Goal: Transaction & Acquisition: Purchase product/service

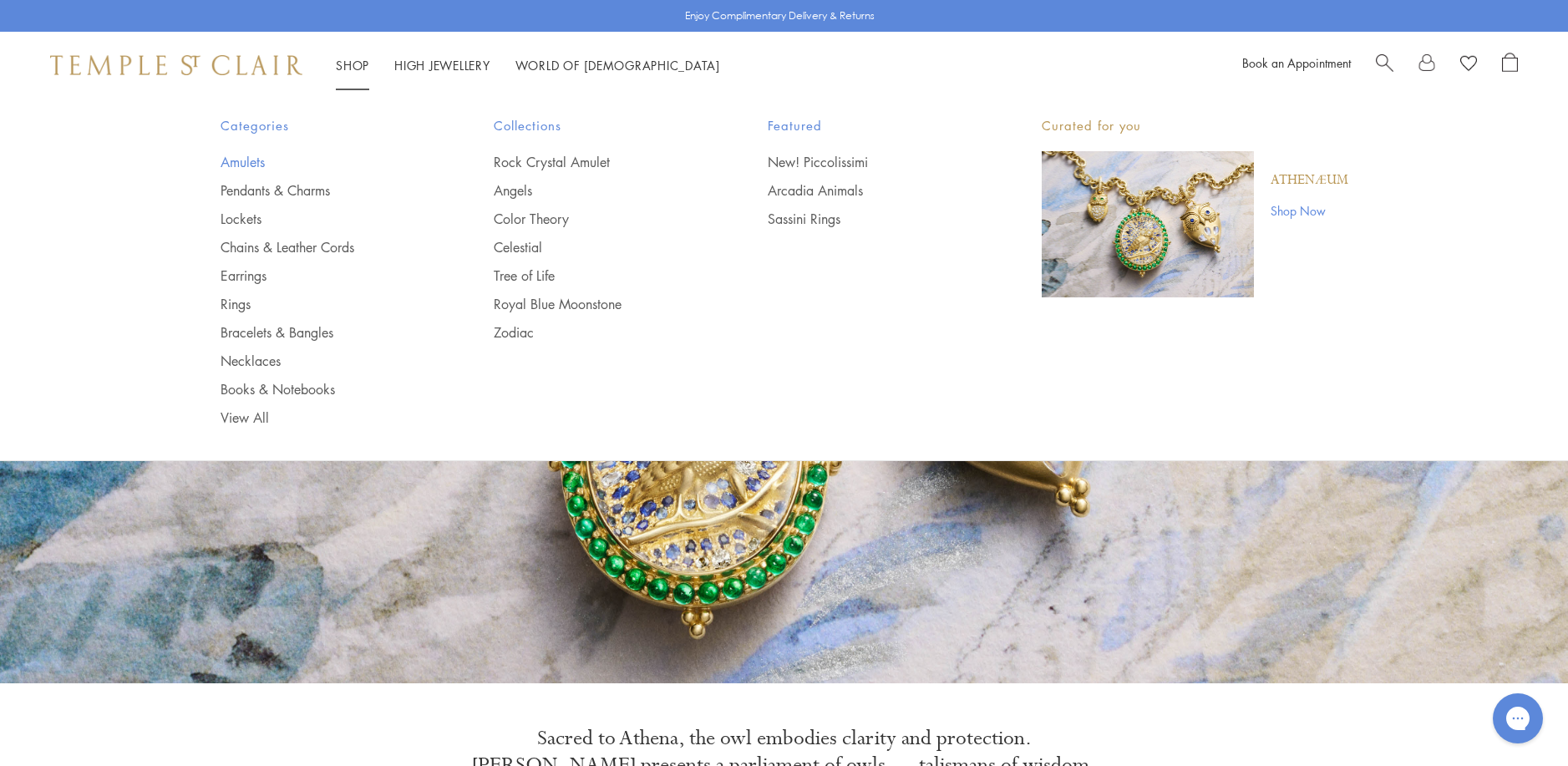
click at [240, 166] on link "Amulets" at bounding box center [324, 162] width 207 height 19
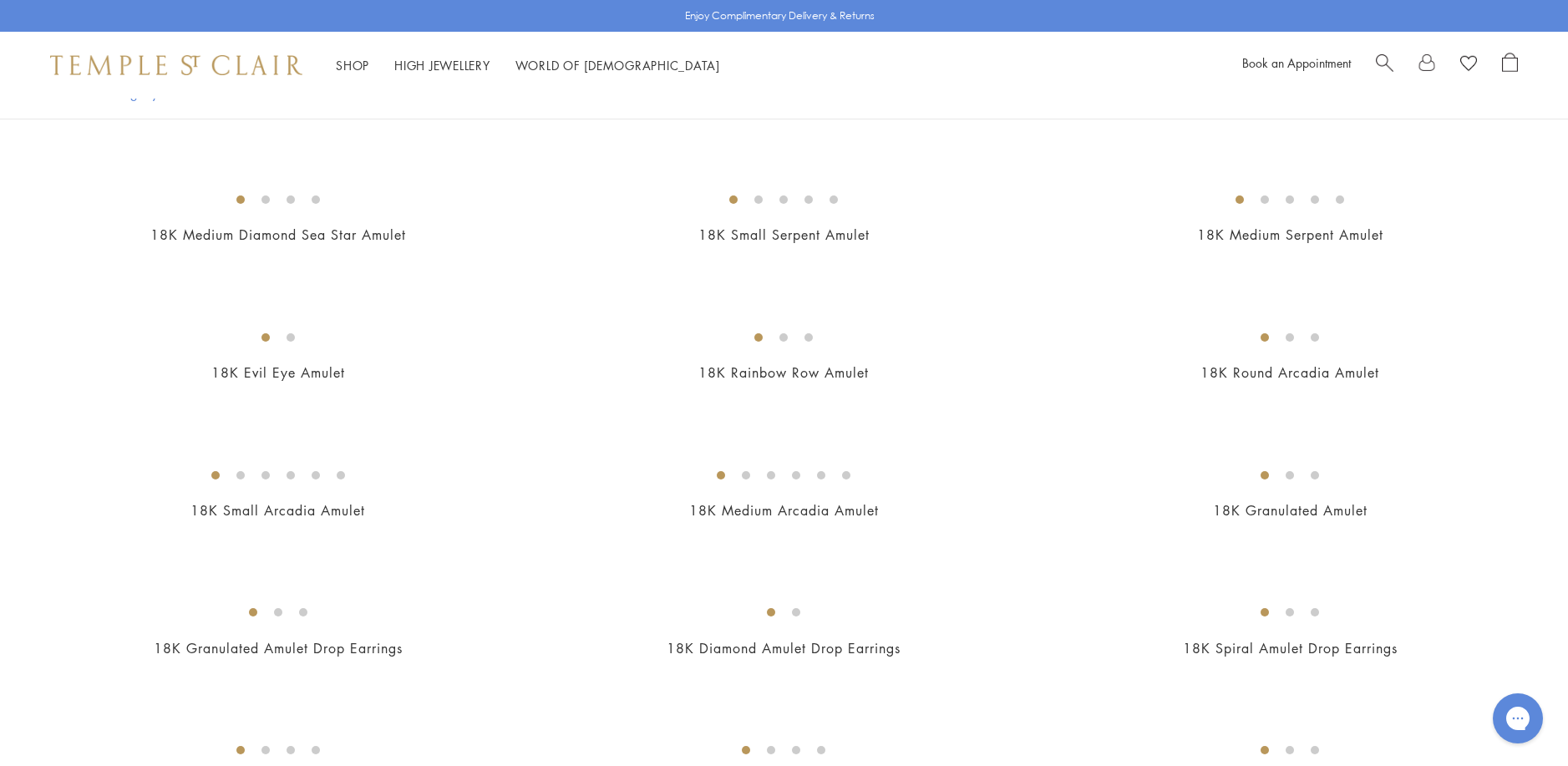
scroll to position [2674, 0]
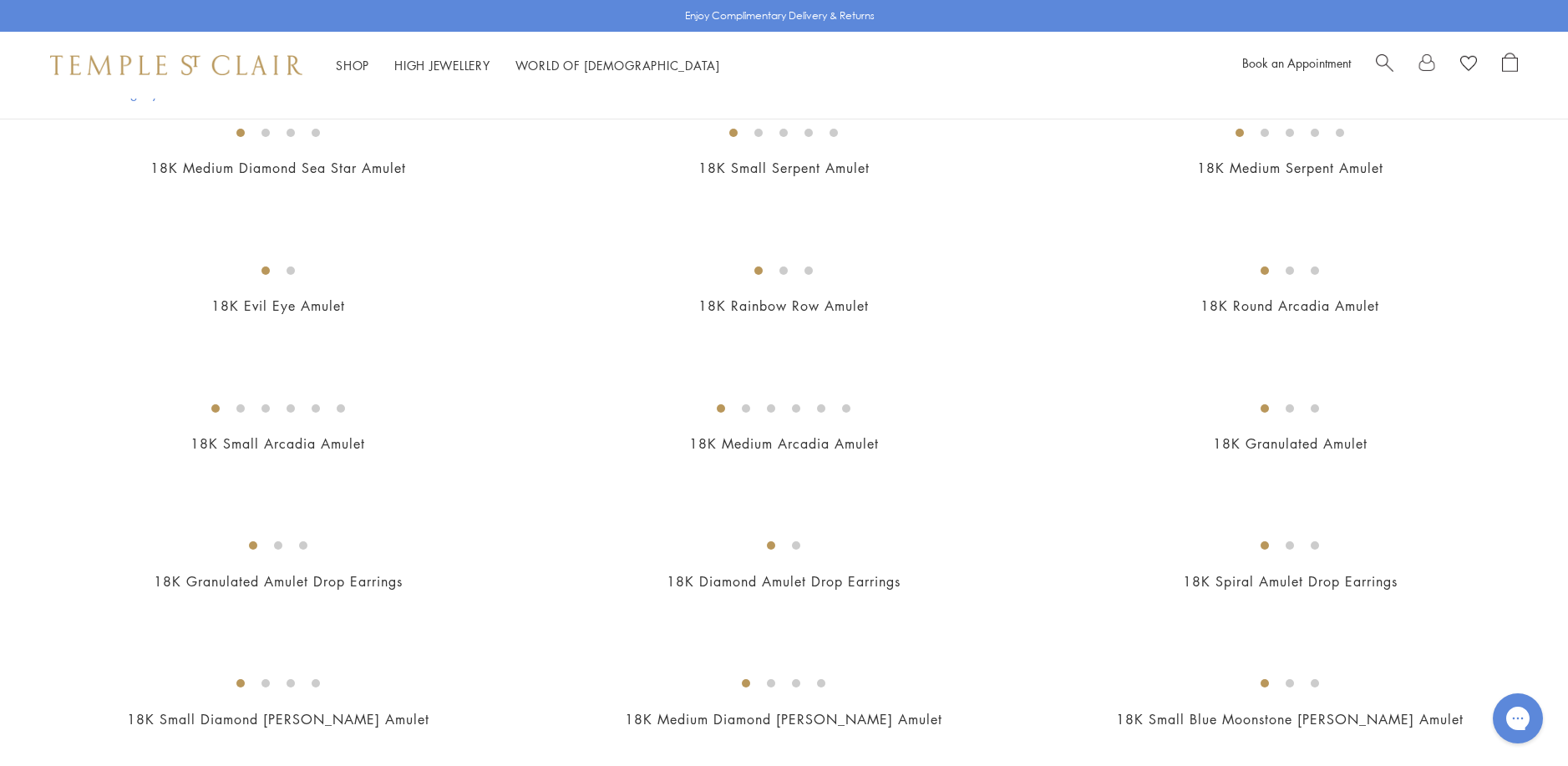
click at [0, 0] on img at bounding box center [0, 0] width 0 height 0
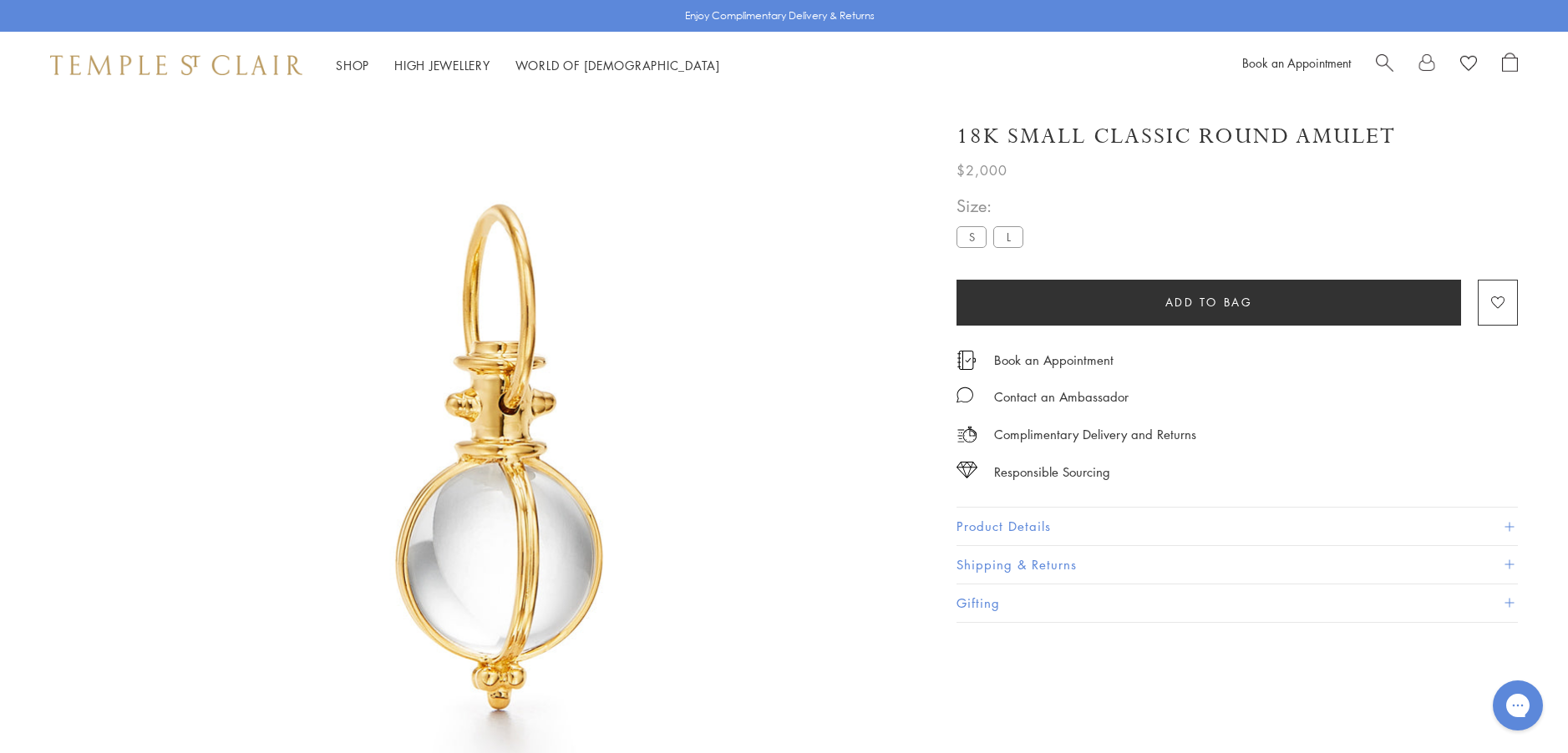
scroll to position [99, 0]
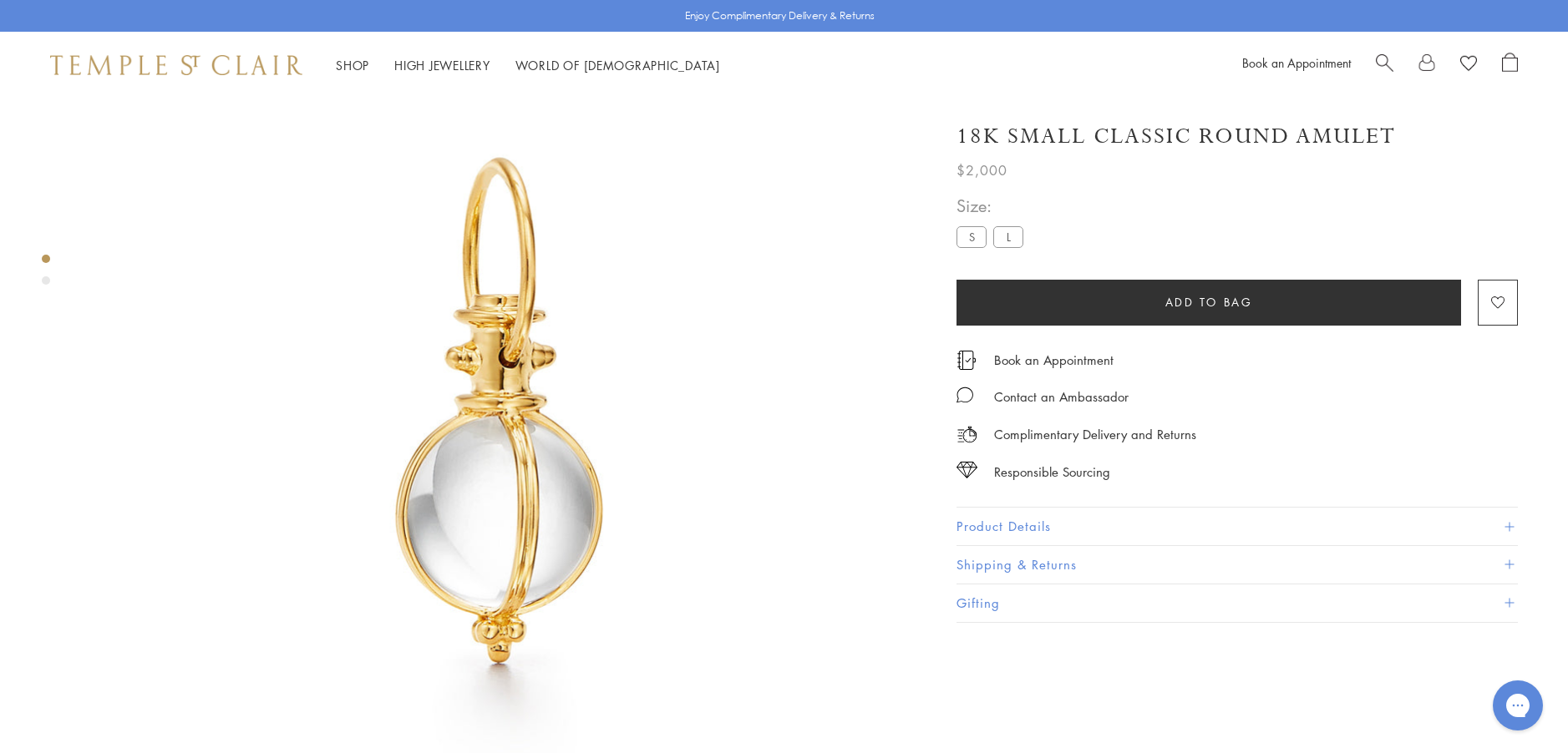
click at [982, 524] on button "Product Details" at bounding box center [1237, 526] width 562 height 38
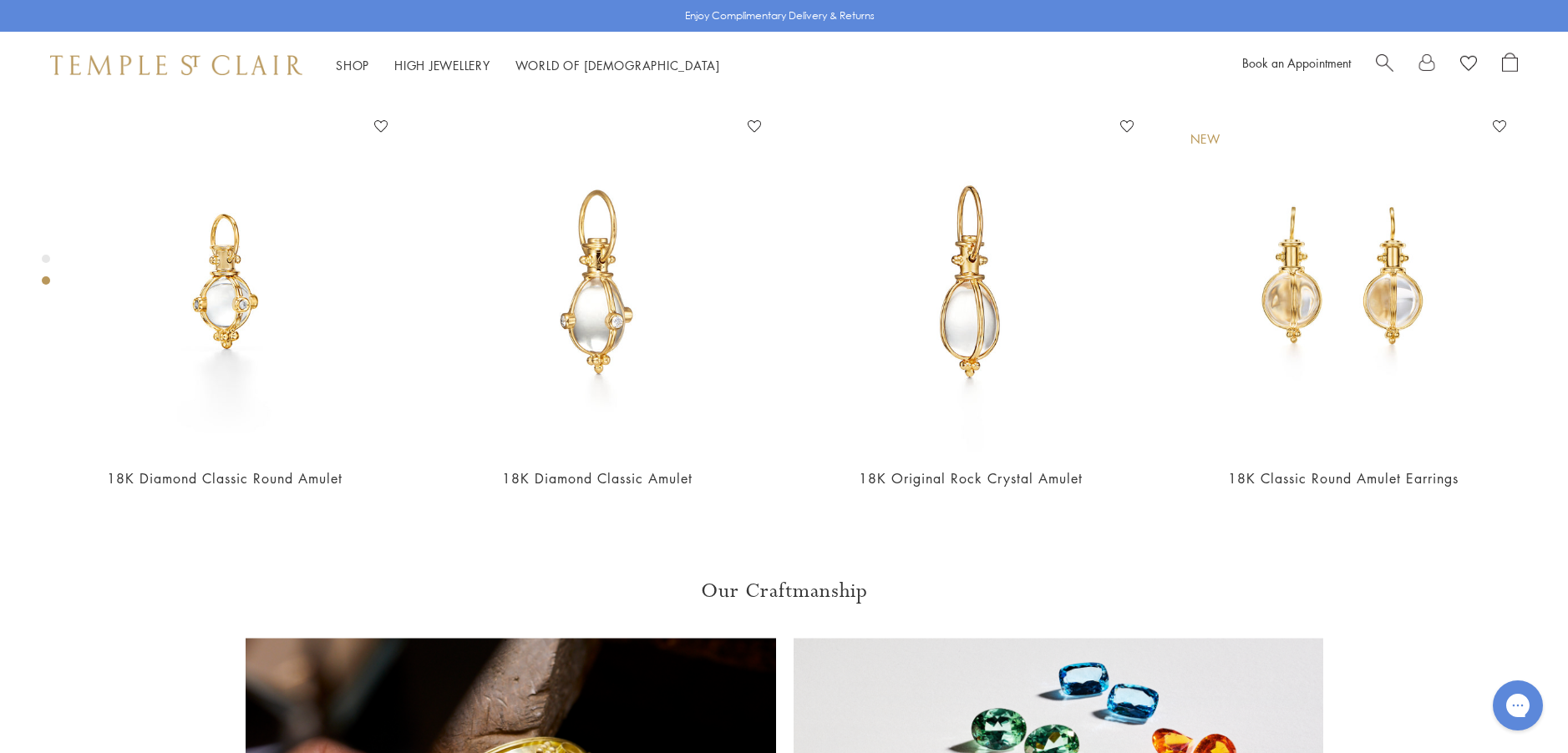
scroll to position [1018, 0]
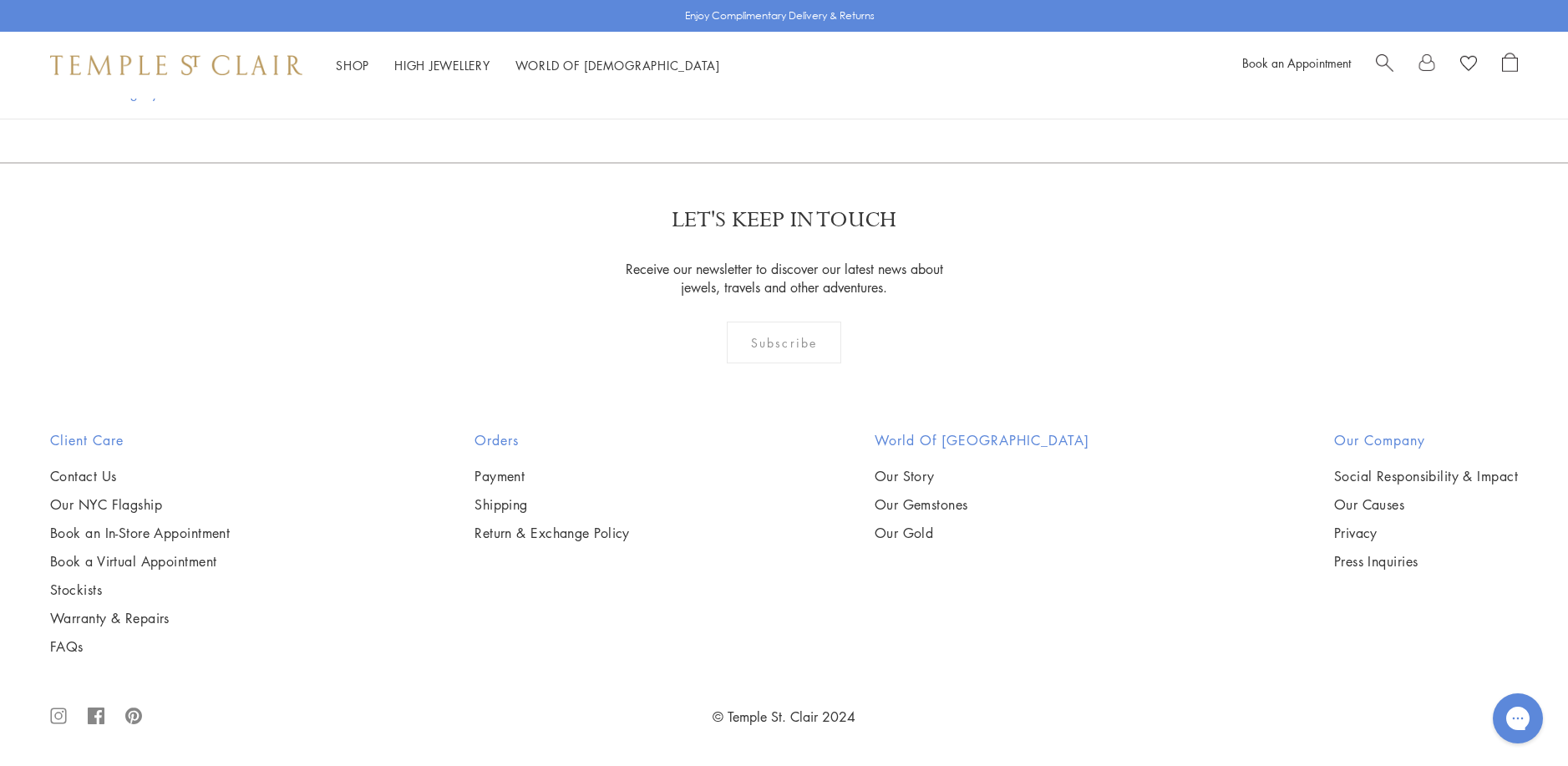
scroll to position [3676, 0]
click at [0, 0] on img at bounding box center [0, 0] width 0 height 0
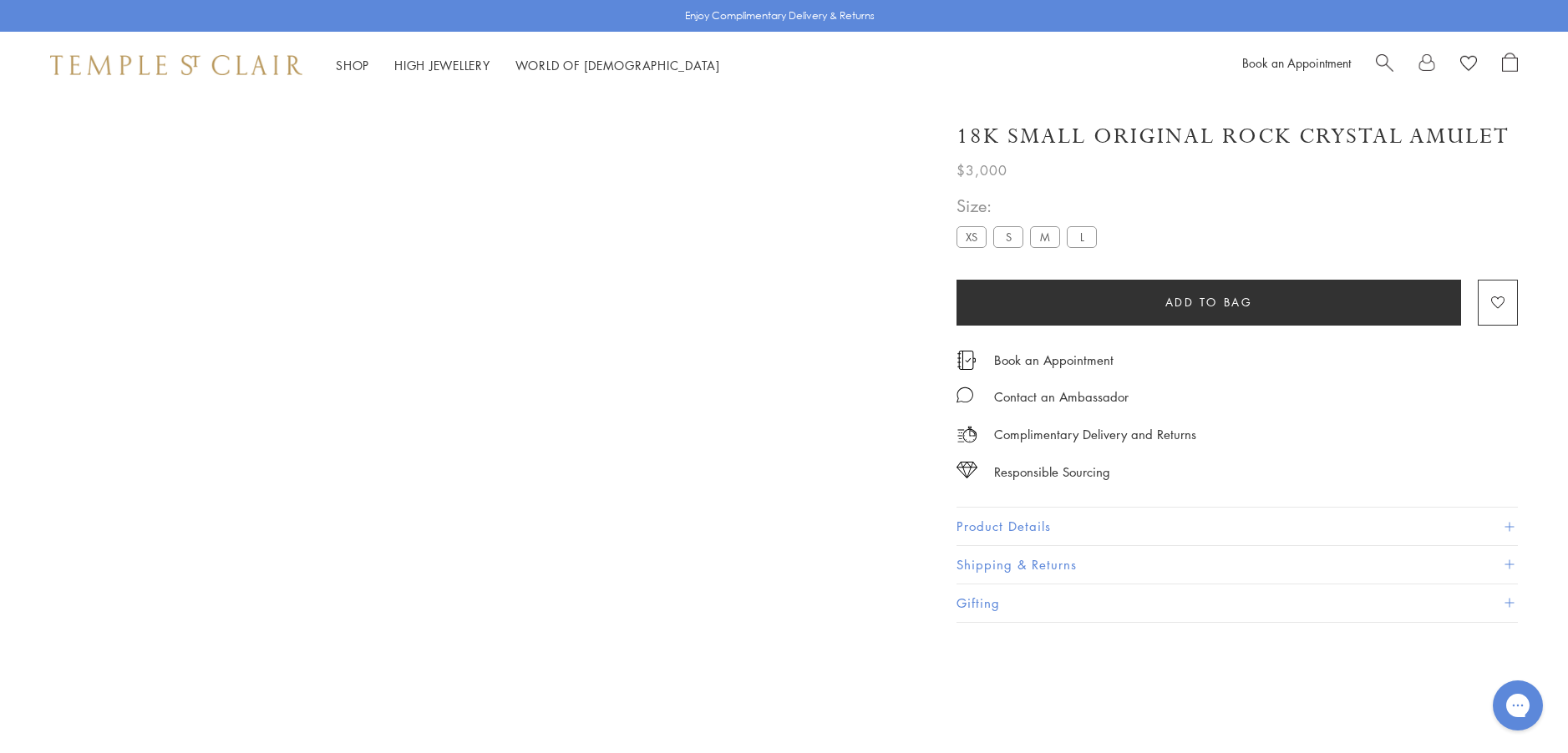
scroll to position [99, 0]
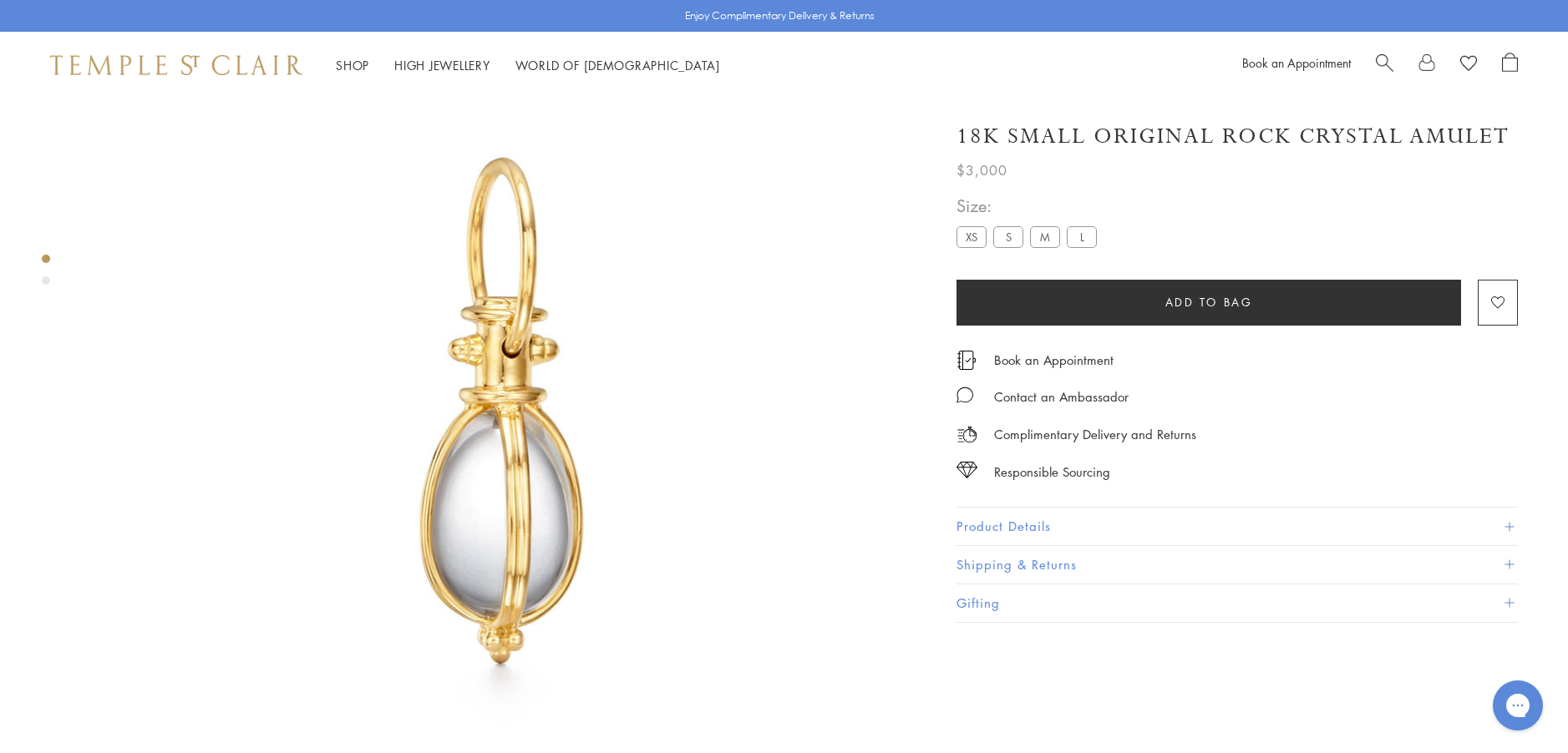
click at [990, 526] on button "Product Details" at bounding box center [1237, 526] width 562 height 38
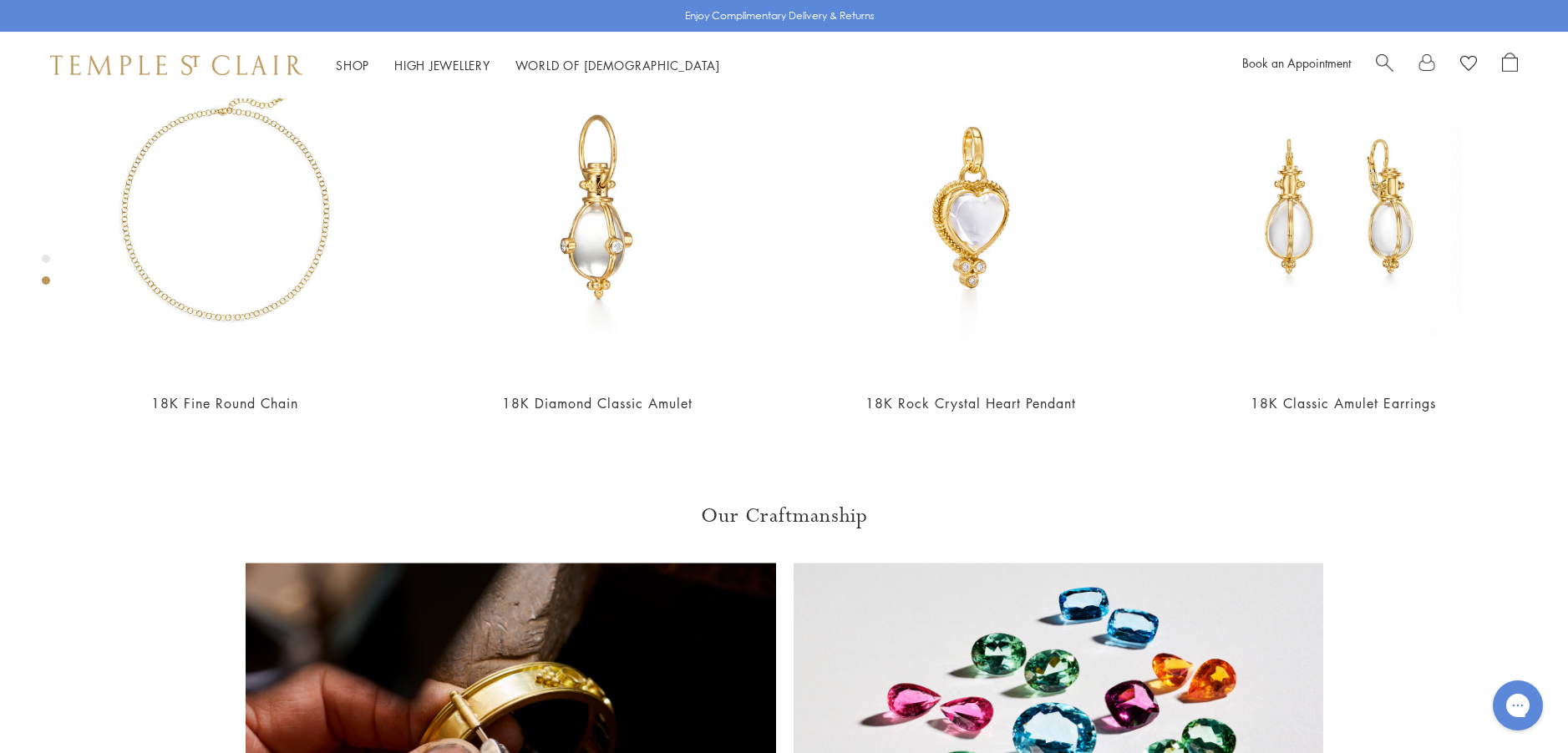
scroll to position [1018, 0]
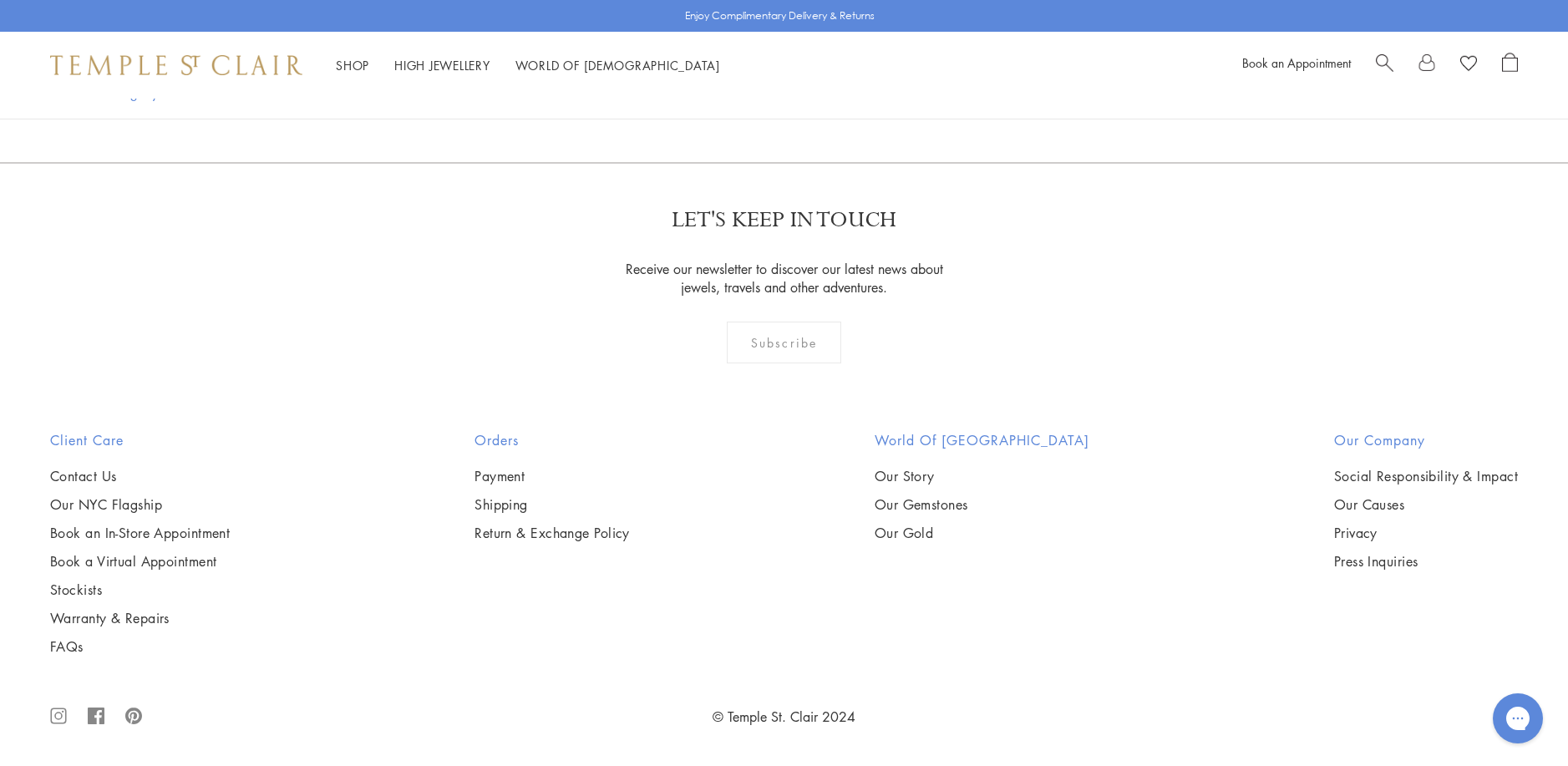
scroll to position [4094, 0]
click at [0, 0] on img at bounding box center [0, 0] width 0 height 0
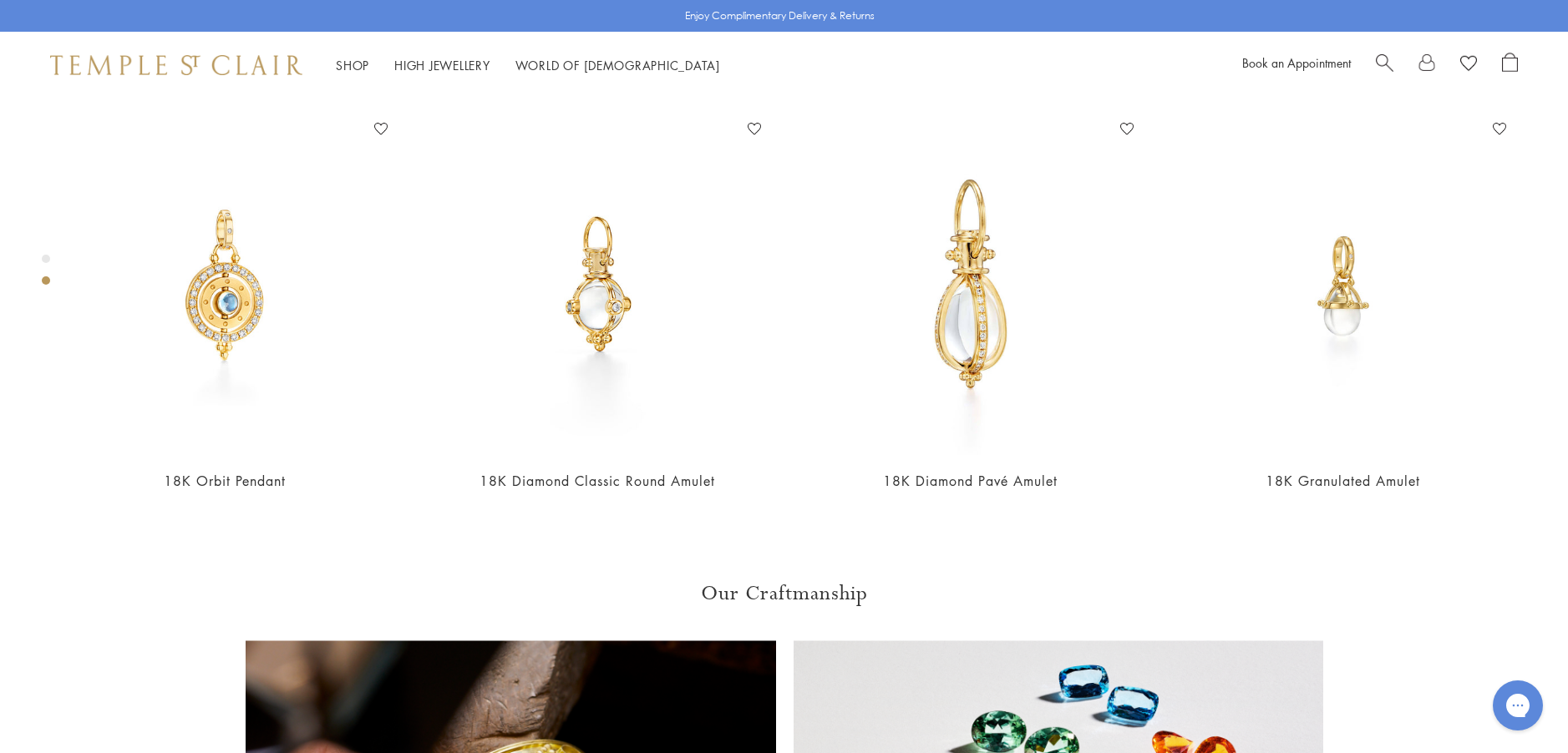
scroll to position [934, 0]
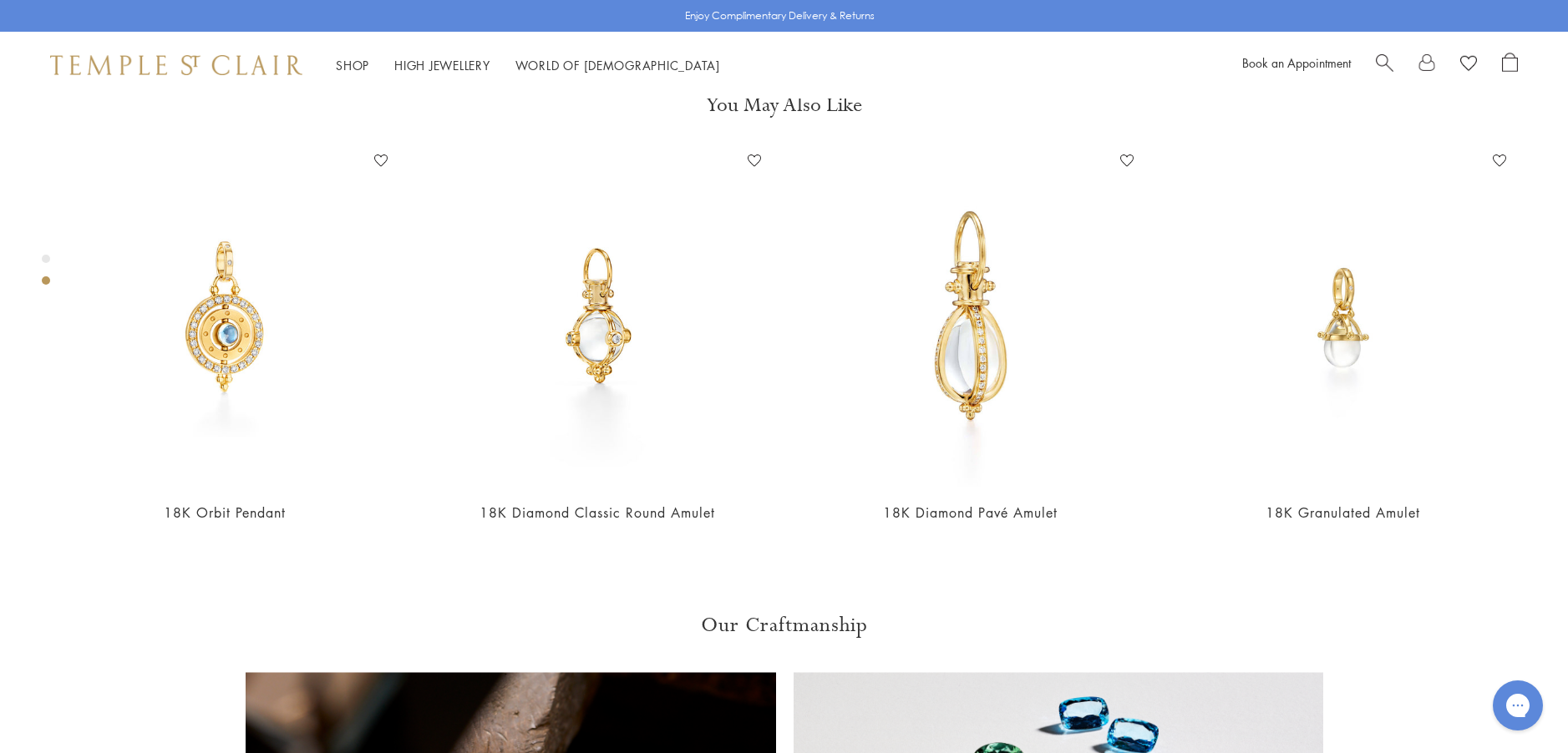
scroll to position [850, 0]
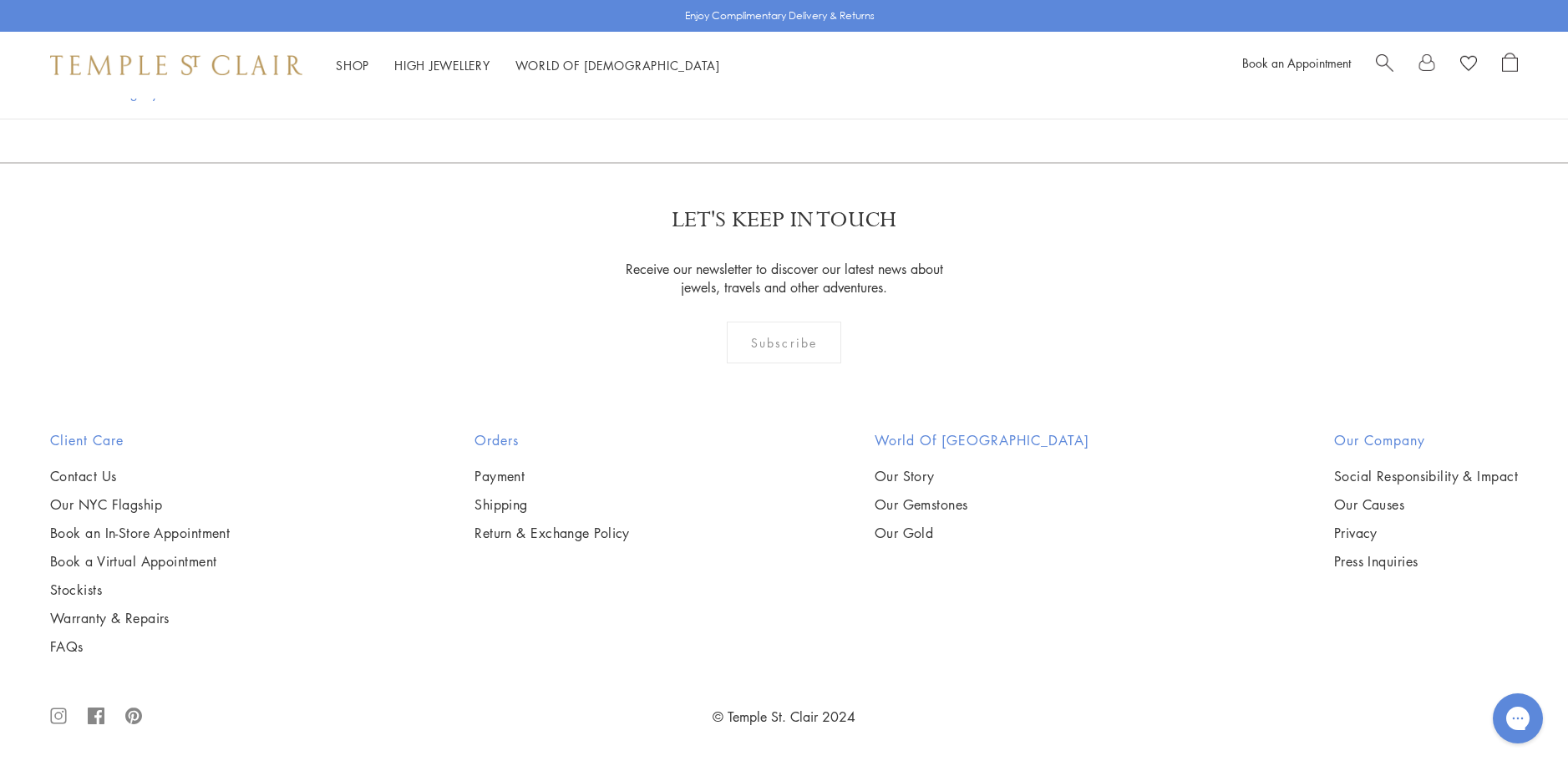
scroll to position [4177, 0]
click at [0, 0] on img at bounding box center [0, 0] width 0 height 0
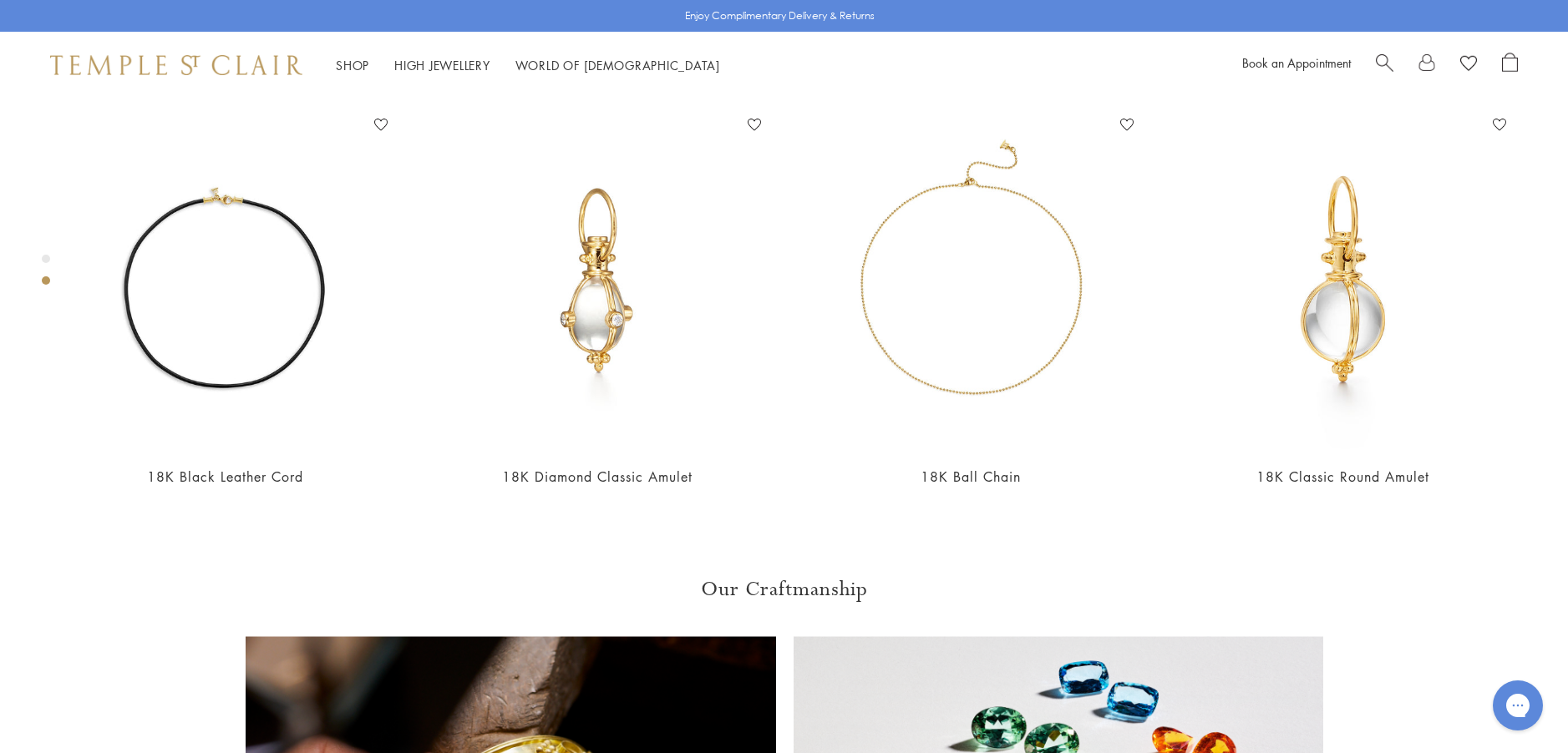
scroll to position [934, 0]
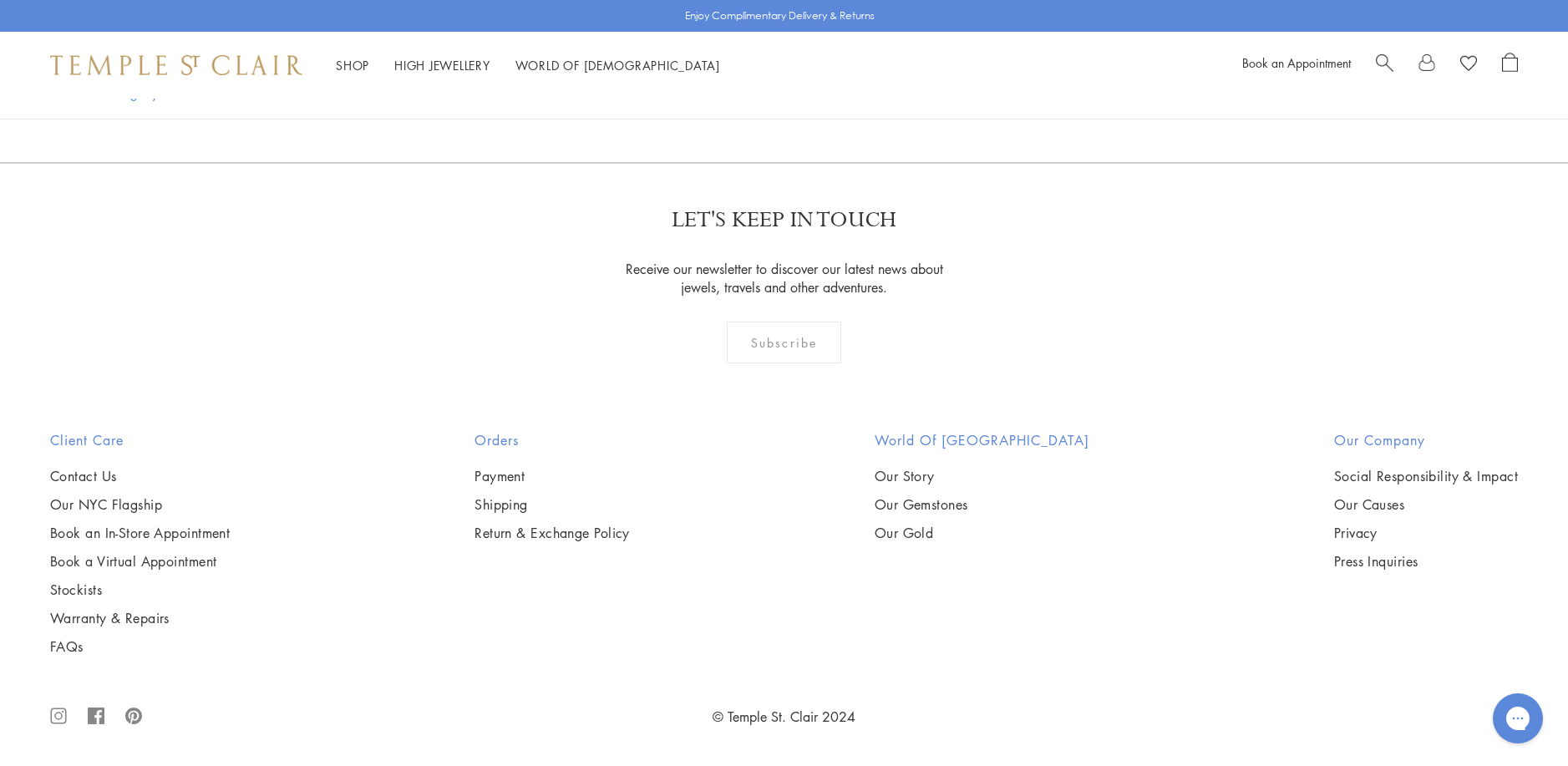
click at [0, 0] on img at bounding box center [0, 0] width 0 height 0
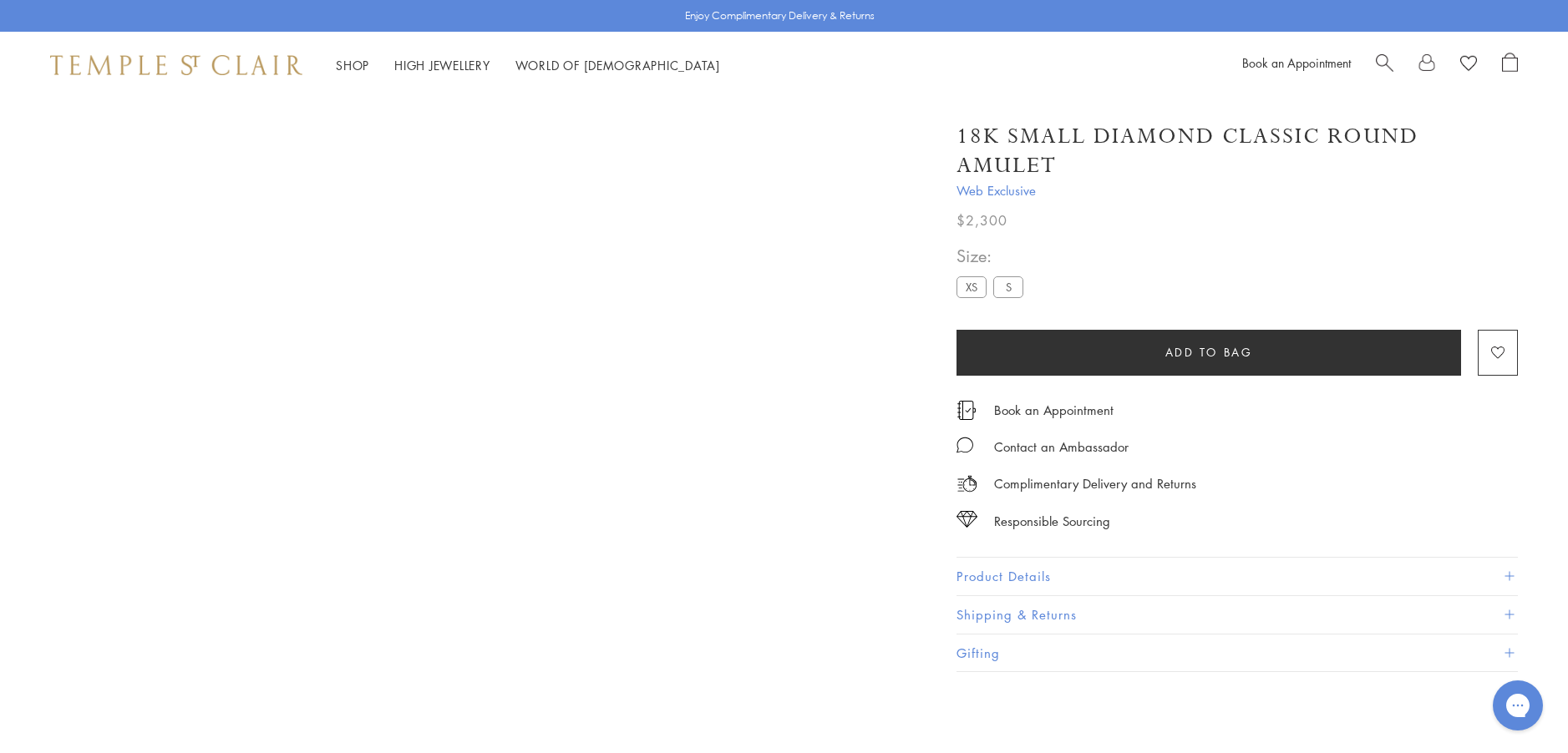
scroll to position [99, 0]
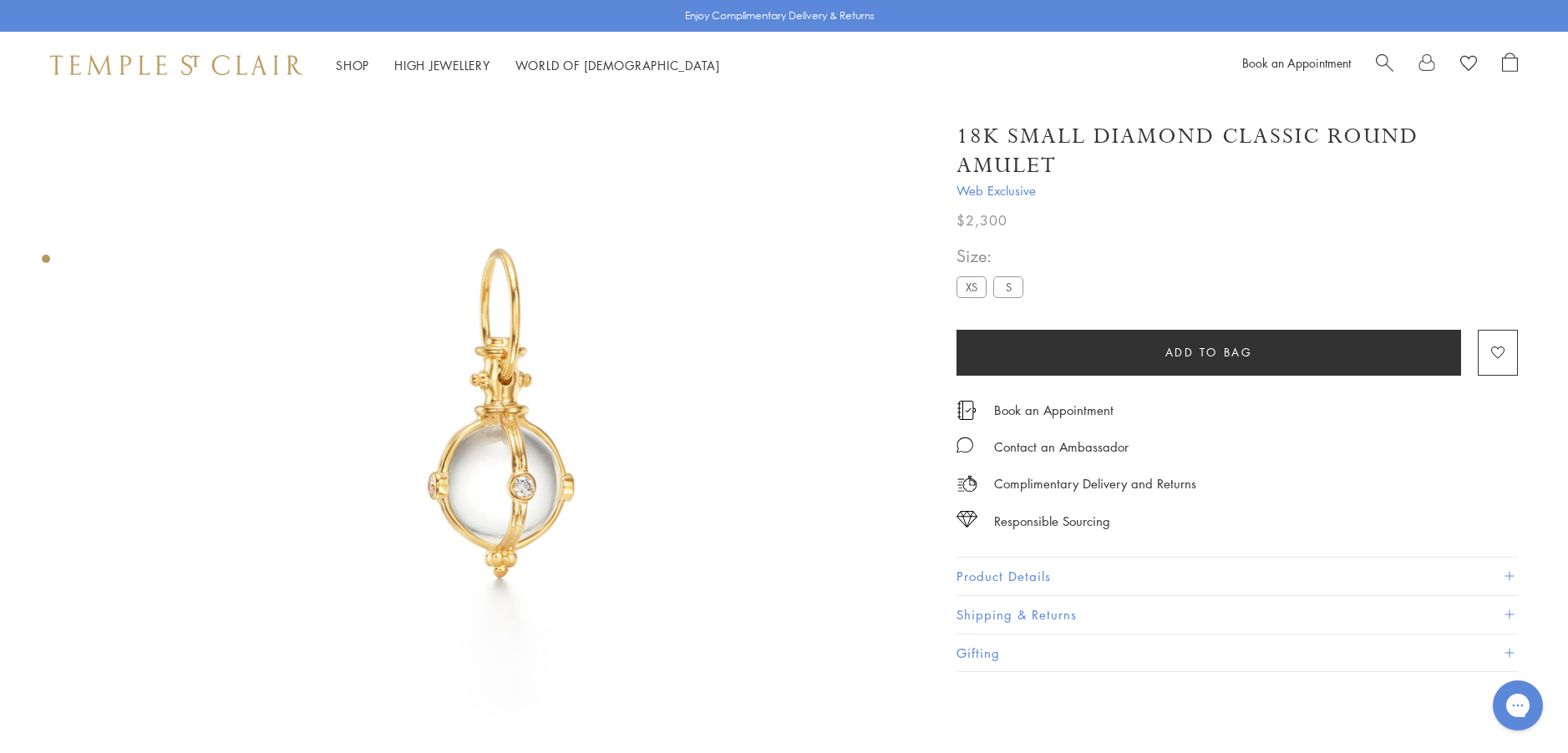
click at [1009, 577] on button "Product Details" at bounding box center [1237, 576] width 562 height 38
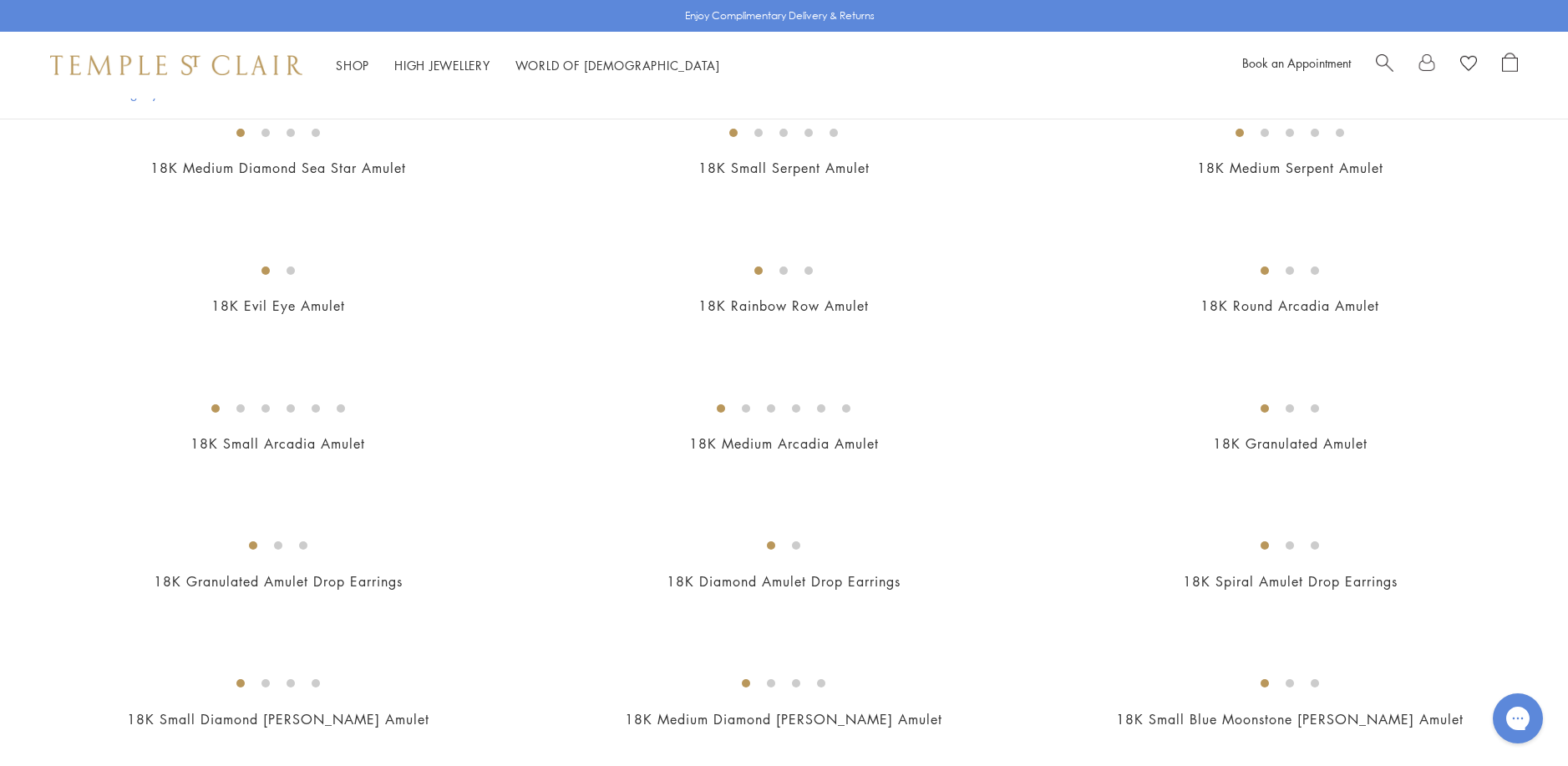
scroll to position [2589, 0]
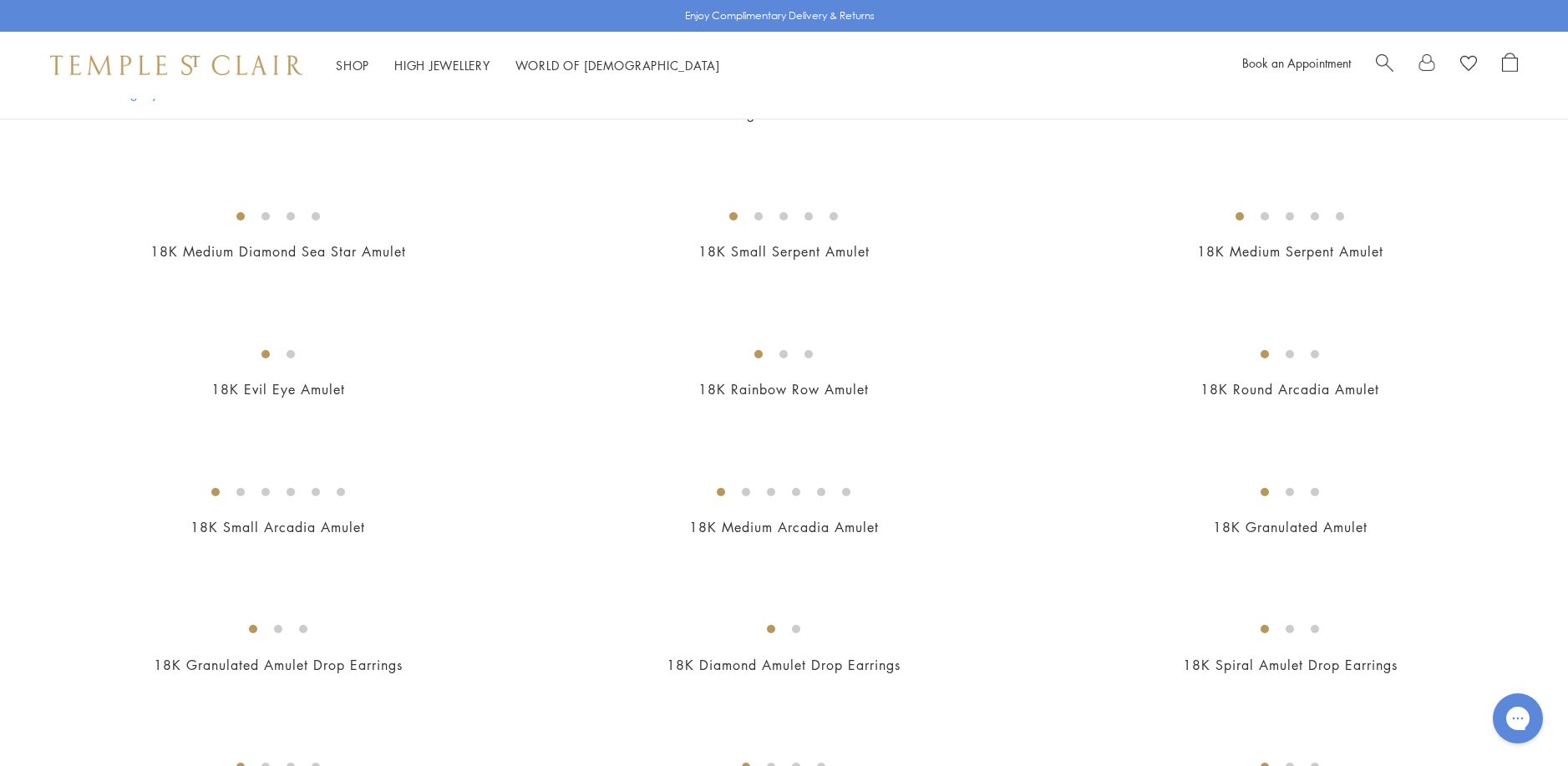
click at [0, 0] on img at bounding box center [0, 0] width 0 height 0
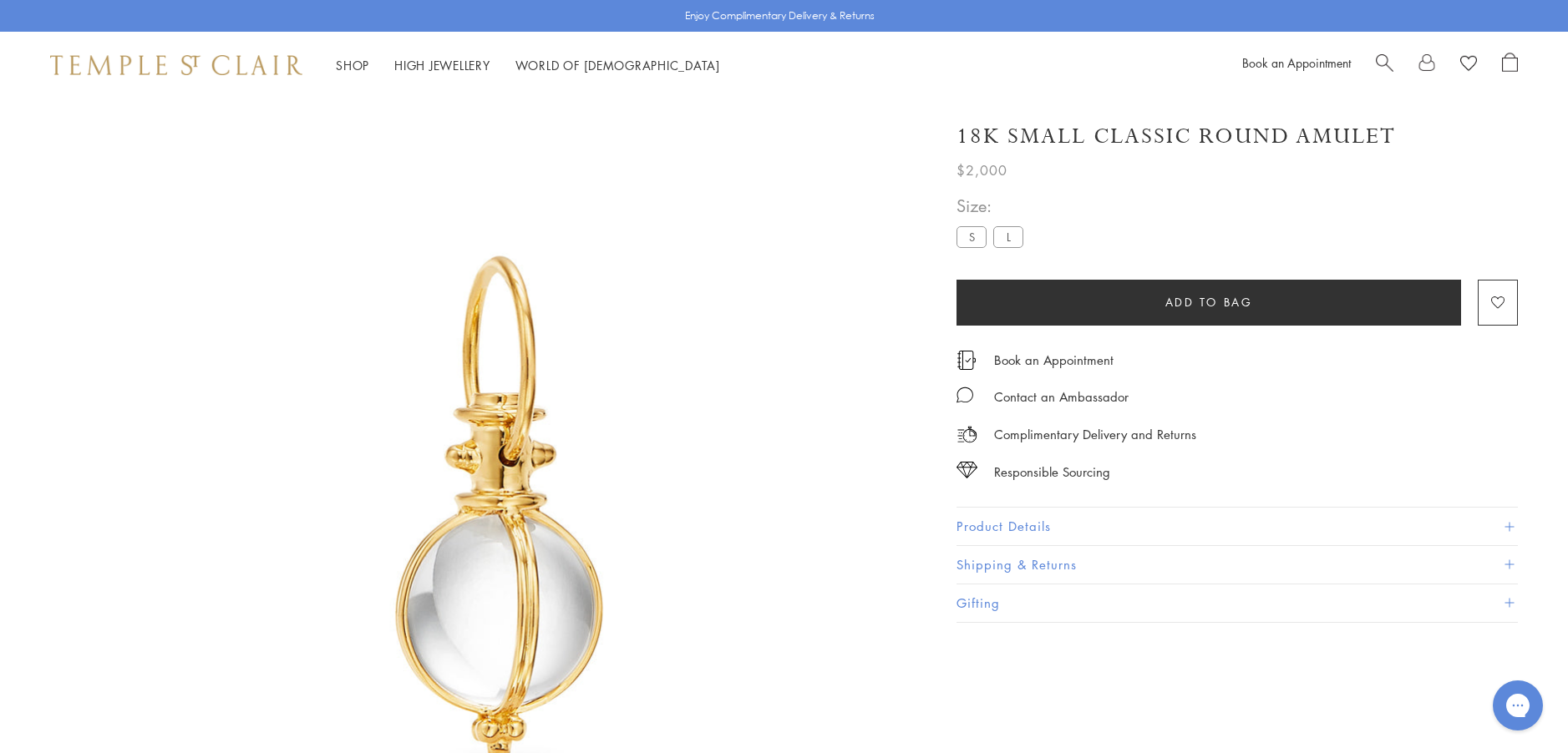
scroll to position [99, 0]
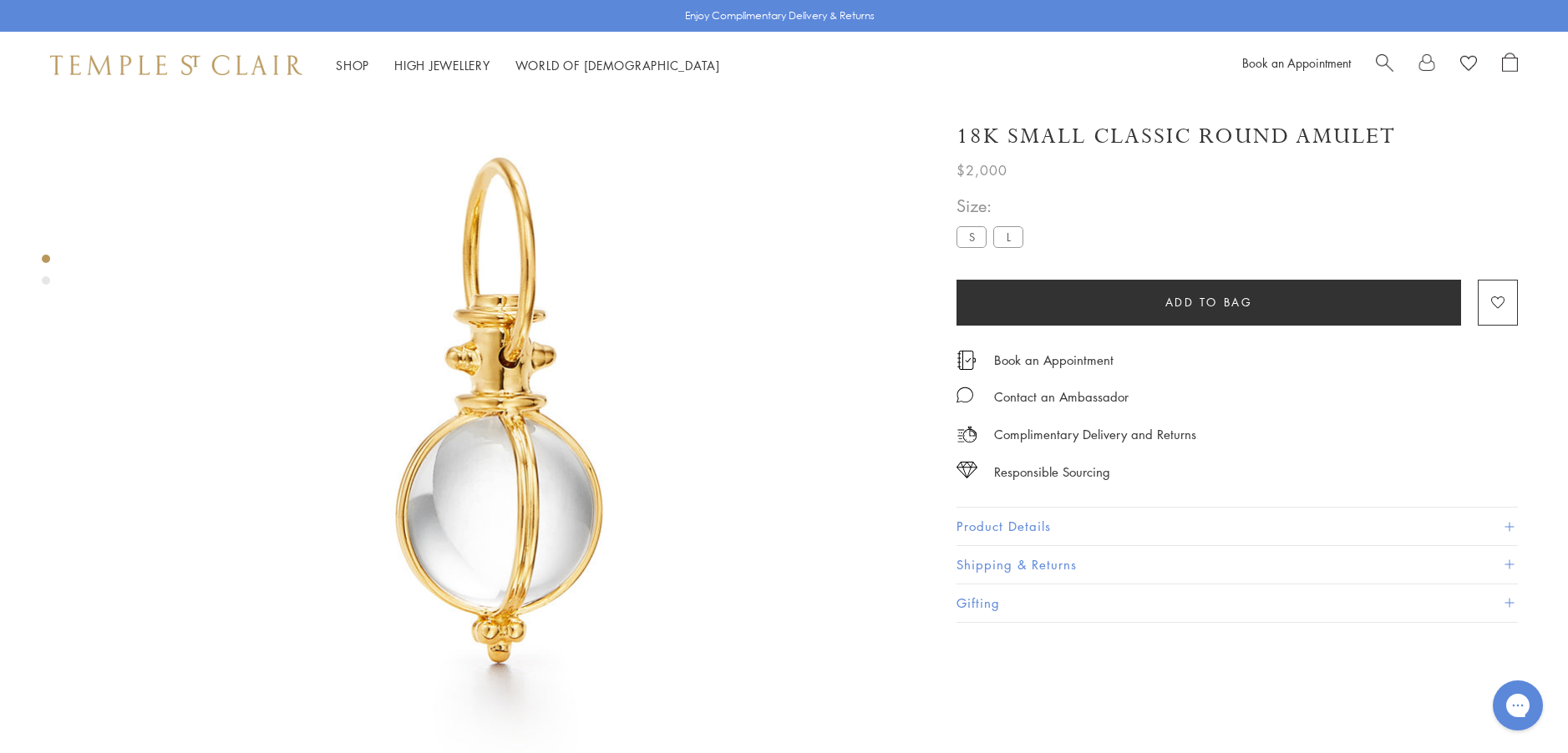
click at [1014, 527] on button "Product Details" at bounding box center [1237, 526] width 562 height 38
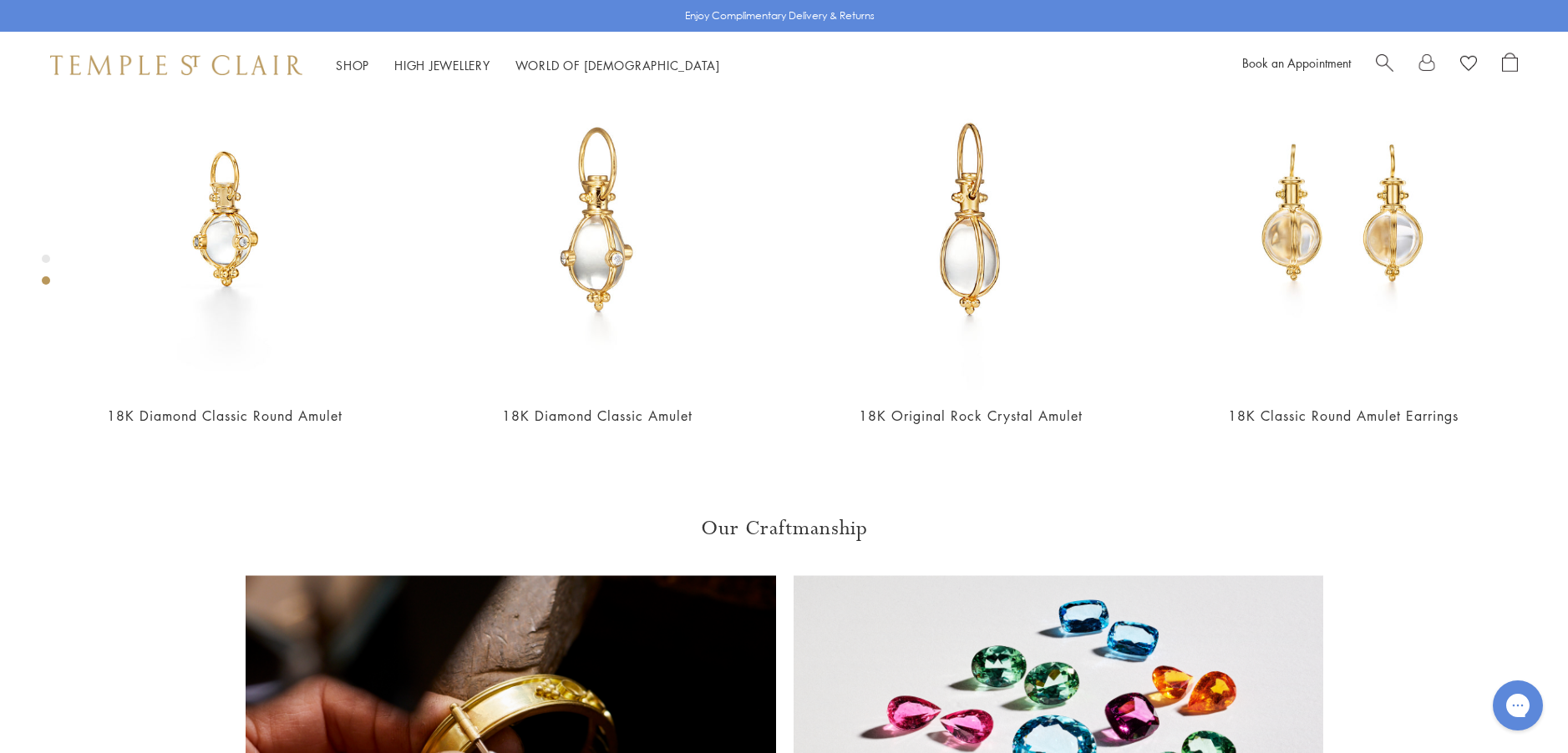
scroll to position [1018, 0]
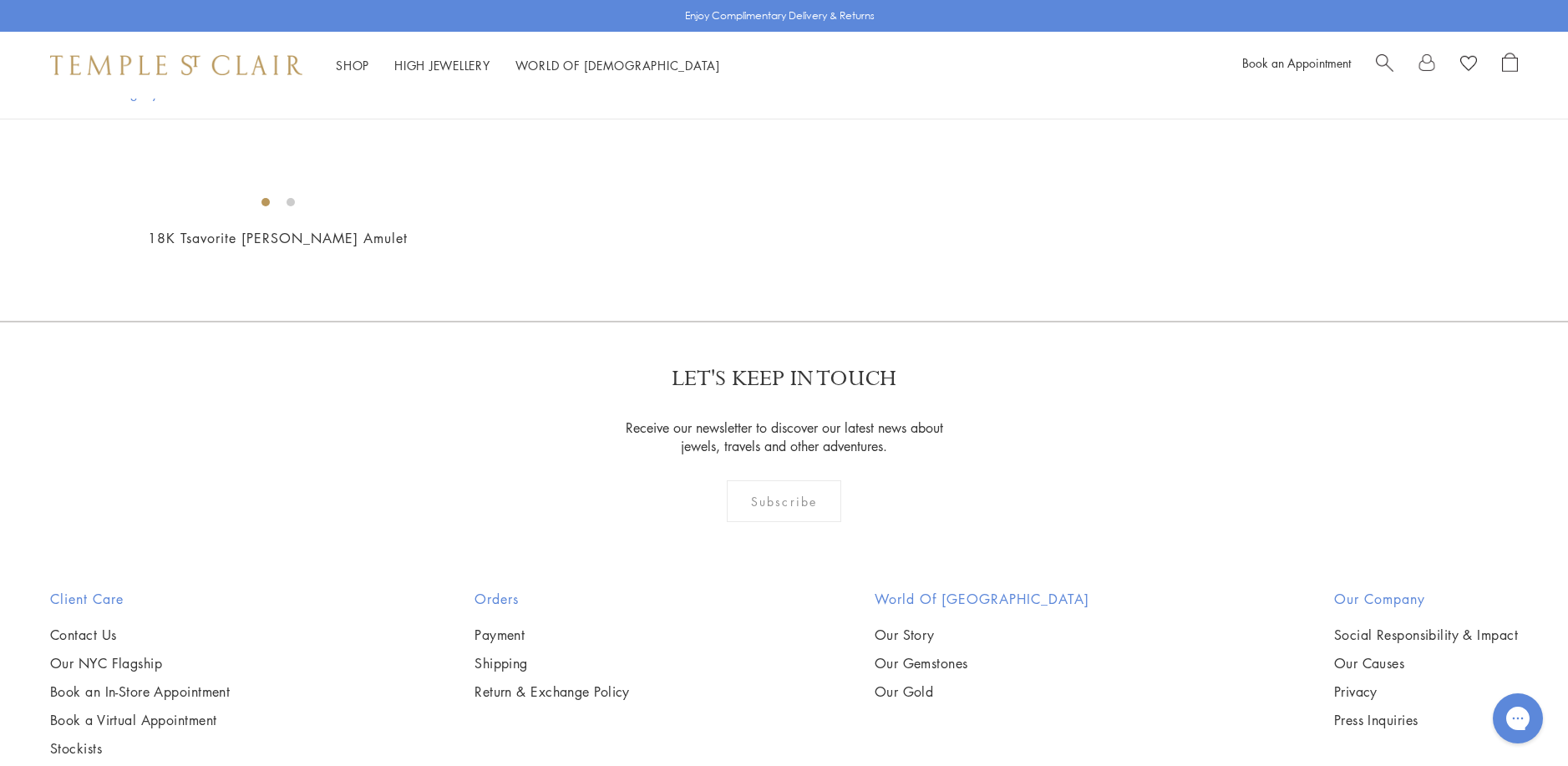
scroll to position [3178, 0]
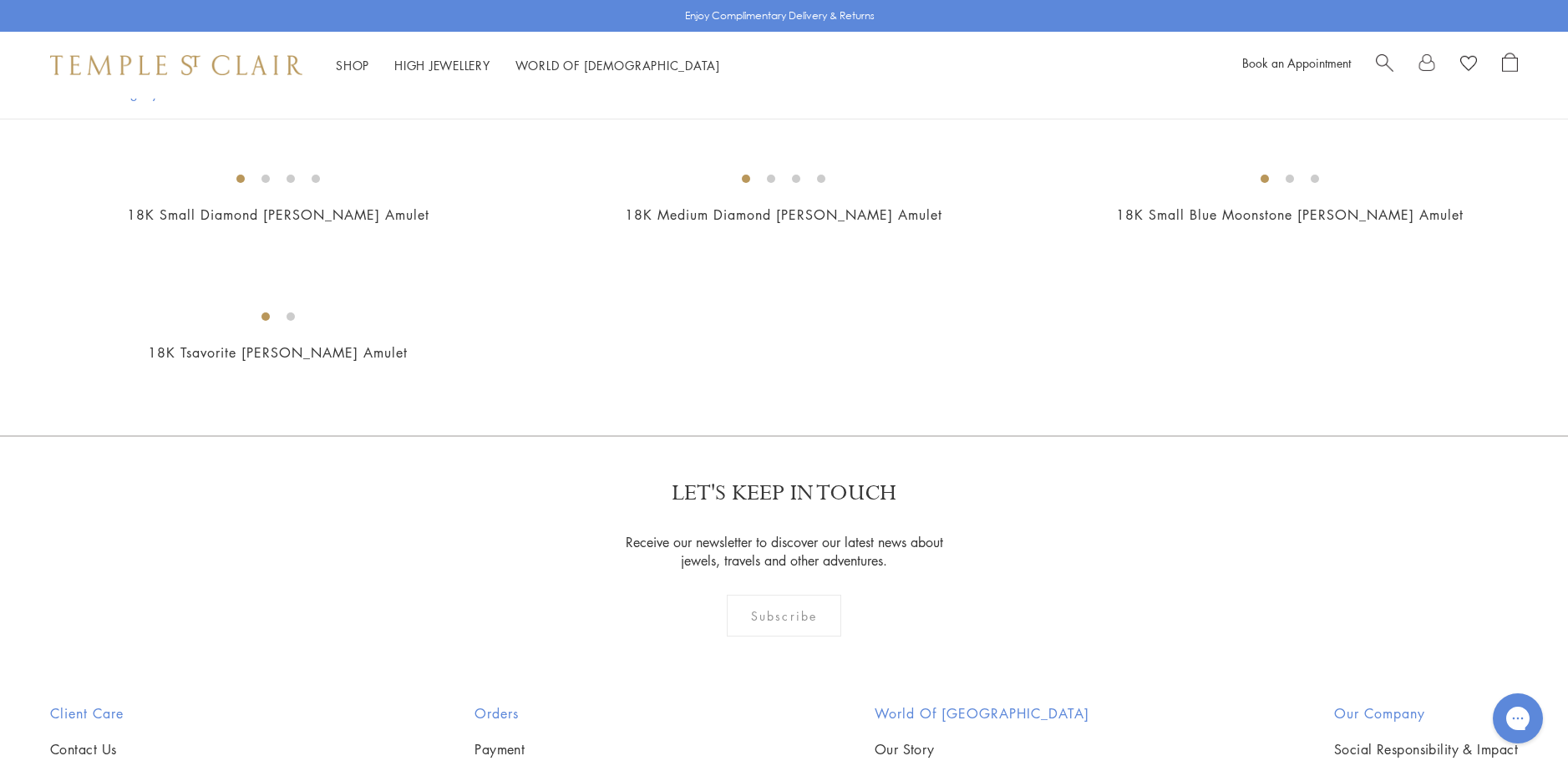
click at [0, 0] on img at bounding box center [0, 0] width 0 height 0
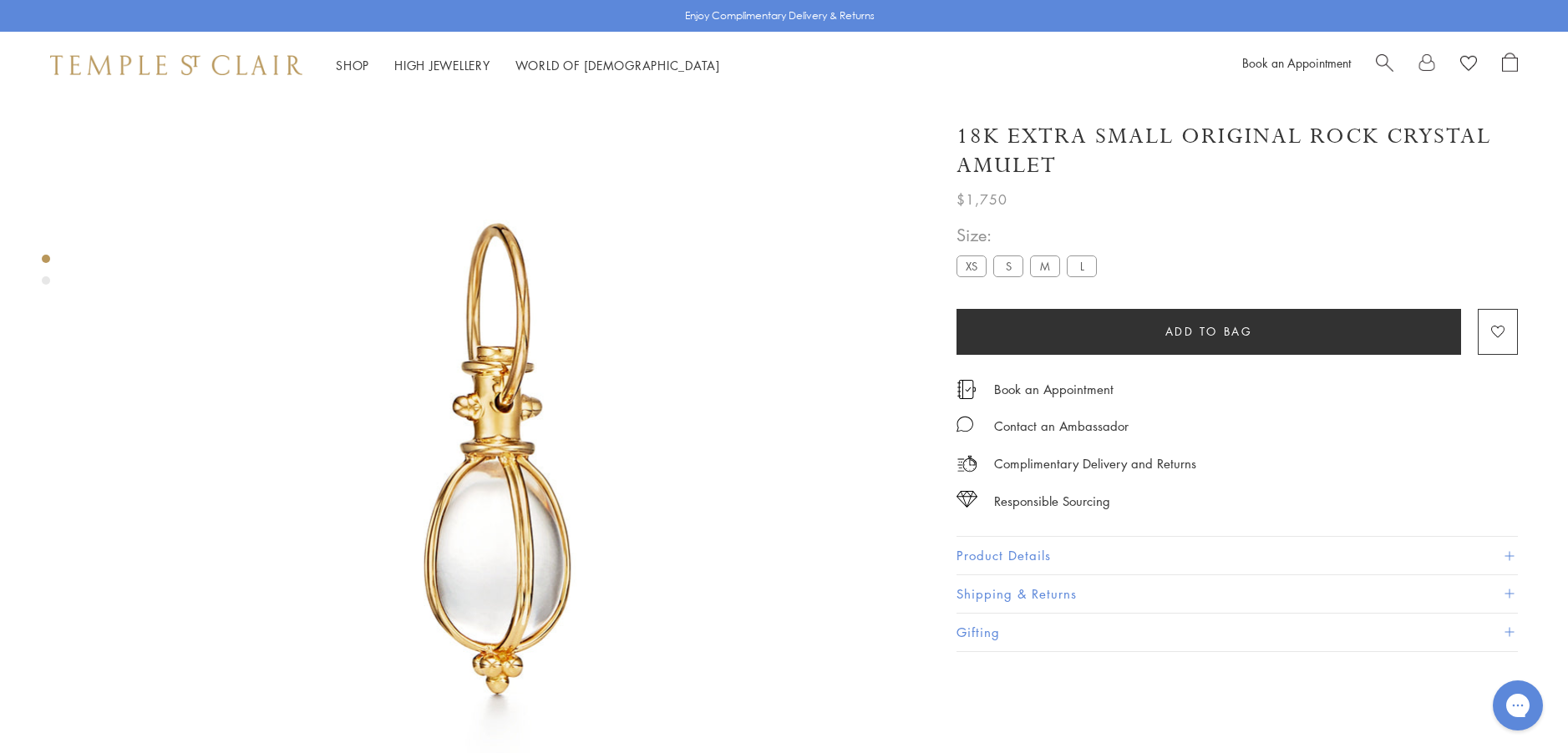
scroll to position [99, 0]
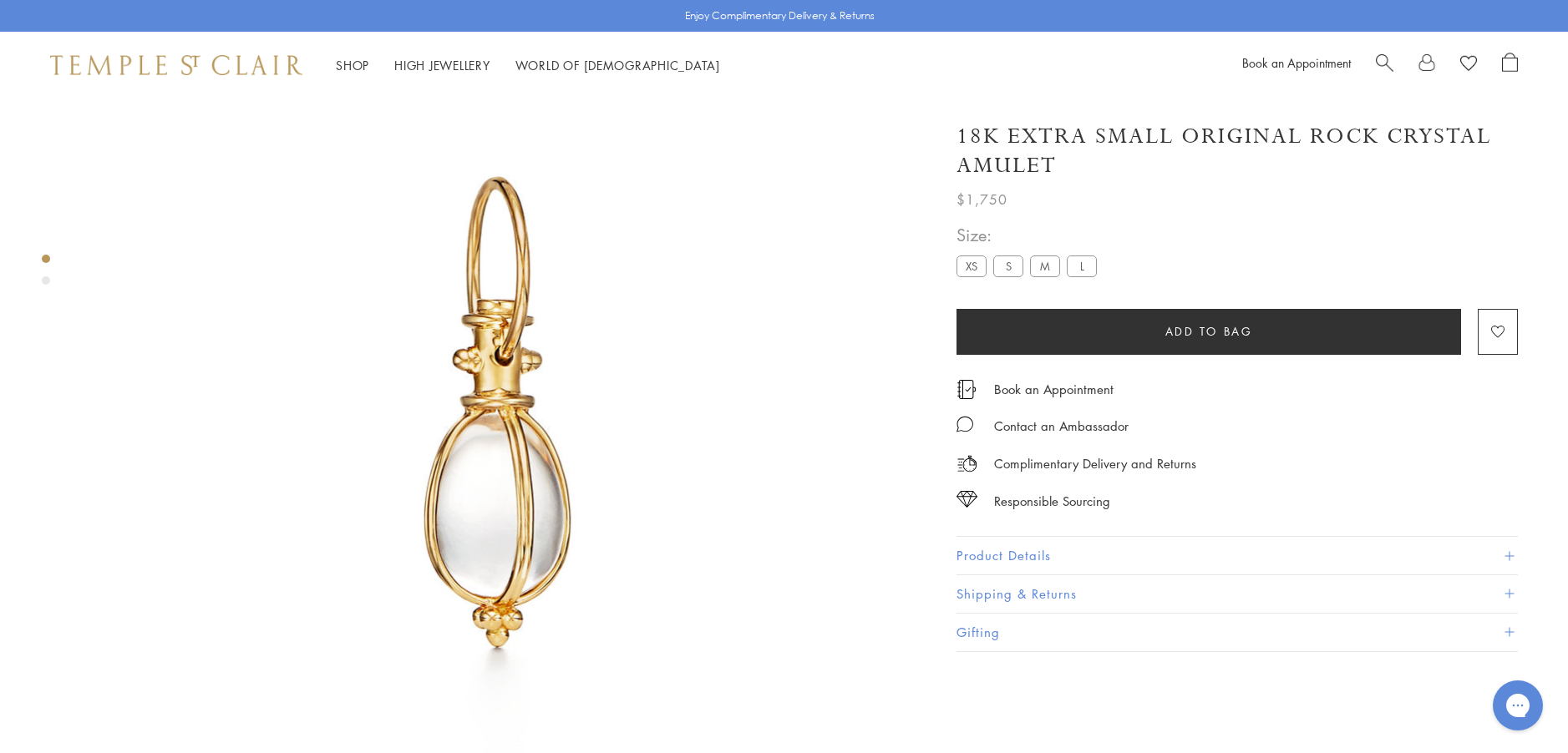
click at [1029, 553] on button "Product Details" at bounding box center [1237, 556] width 562 height 38
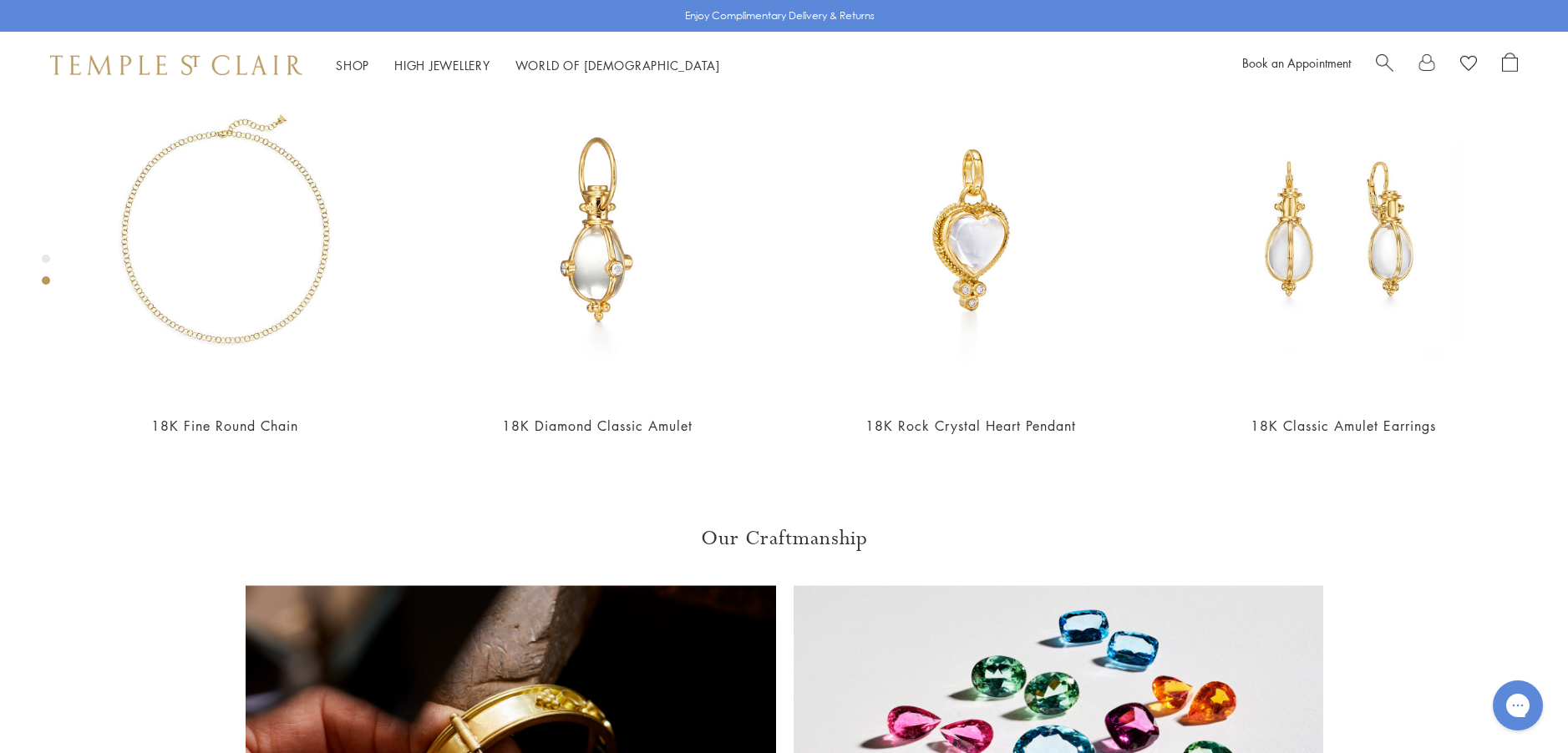
scroll to position [934, 0]
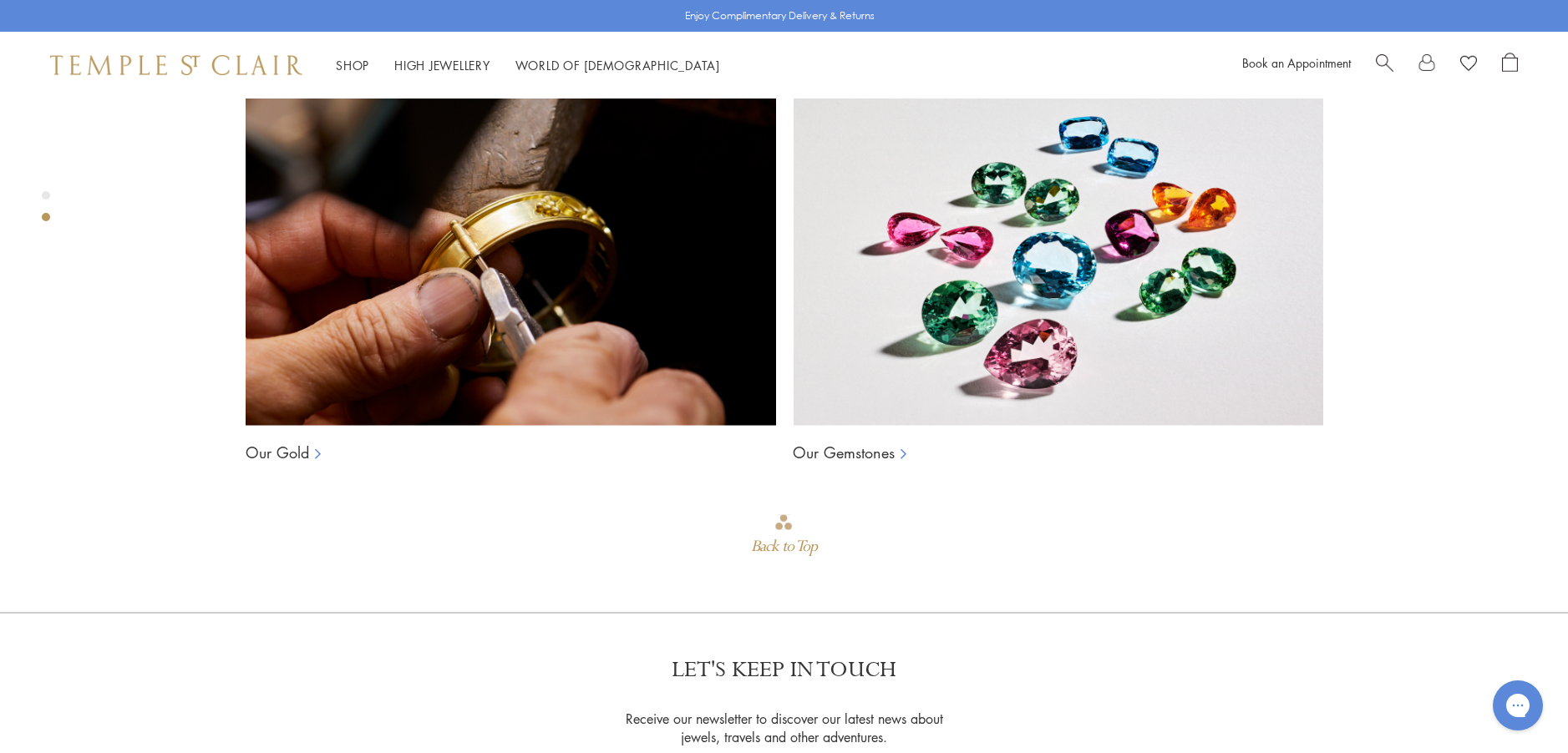
scroll to position [1519, 0]
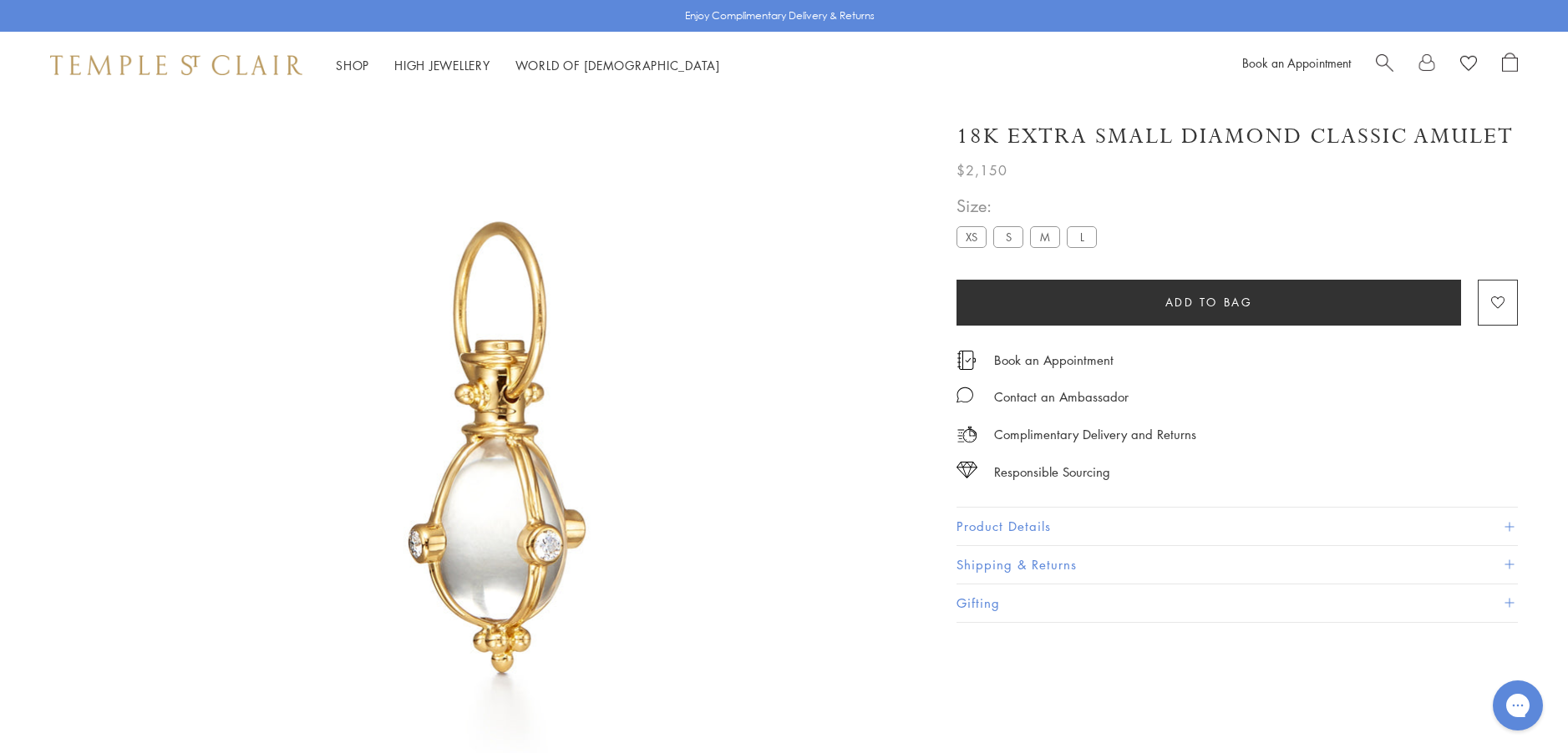
scroll to position [99, 0]
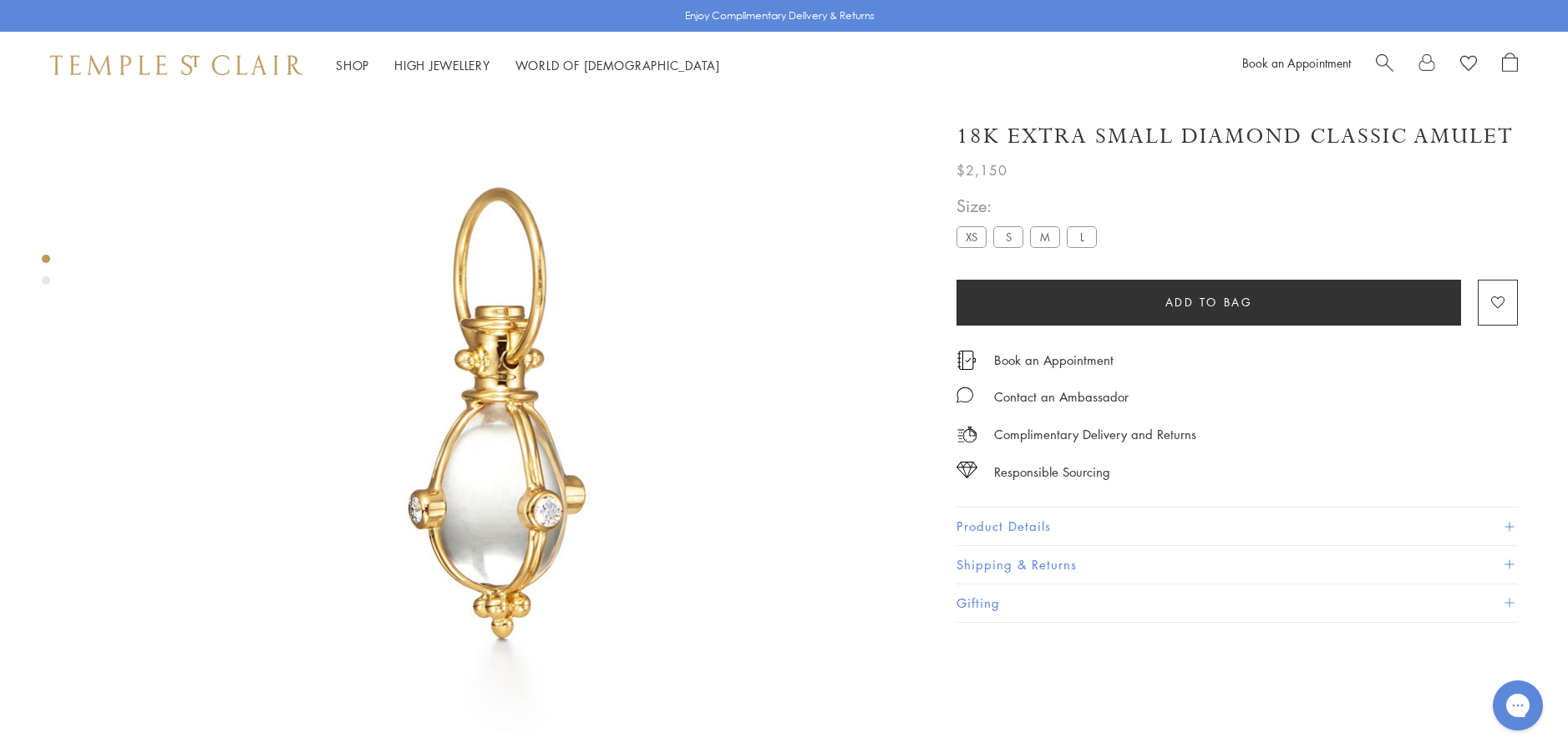
click at [1046, 238] on label "M" at bounding box center [1044, 237] width 31 height 21
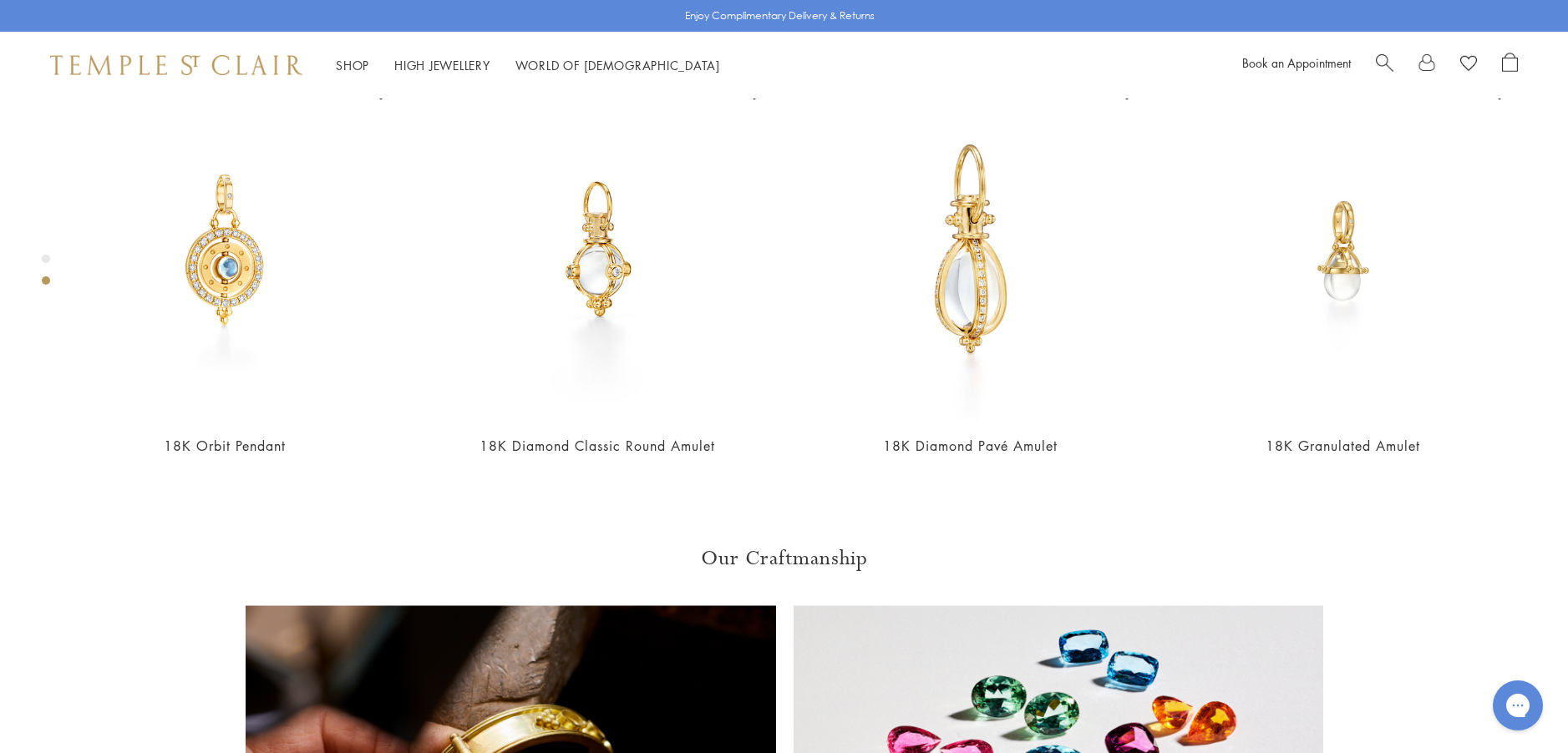
scroll to position [1018, 0]
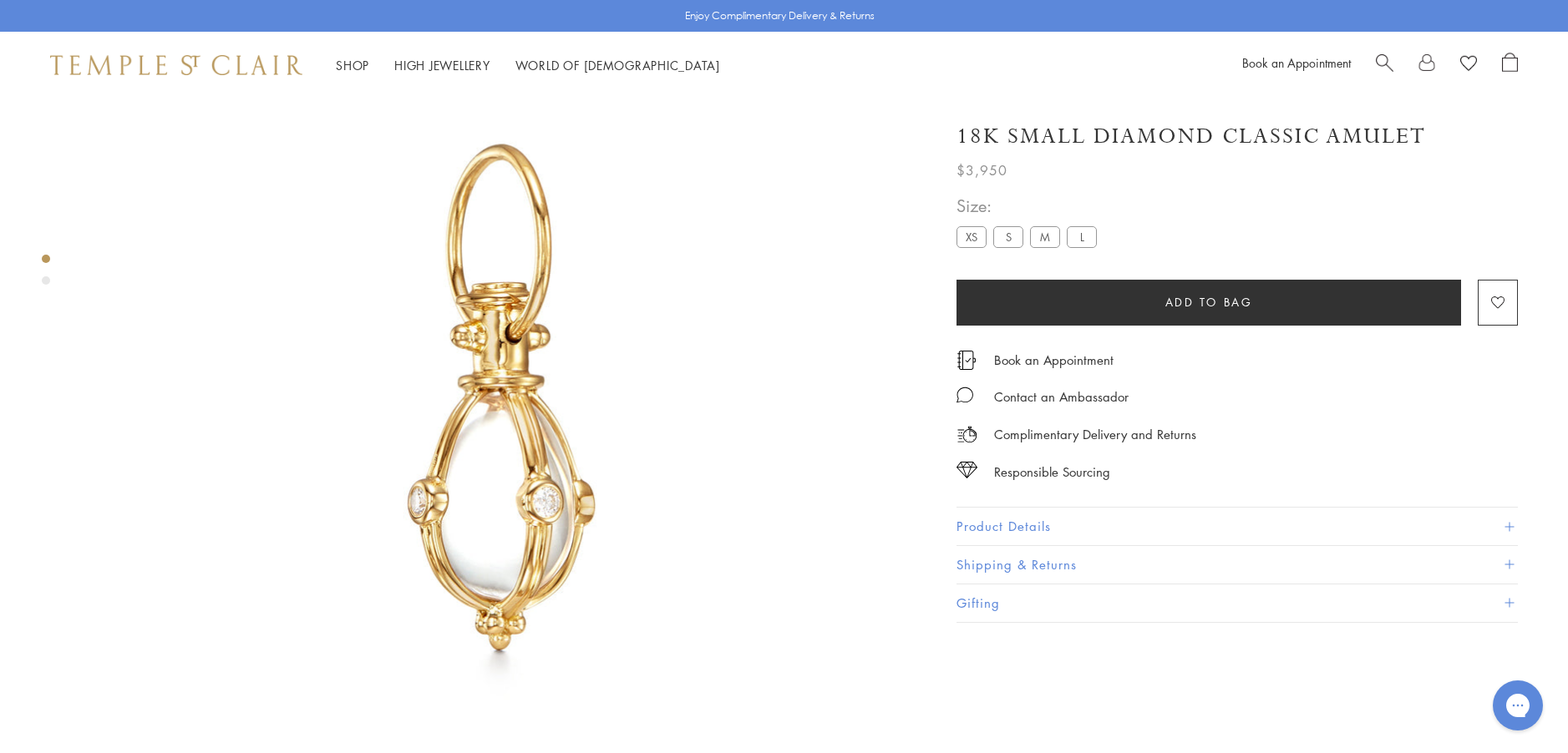
scroll to position [99, 0]
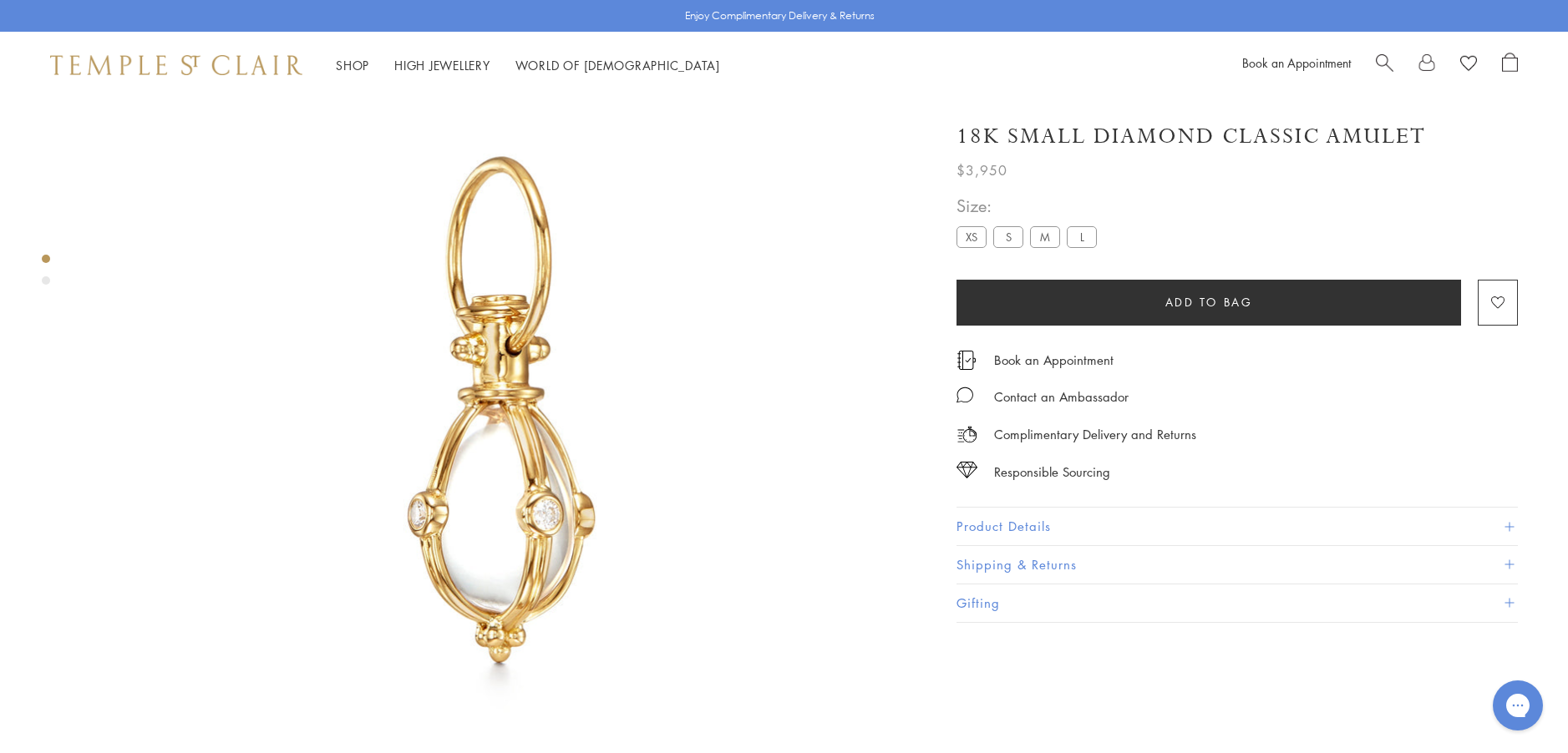
click at [987, 523] on button "Product Details" at bounding box center [1237, 526] width 562 height 38
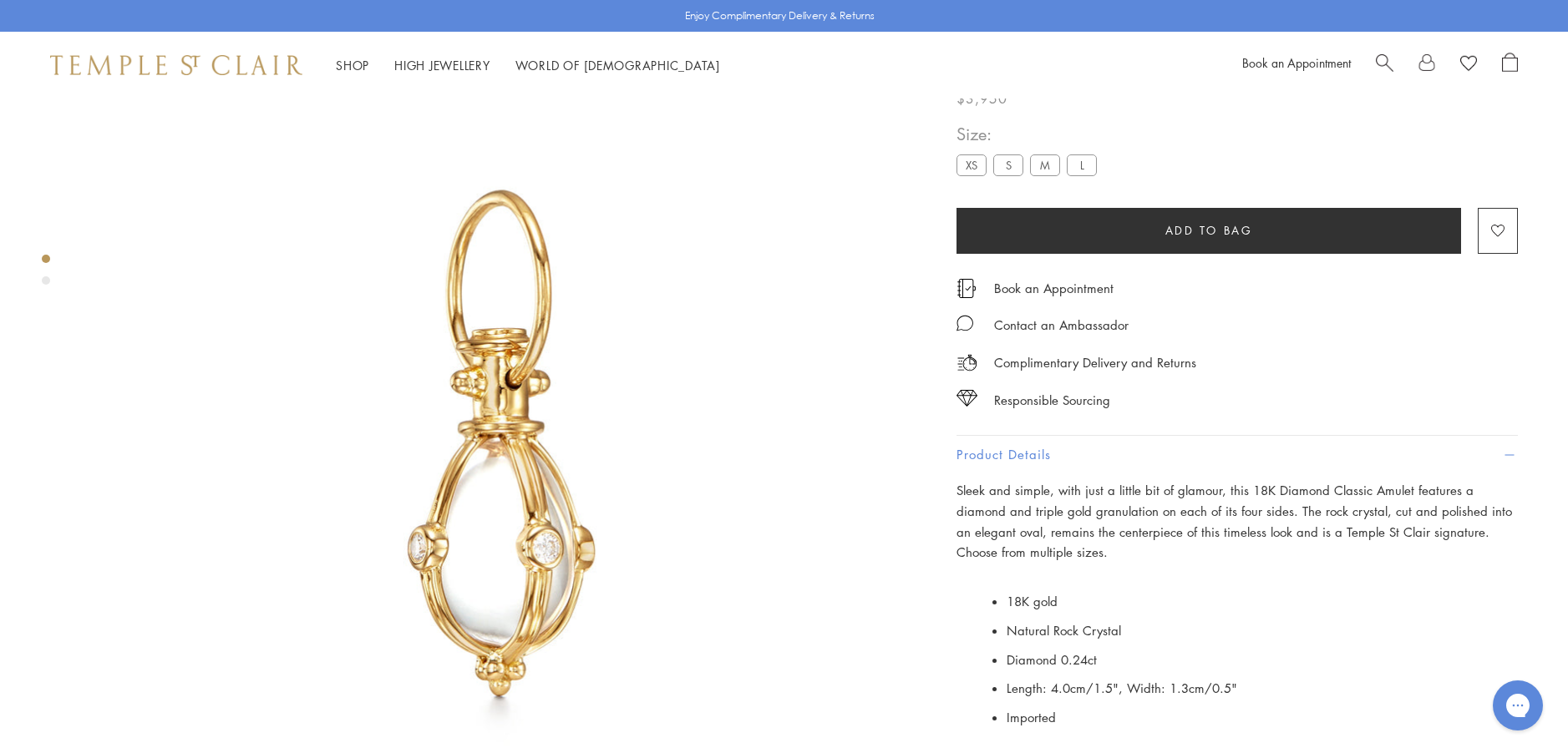
scroll to position [0, 0]
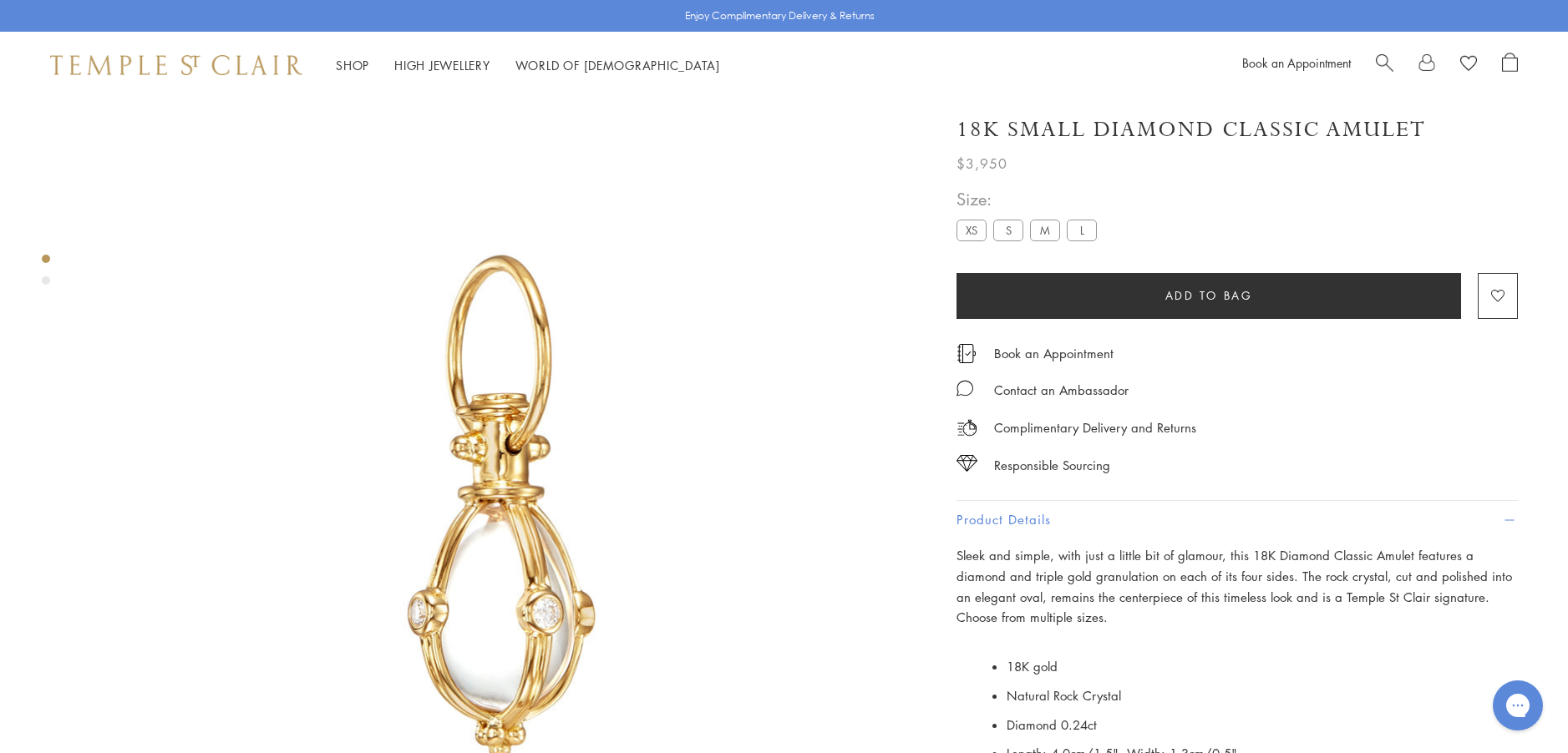
click at [1049, 233] on label "M" at bounding box center [1044, 229] width 31 height 21
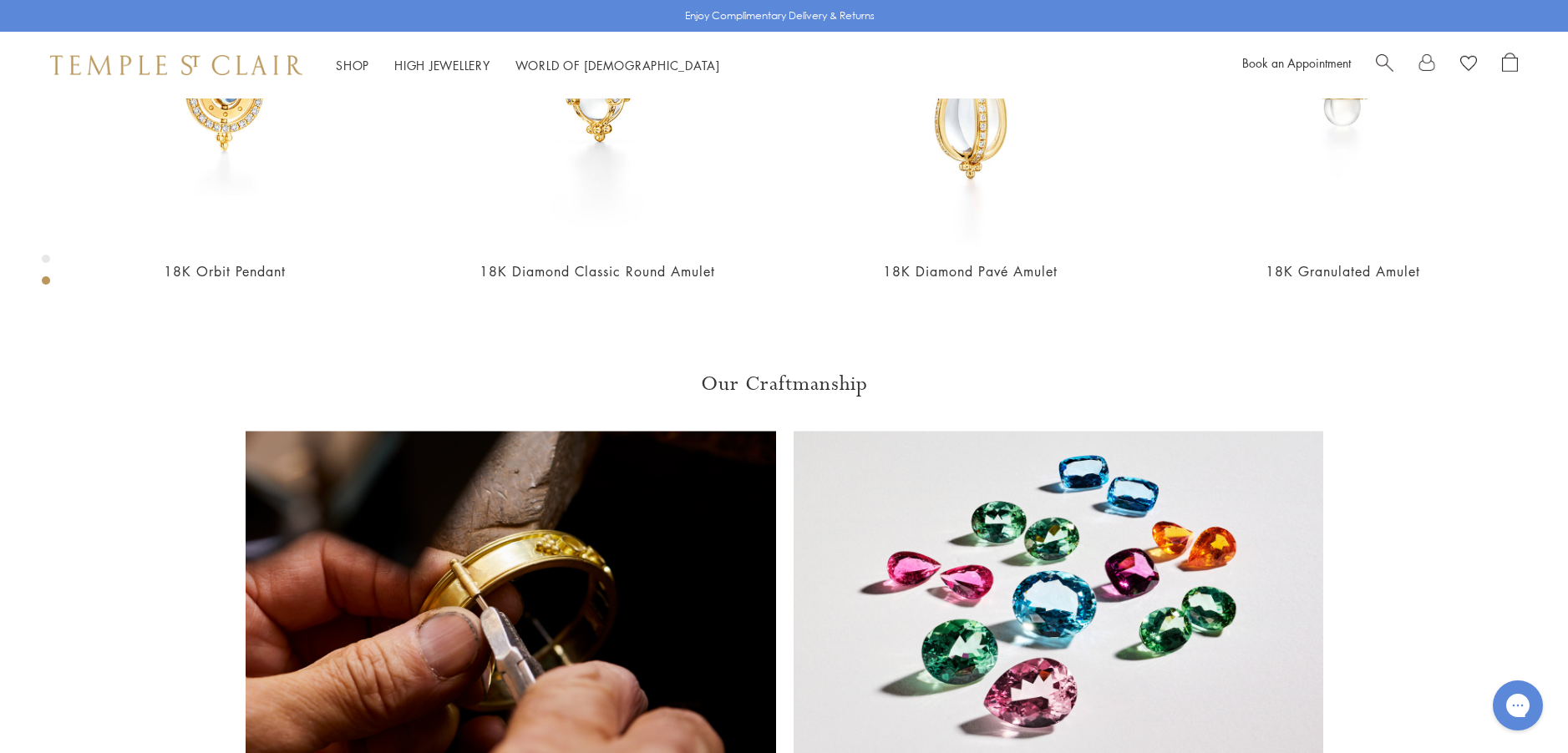
scroll to position [1184, 0]
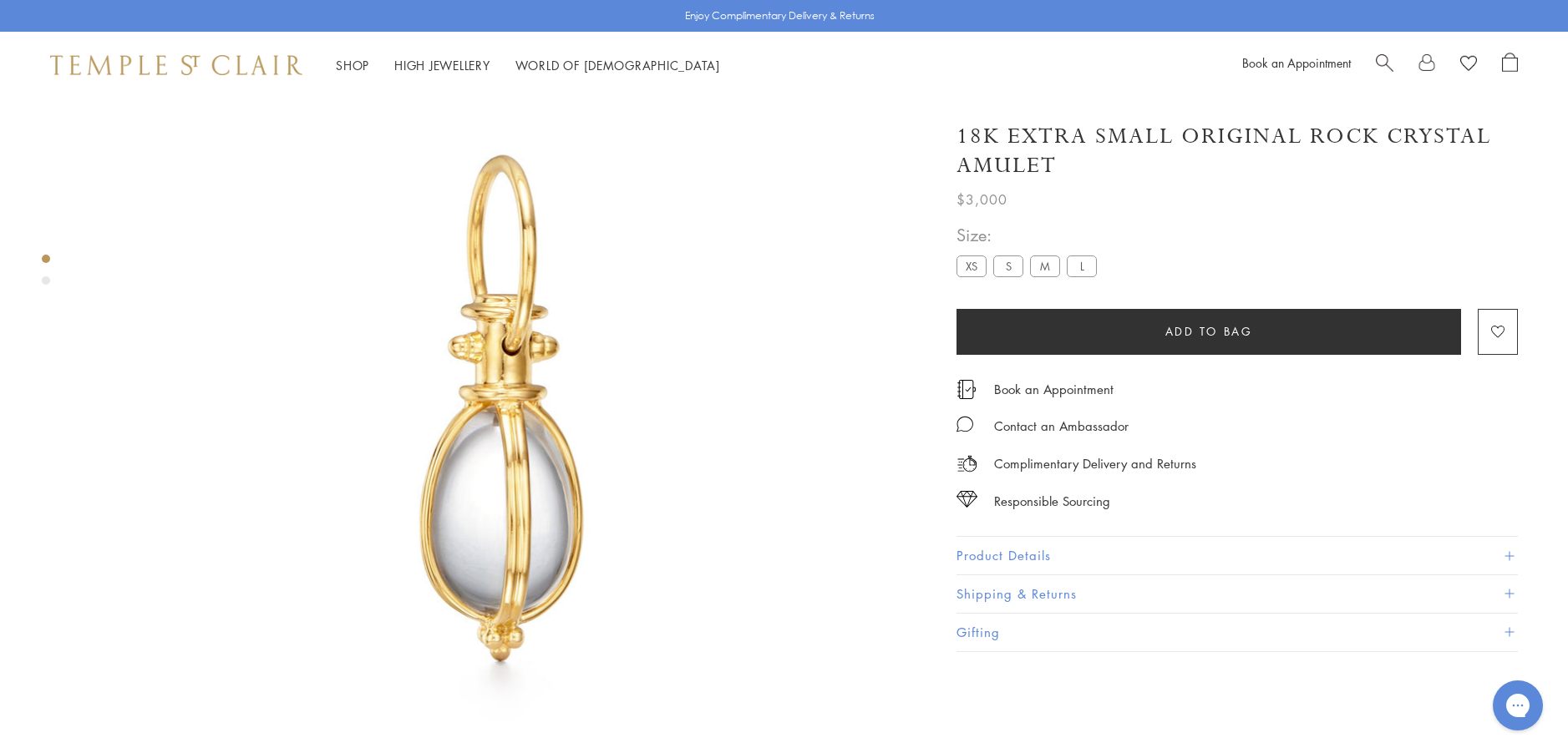
scroll to position [99, 0]
click at [1048, 269] on label "M" at bounding box center [1044, 265] width 31 height 21
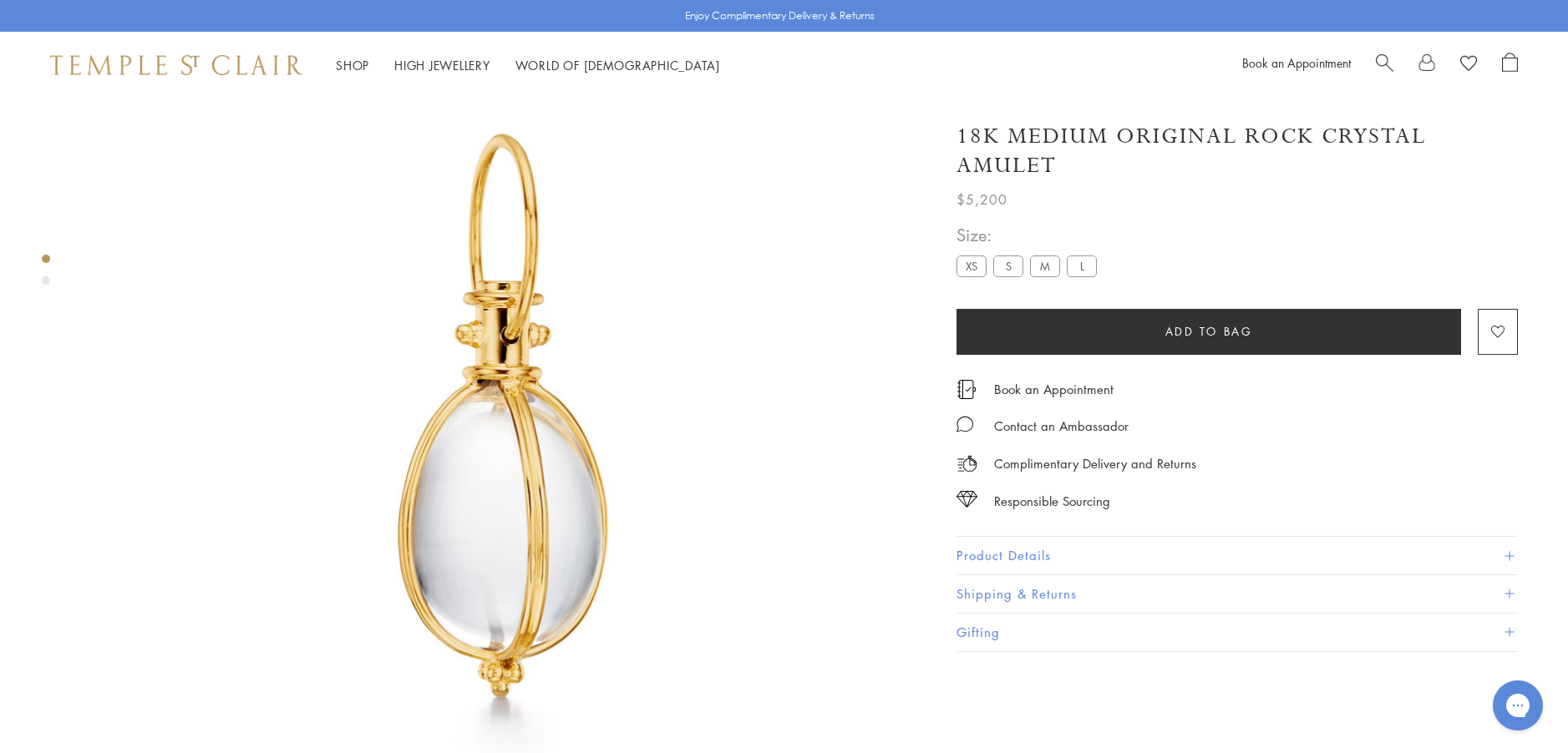
click at [1019, 554] on button "Product Details" at bounding box center [1237, 556] width 562 height 38
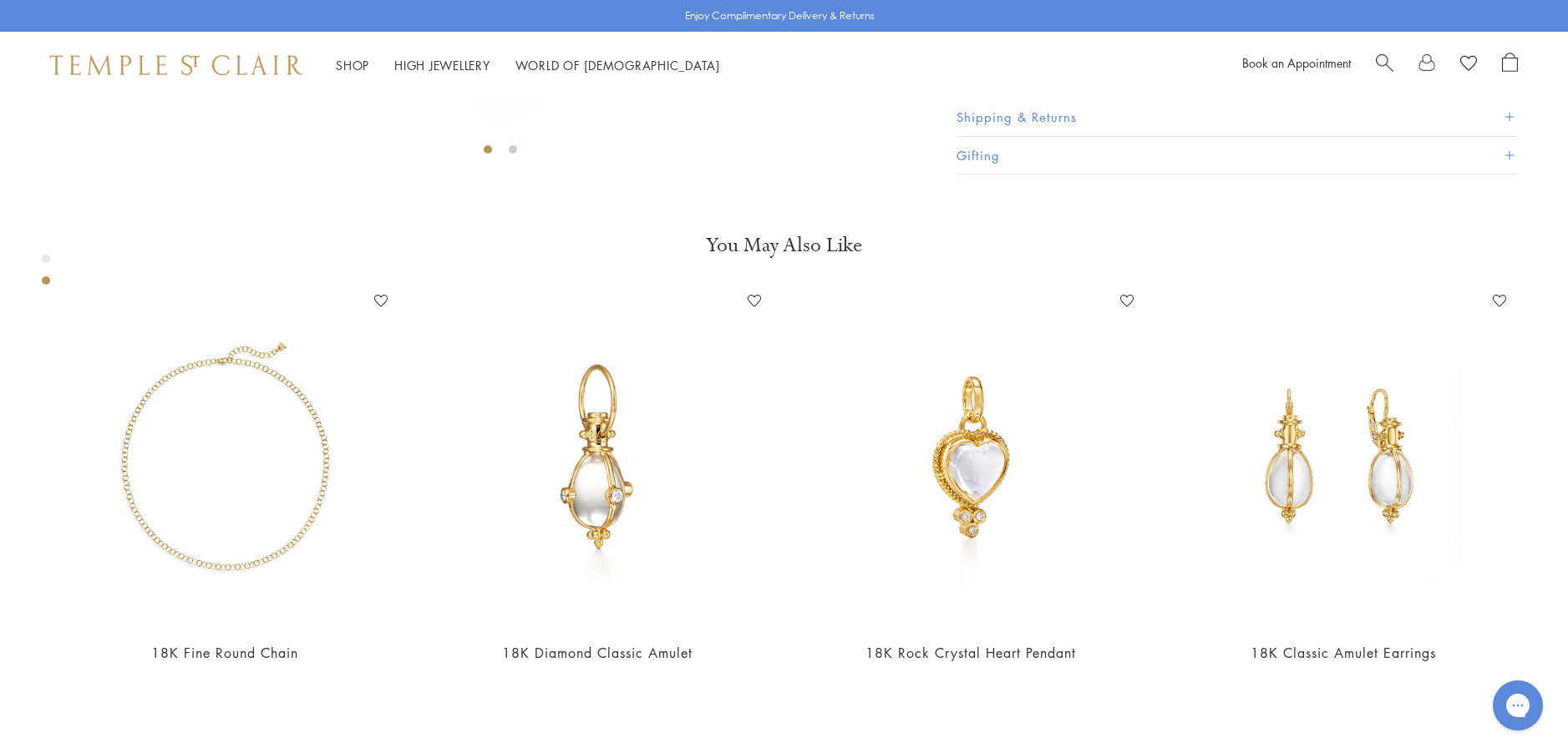
scroll to position [767, 0]
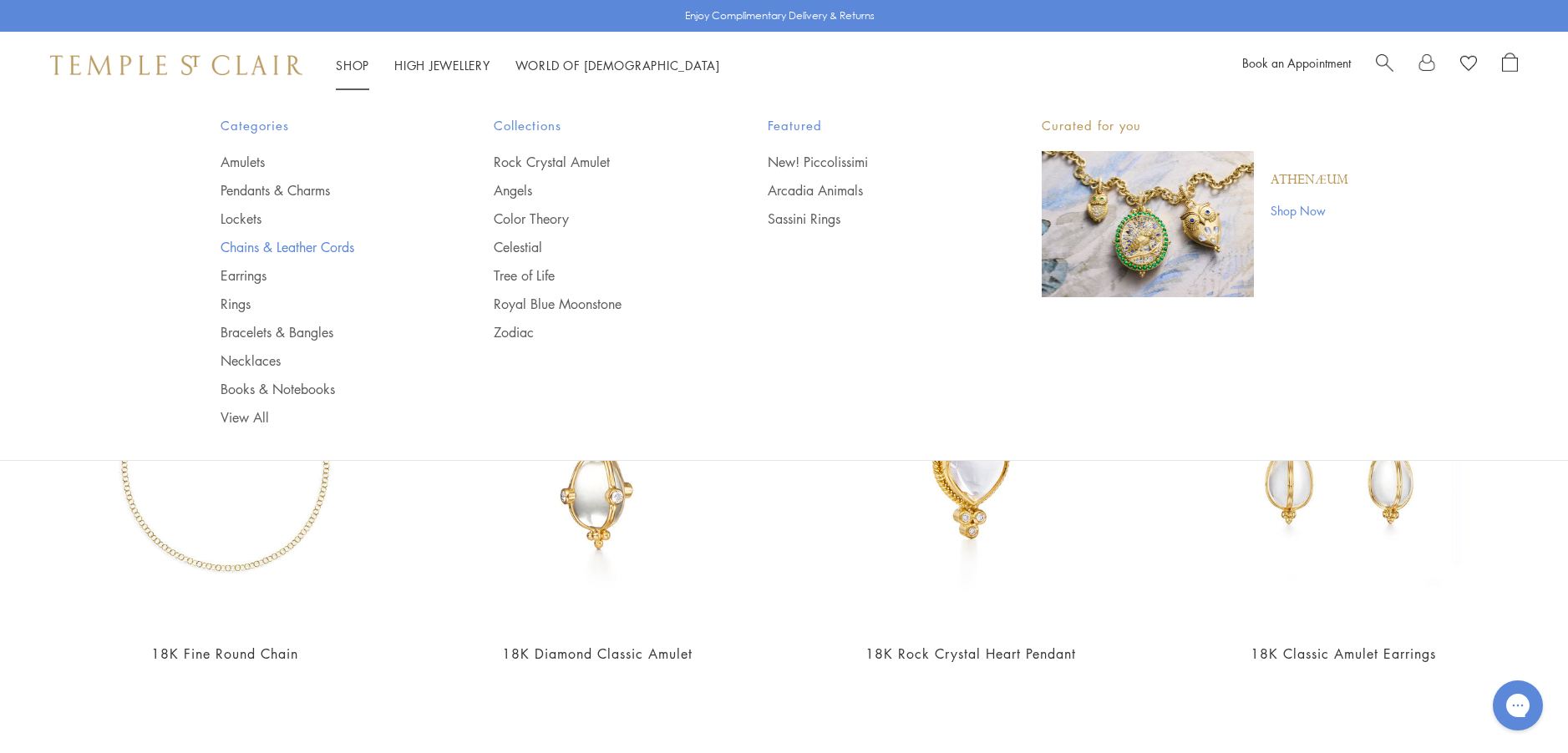
click at [247, 247] on link "Chains & Leather Cords" at bounding box center [324, 247] width 207 height 19
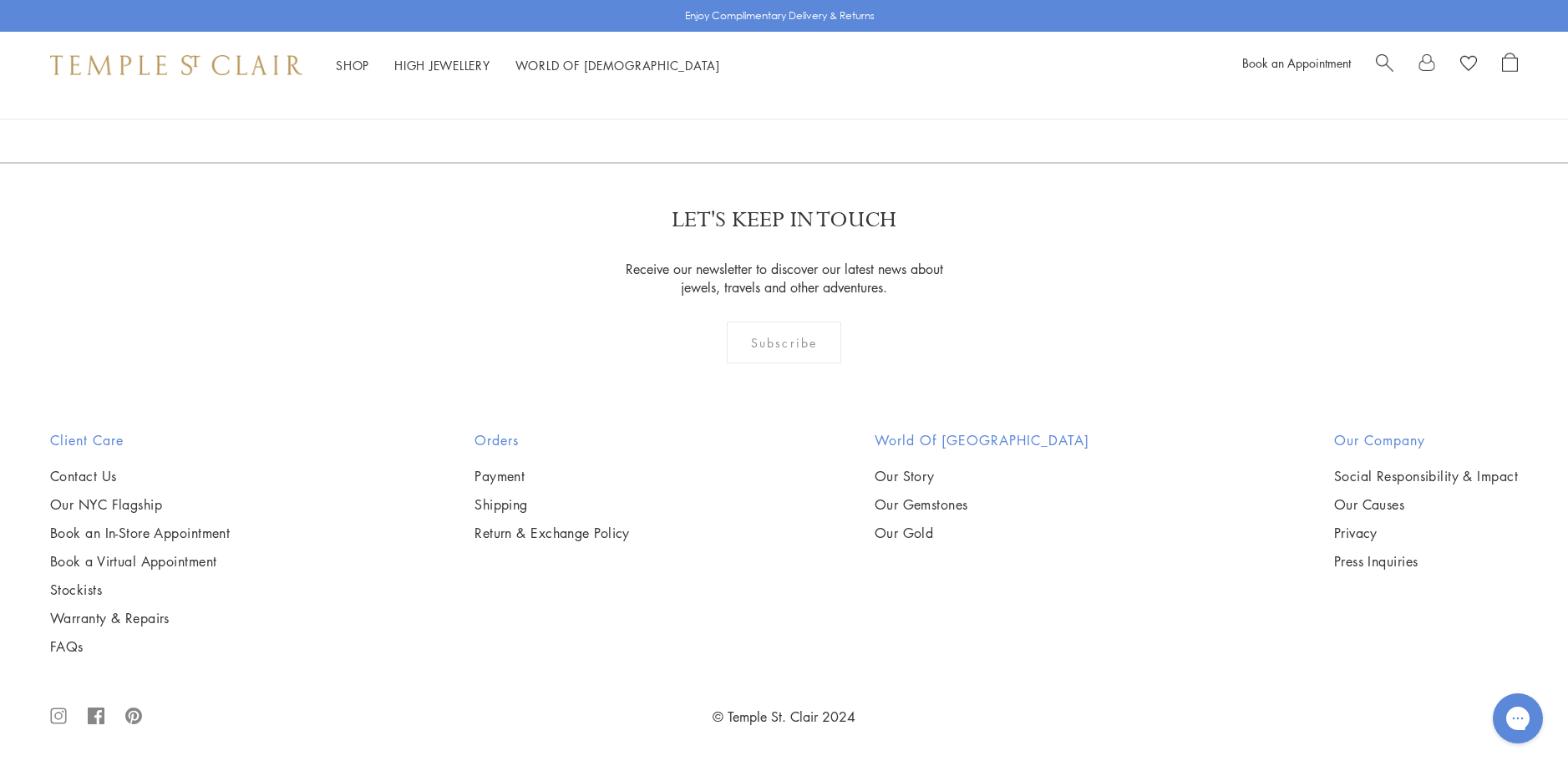
scroll to position [4009, 0]
click at [0, 0] on img at bounding box center [0, 0] width 0 height 0
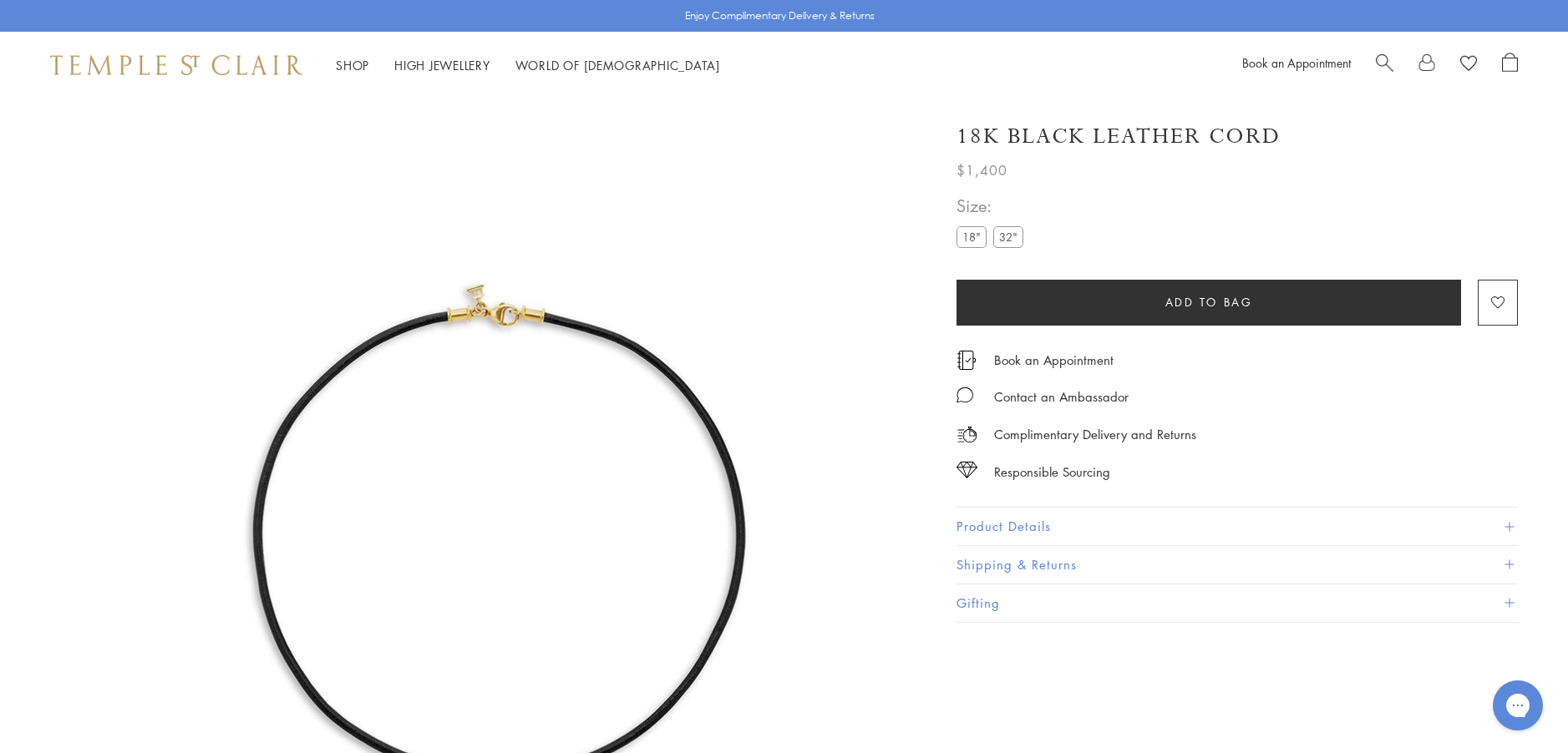
scroll to position [99, 0]
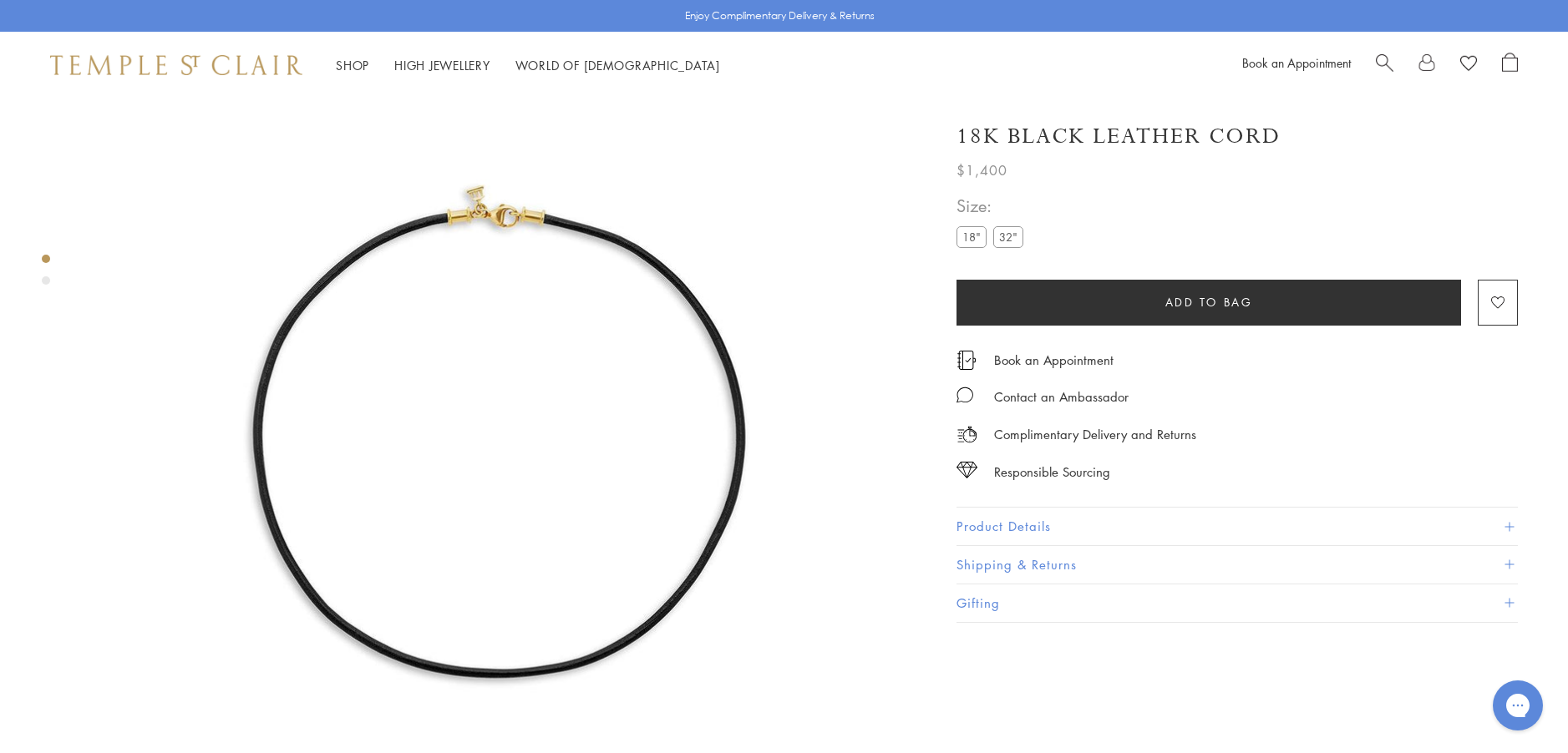
click at [1009, 240] on label "32"" at bounding box center [1008, 237] width 31 height 21
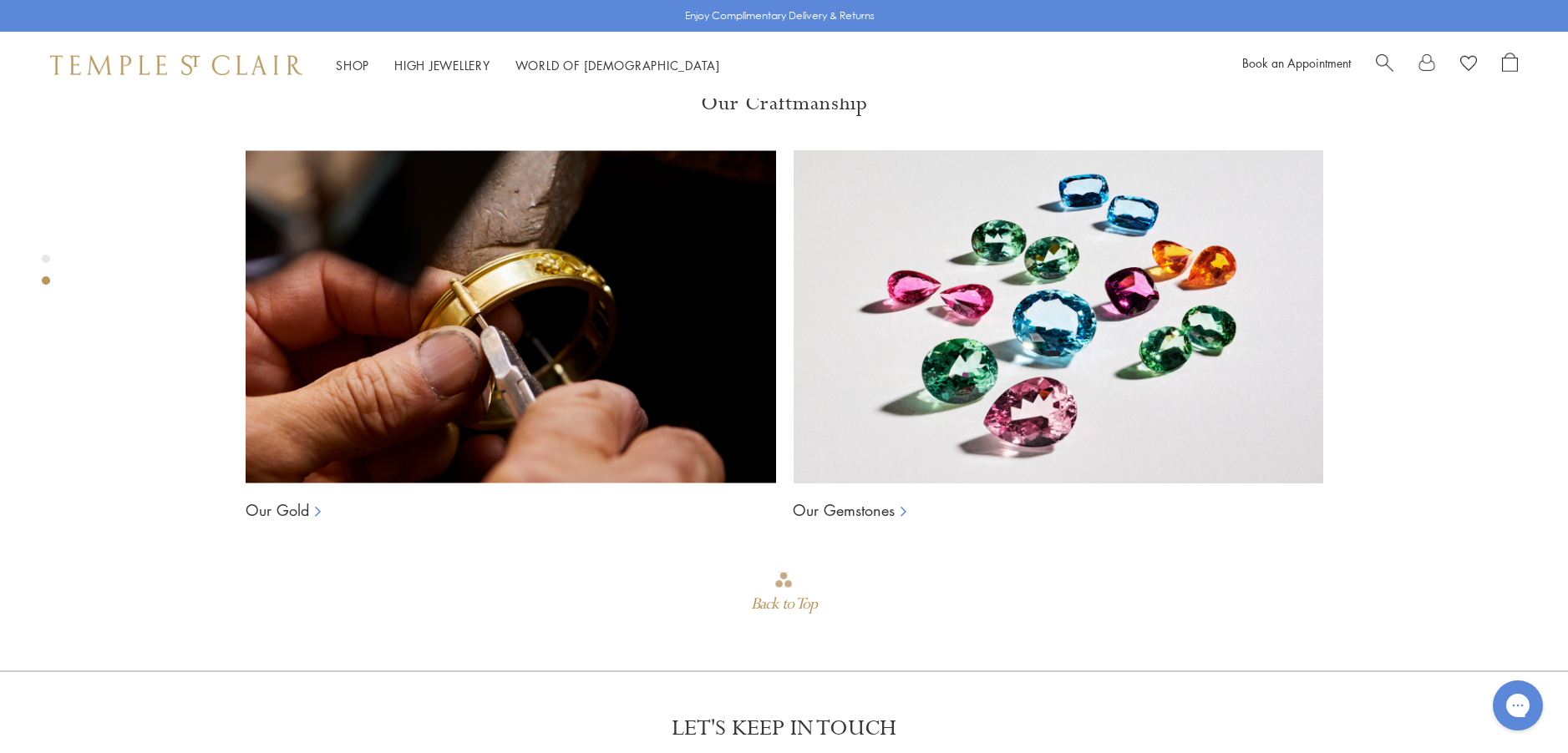
scroll to position [1018, 0]
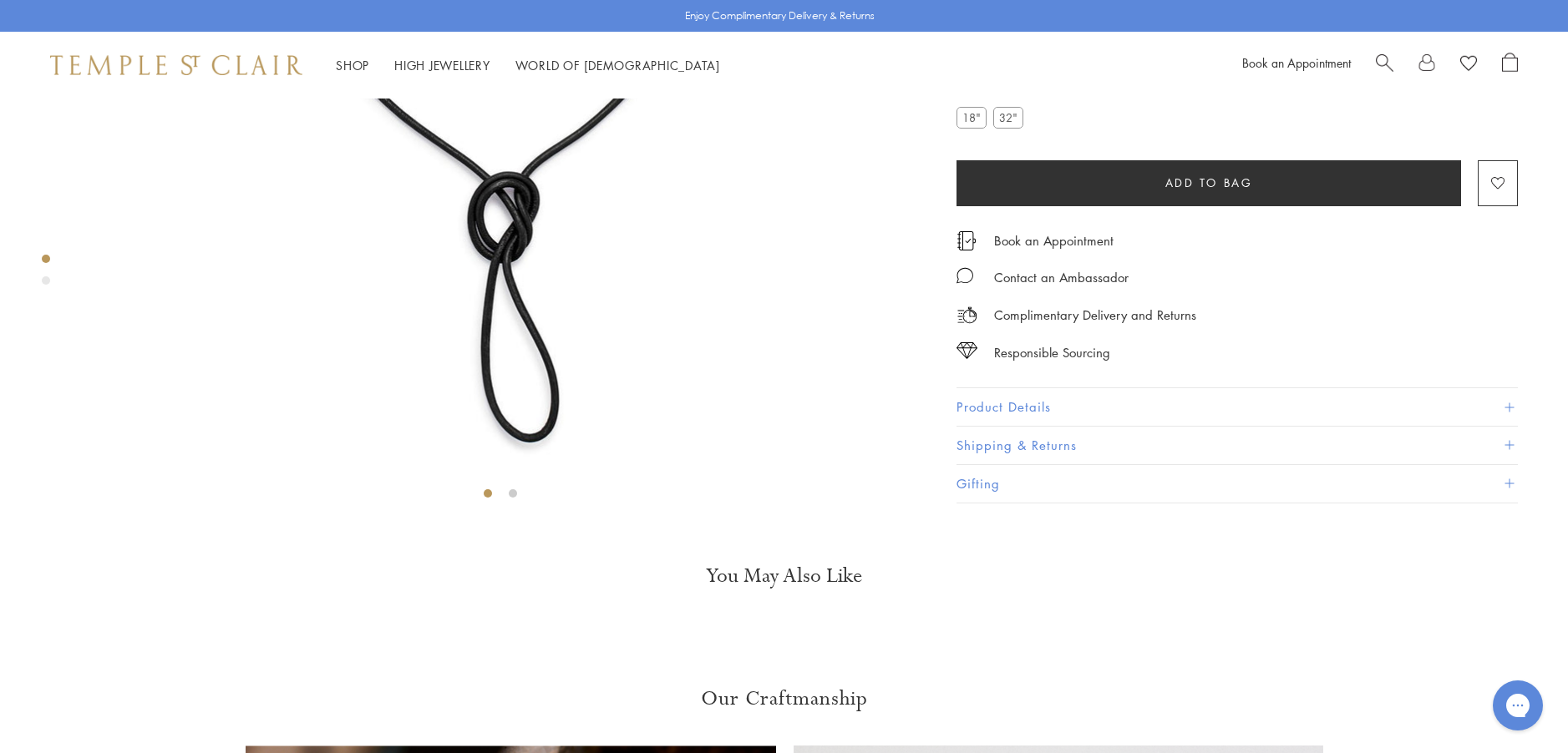
scroll to position [433, 0]
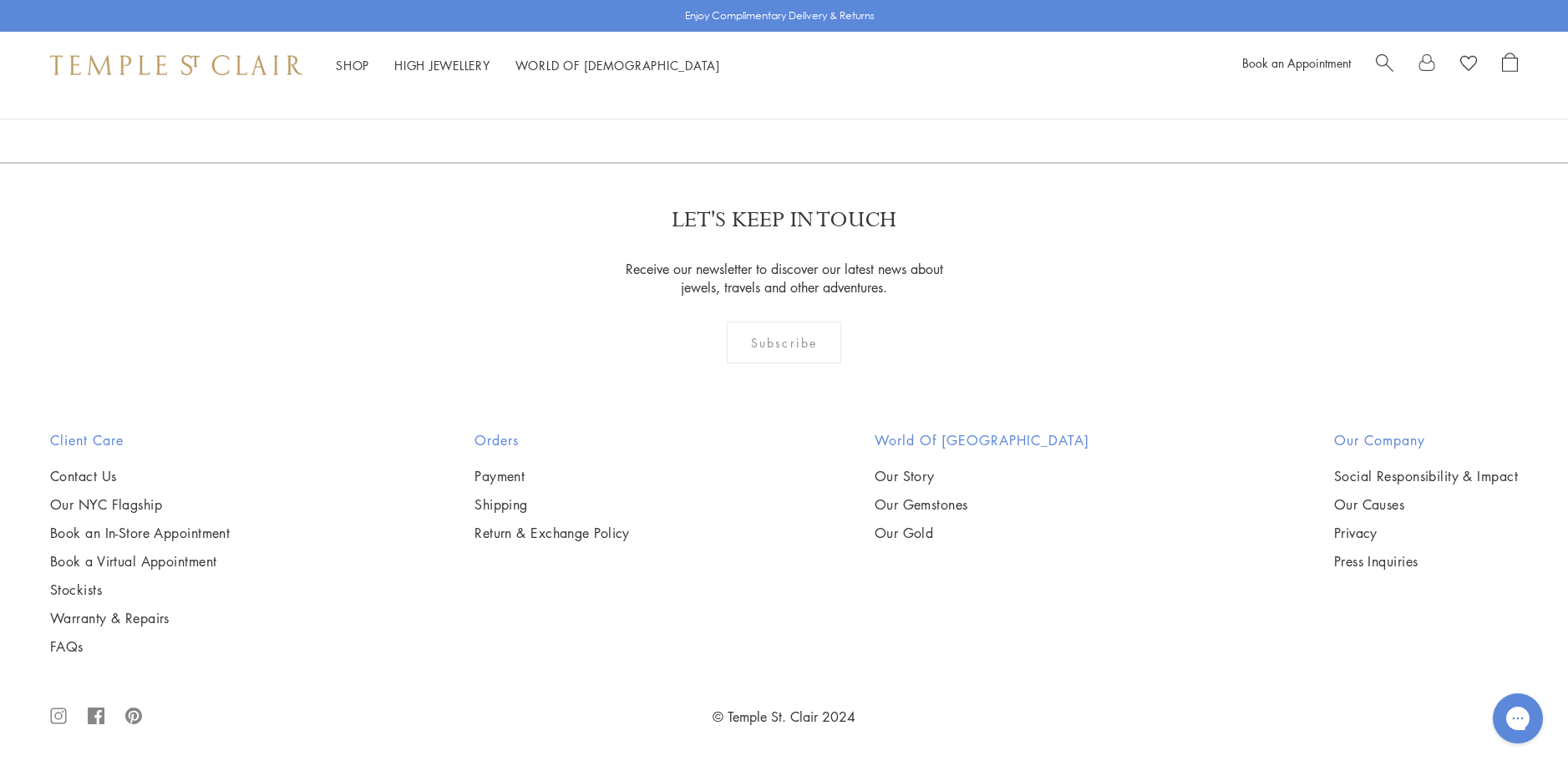
scroll to position [3592, 0]
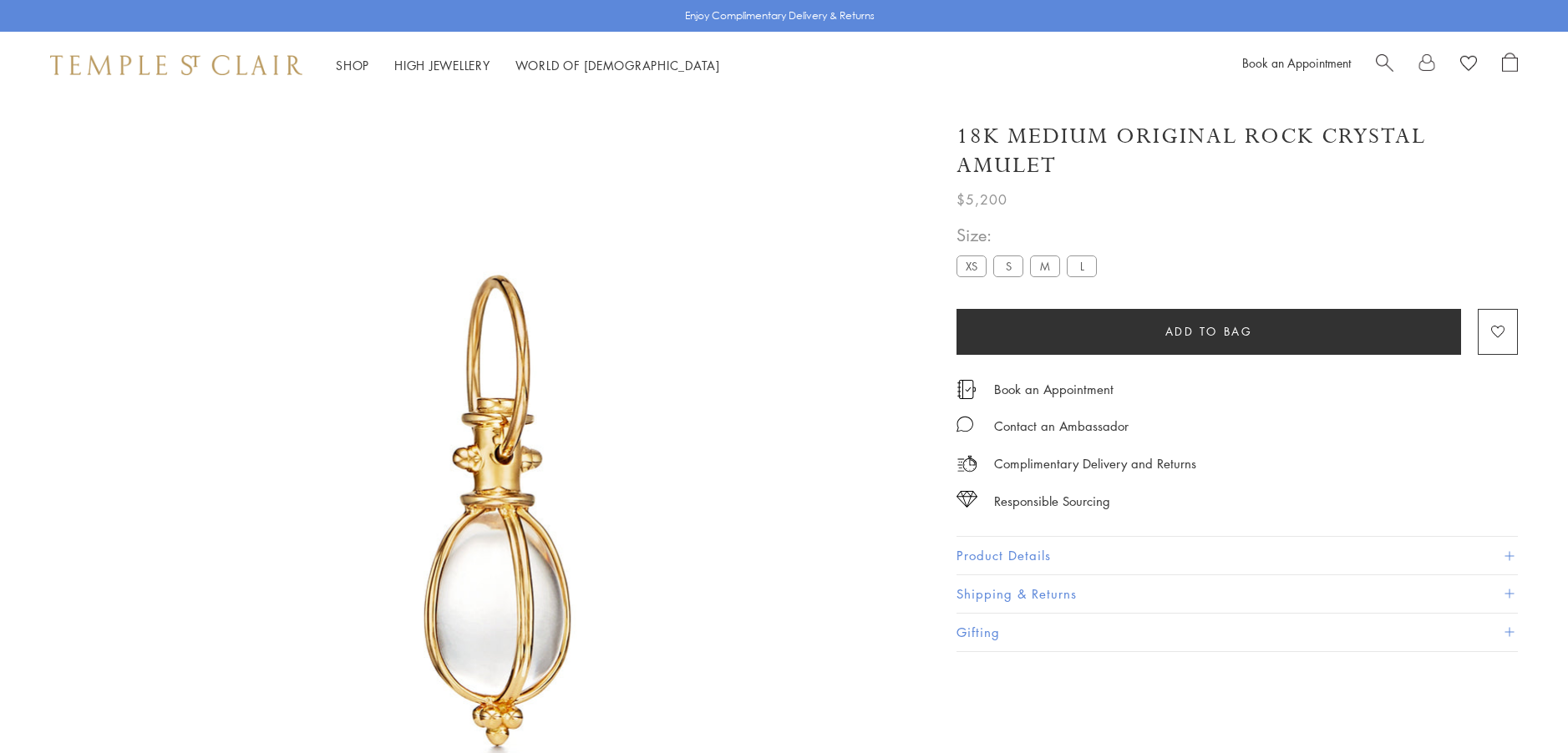
scroll to position [767, 0]
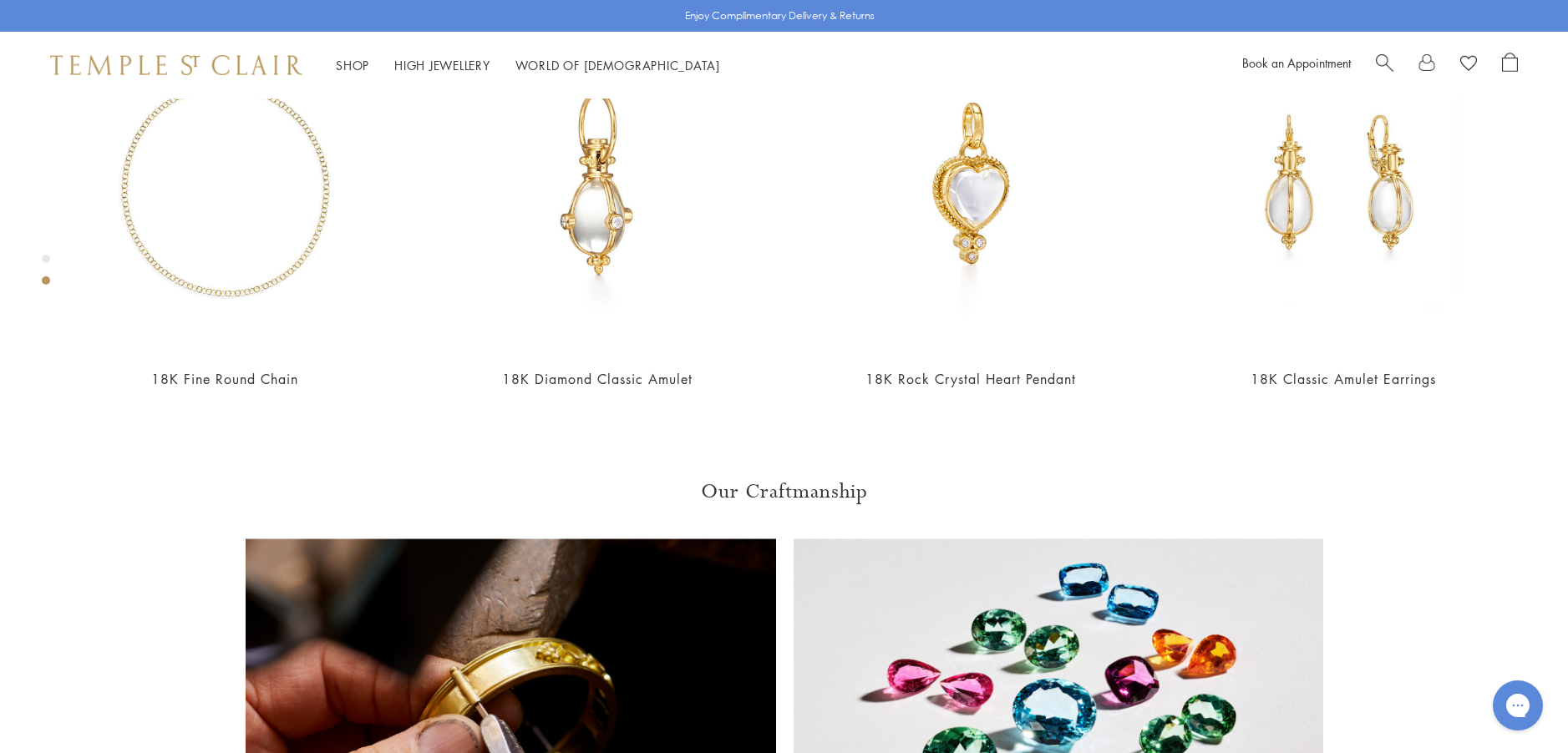
scroll to position [1018, 0]
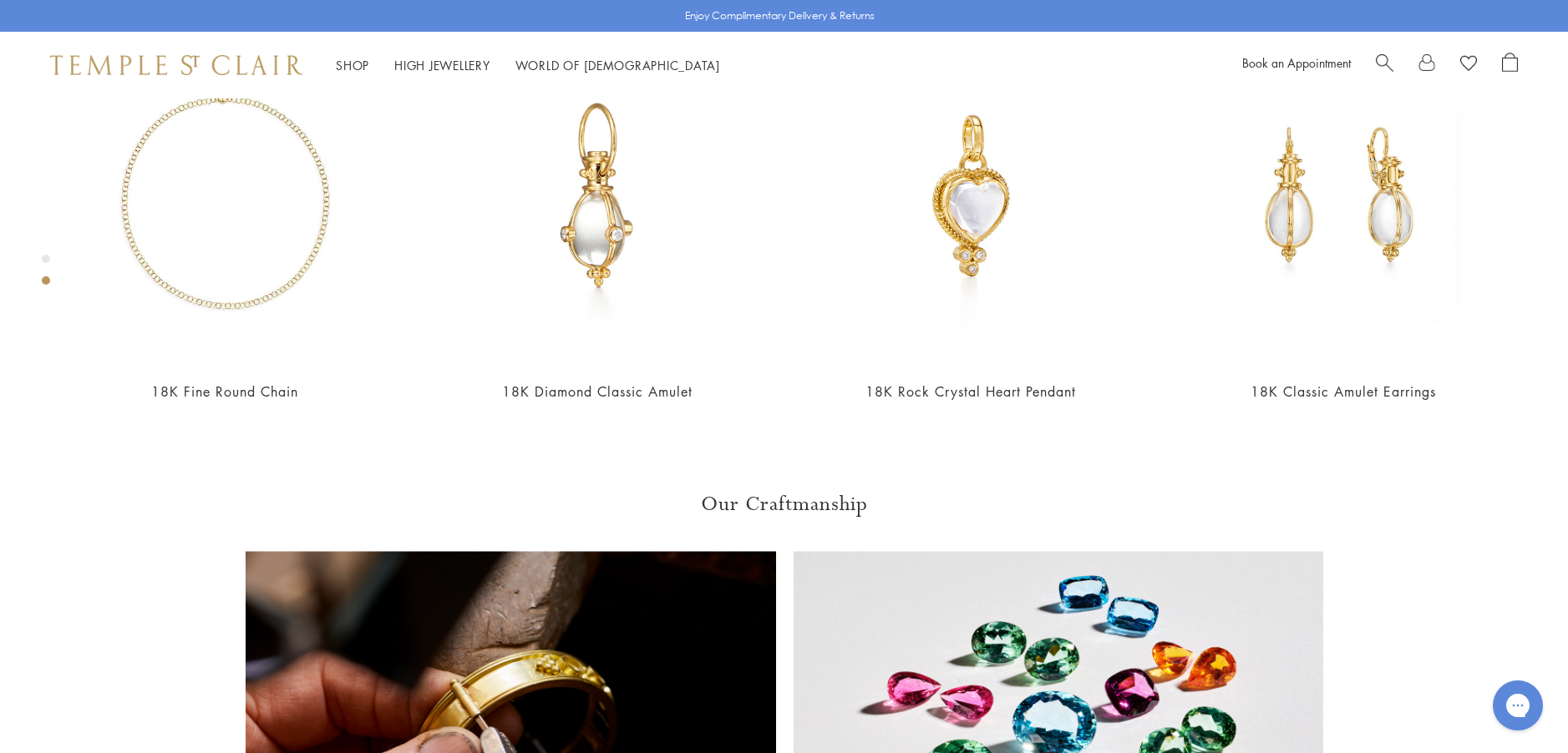
scroll to position [1018, 0]
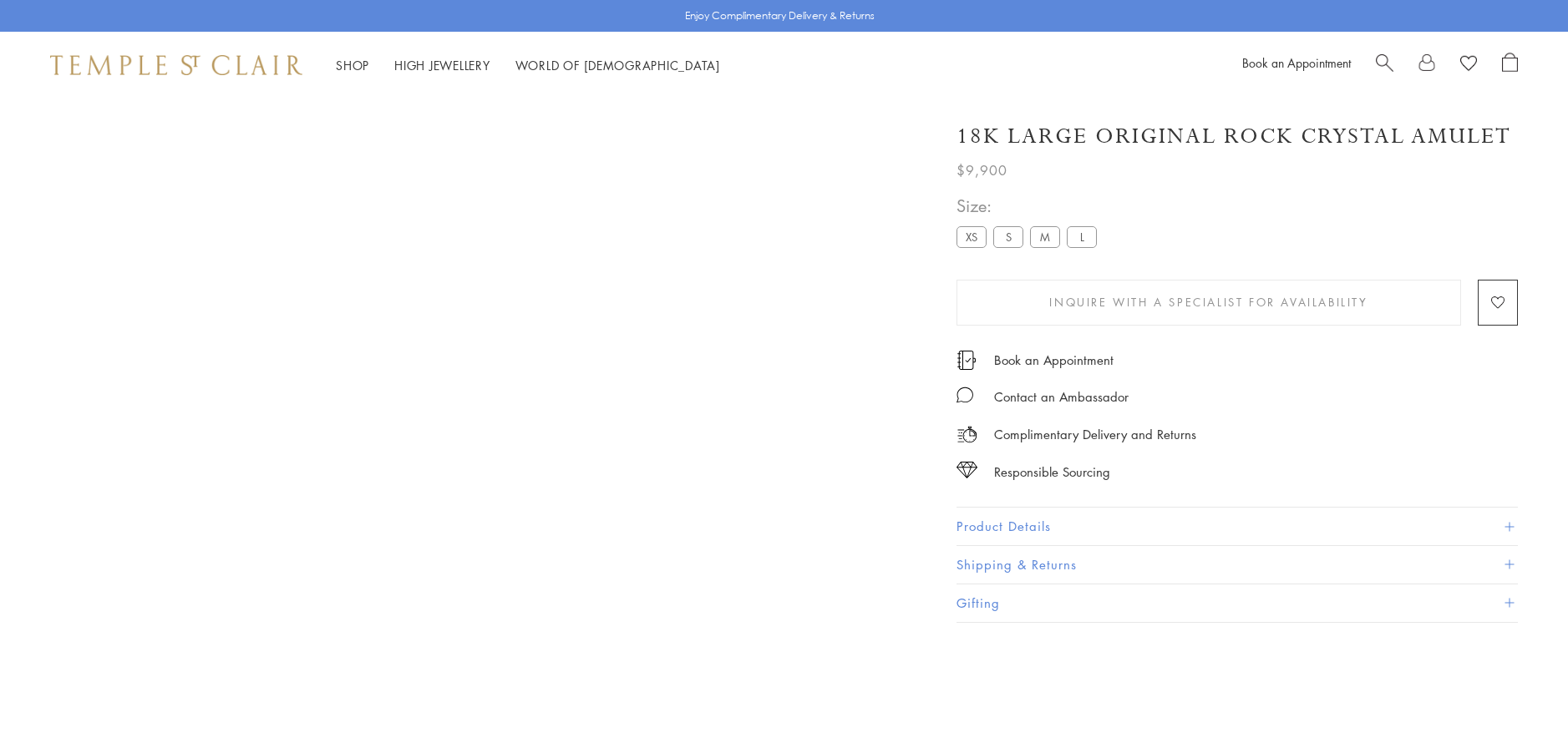
scroll to position [1018, 0]
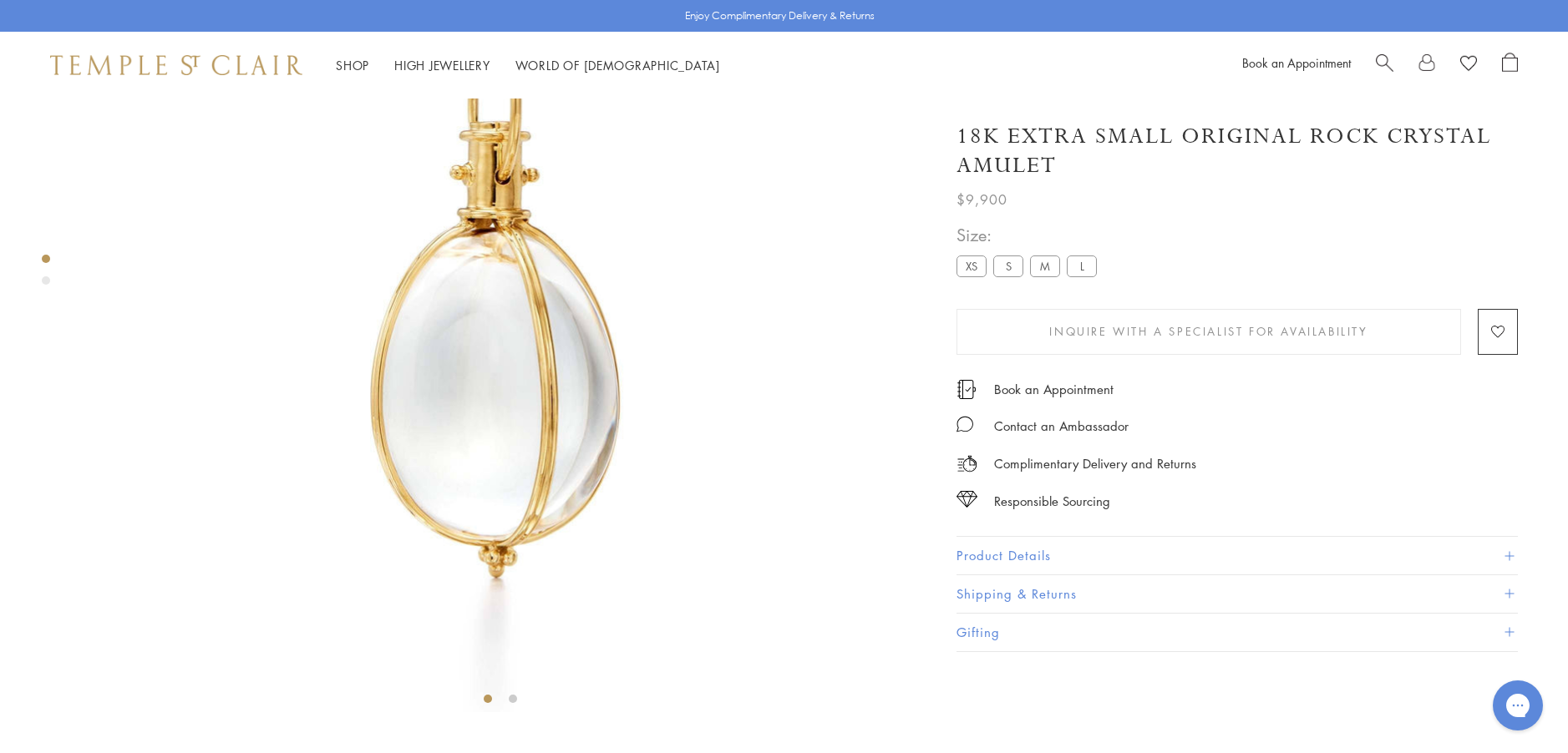
scroll to position [182, 0]
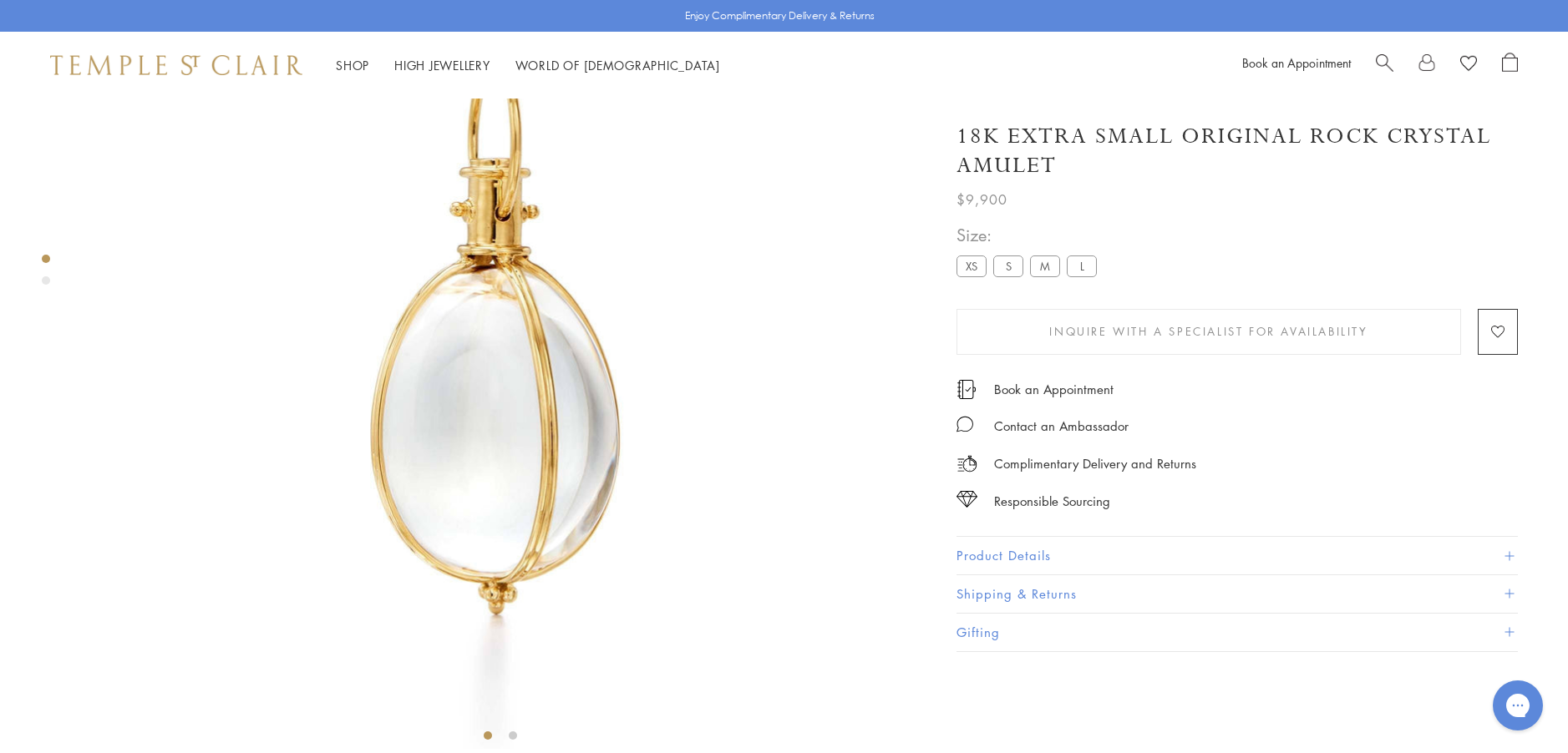
click at [1046, 268] on label "M" at bounding box center [1044, 265] width 31 height 21
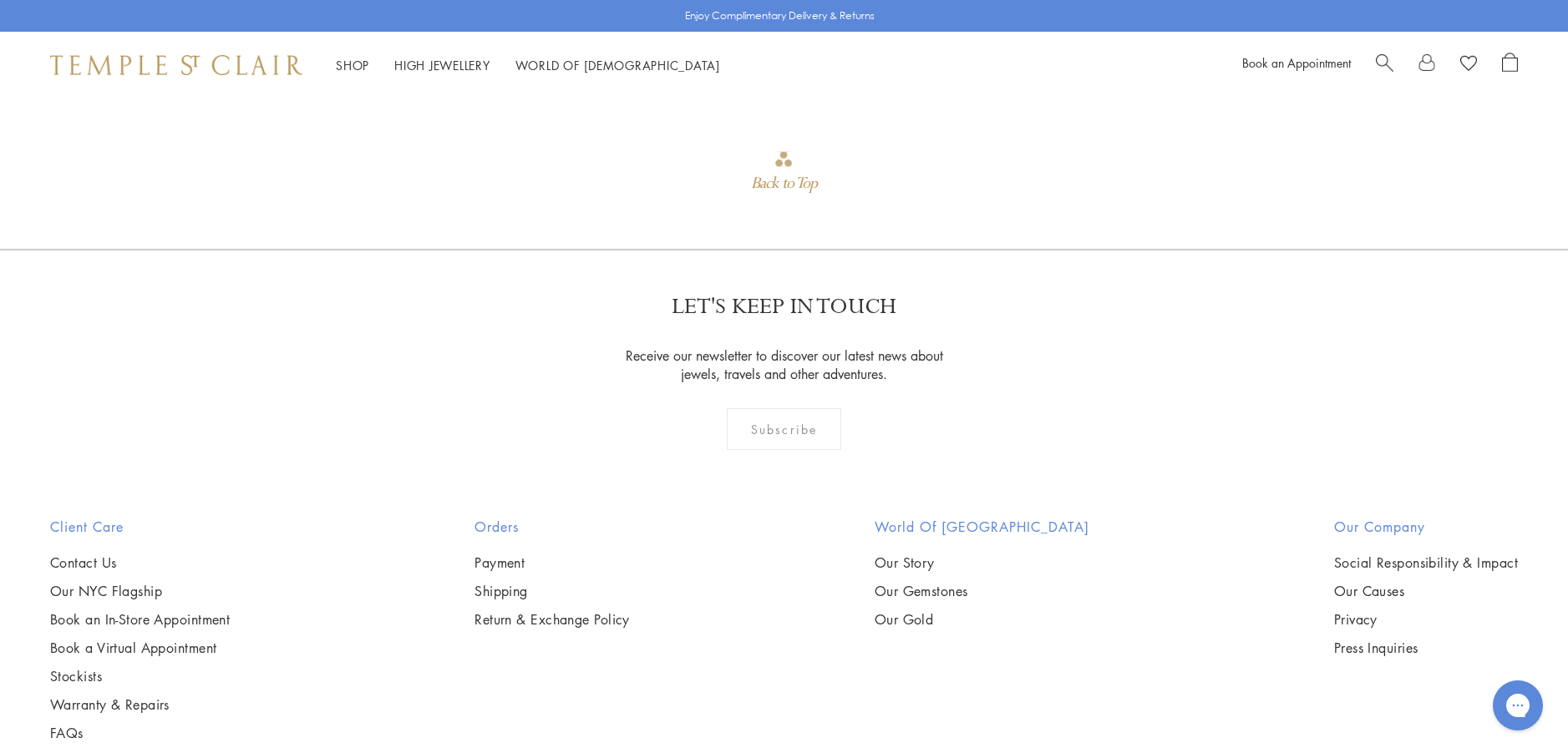
scroll to position [1853, 0]
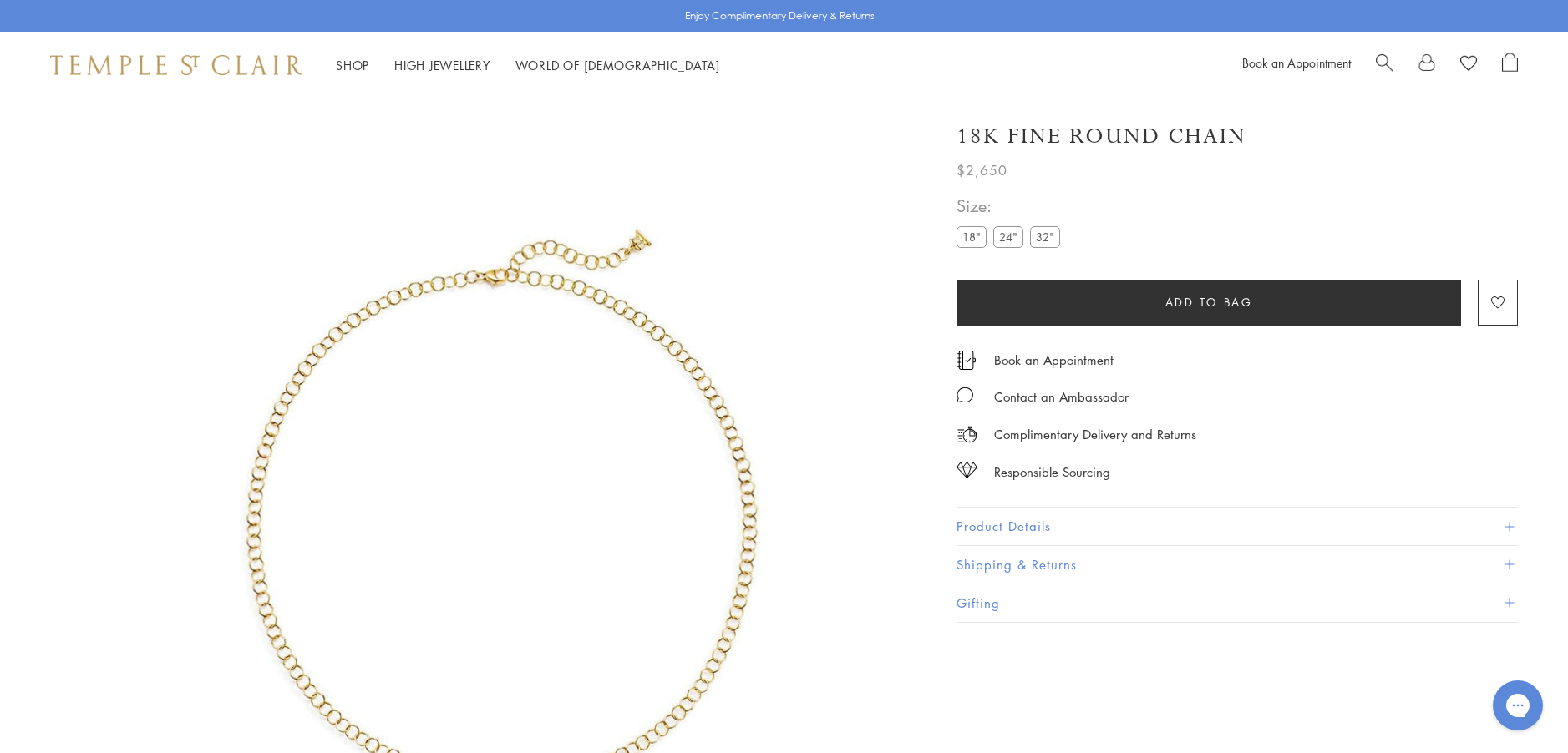
scroll to position [99, 0]
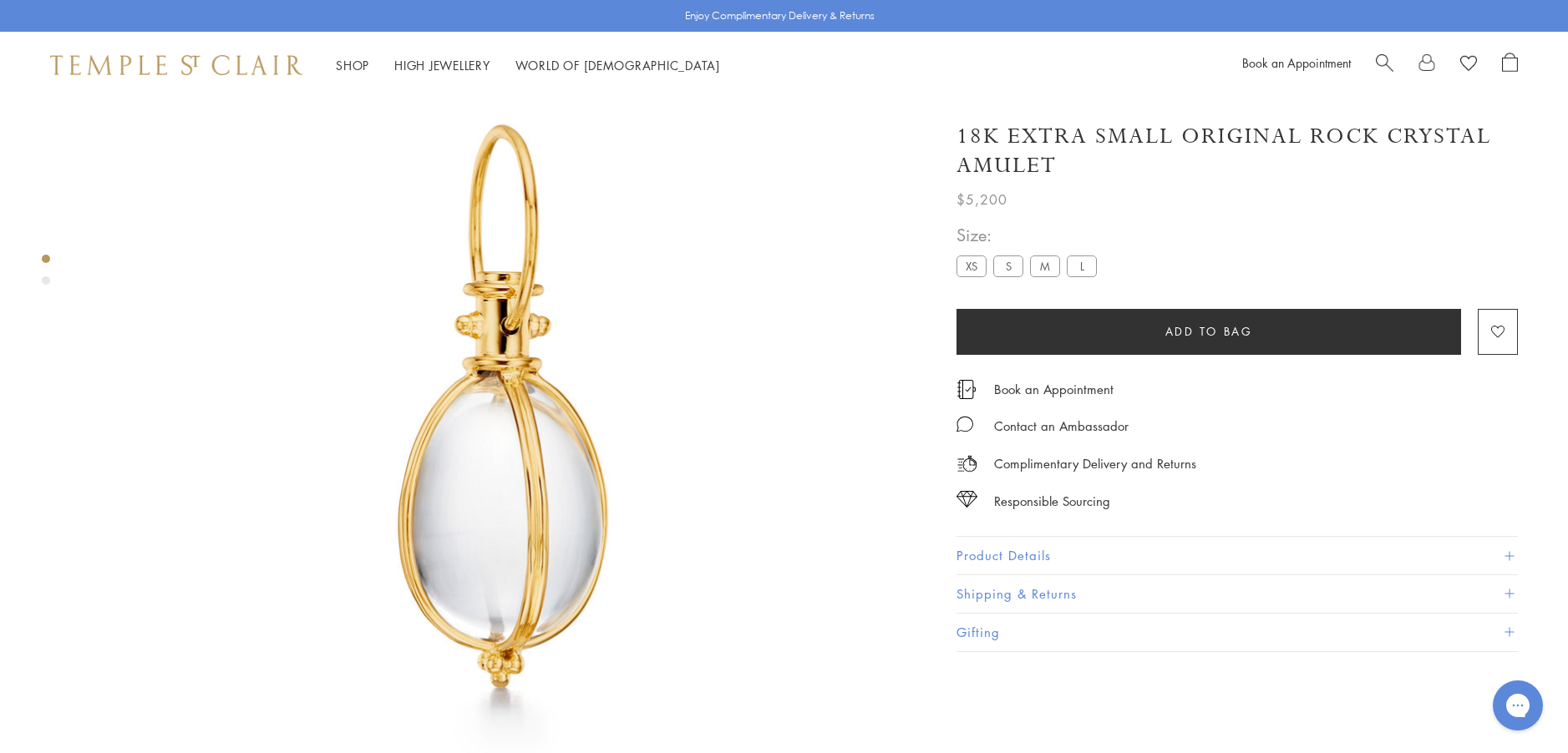
scroll to position [99, 0]
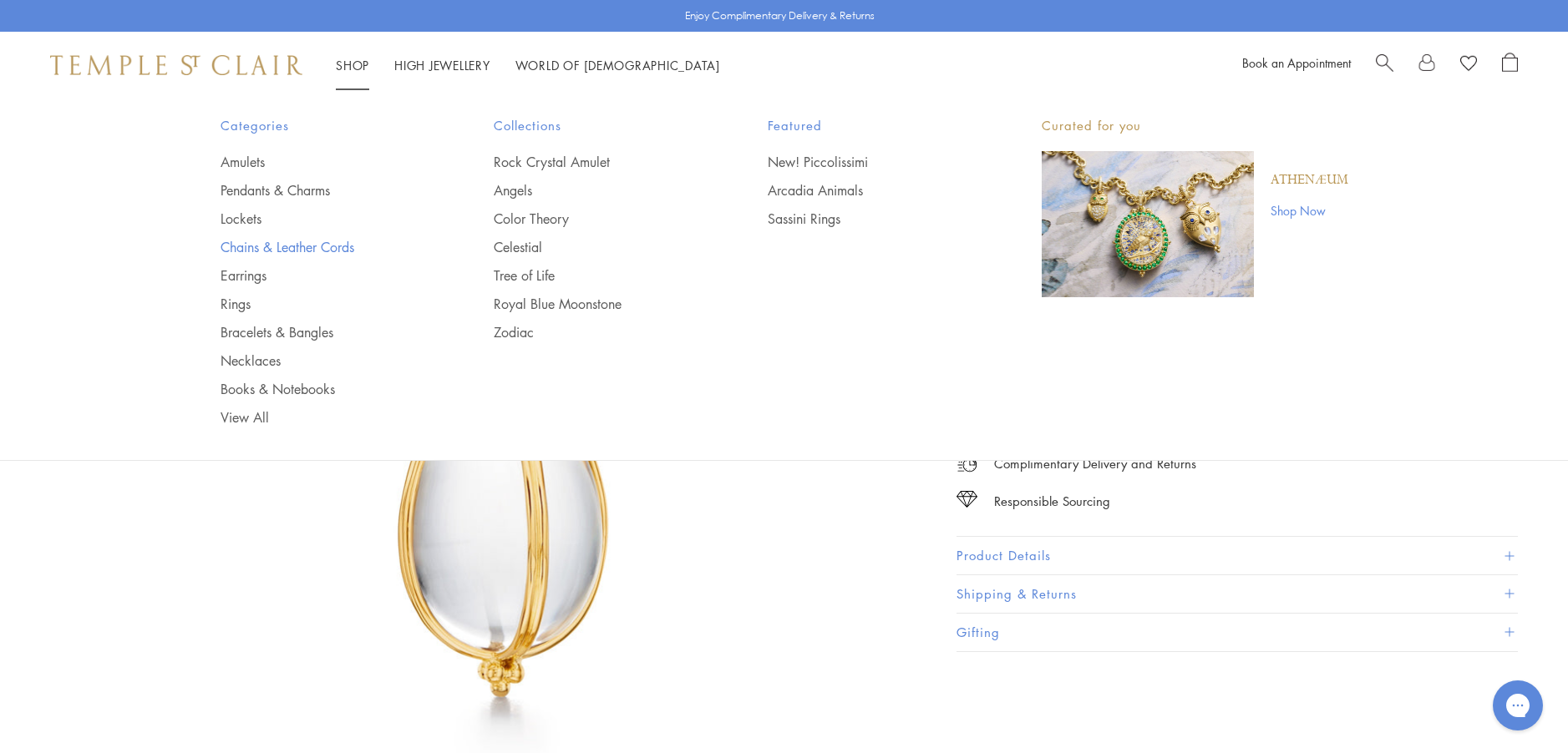
click at [245, 244] on link "Chains & Leather Cords" at bounding box center [324, 247] width 207 height 19
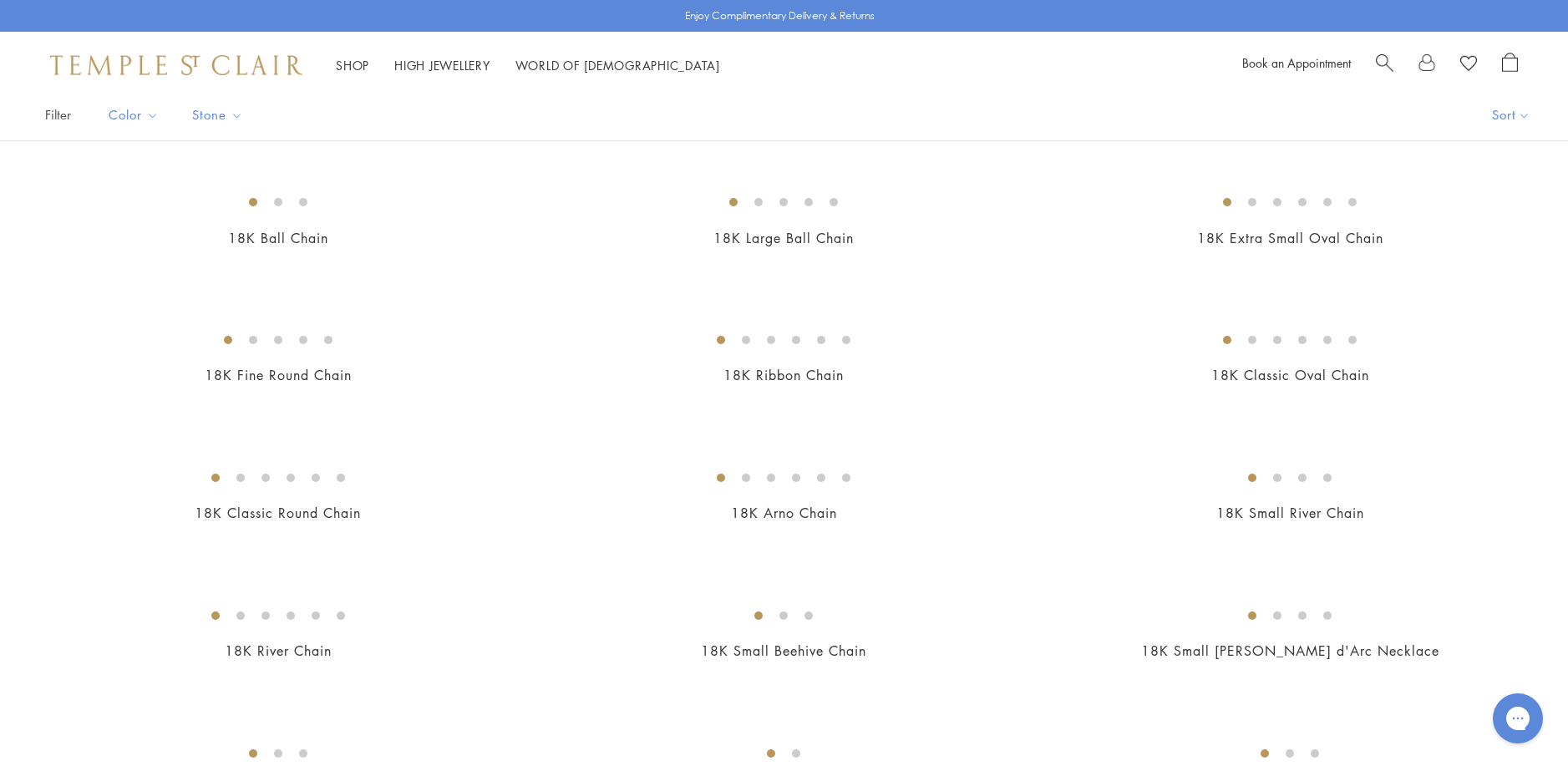
scroll to position [251, 0]
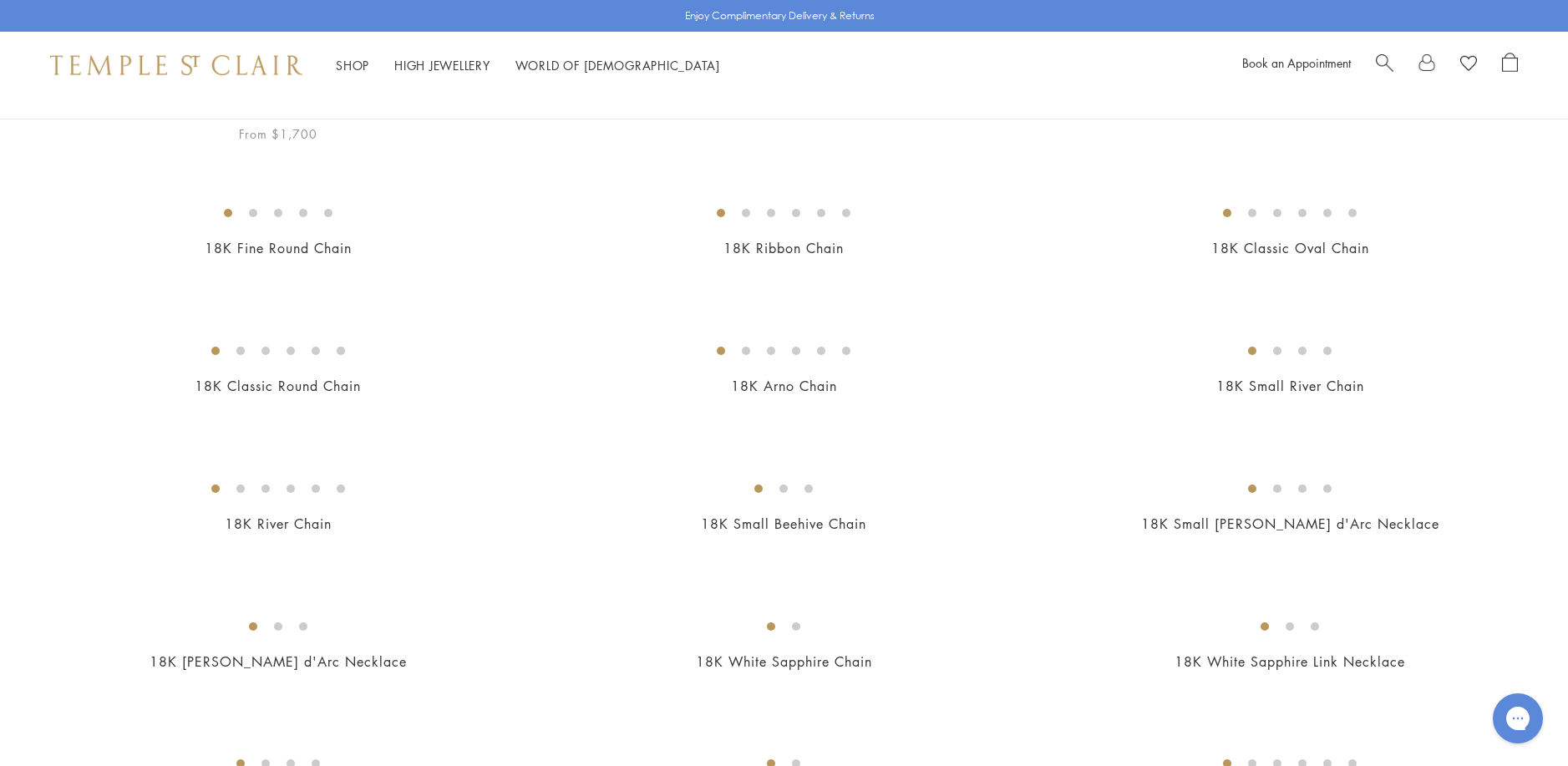
click at [0, 0] on img at bounding box center [0, 0] width 0 height 0
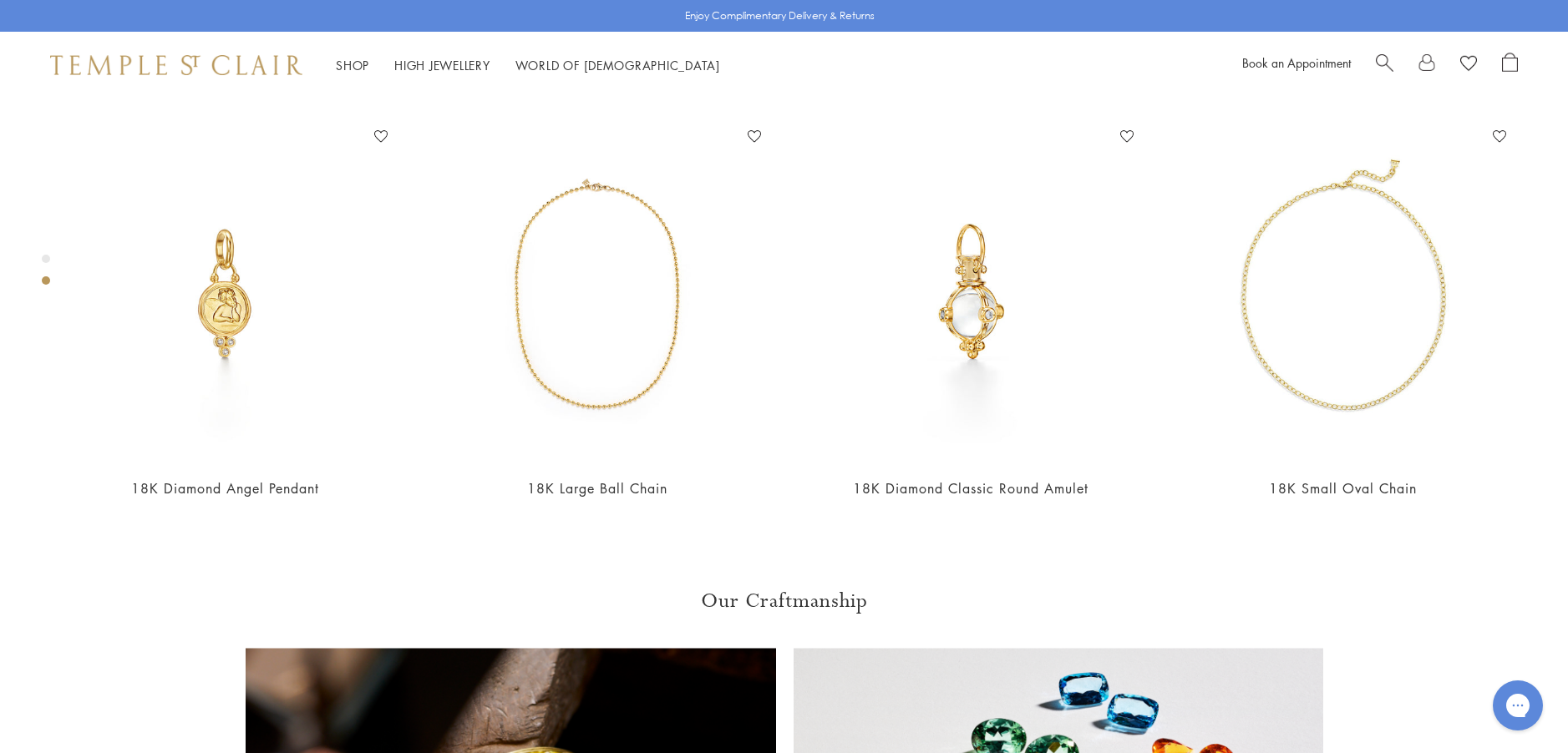
scroll to position [934, 0]
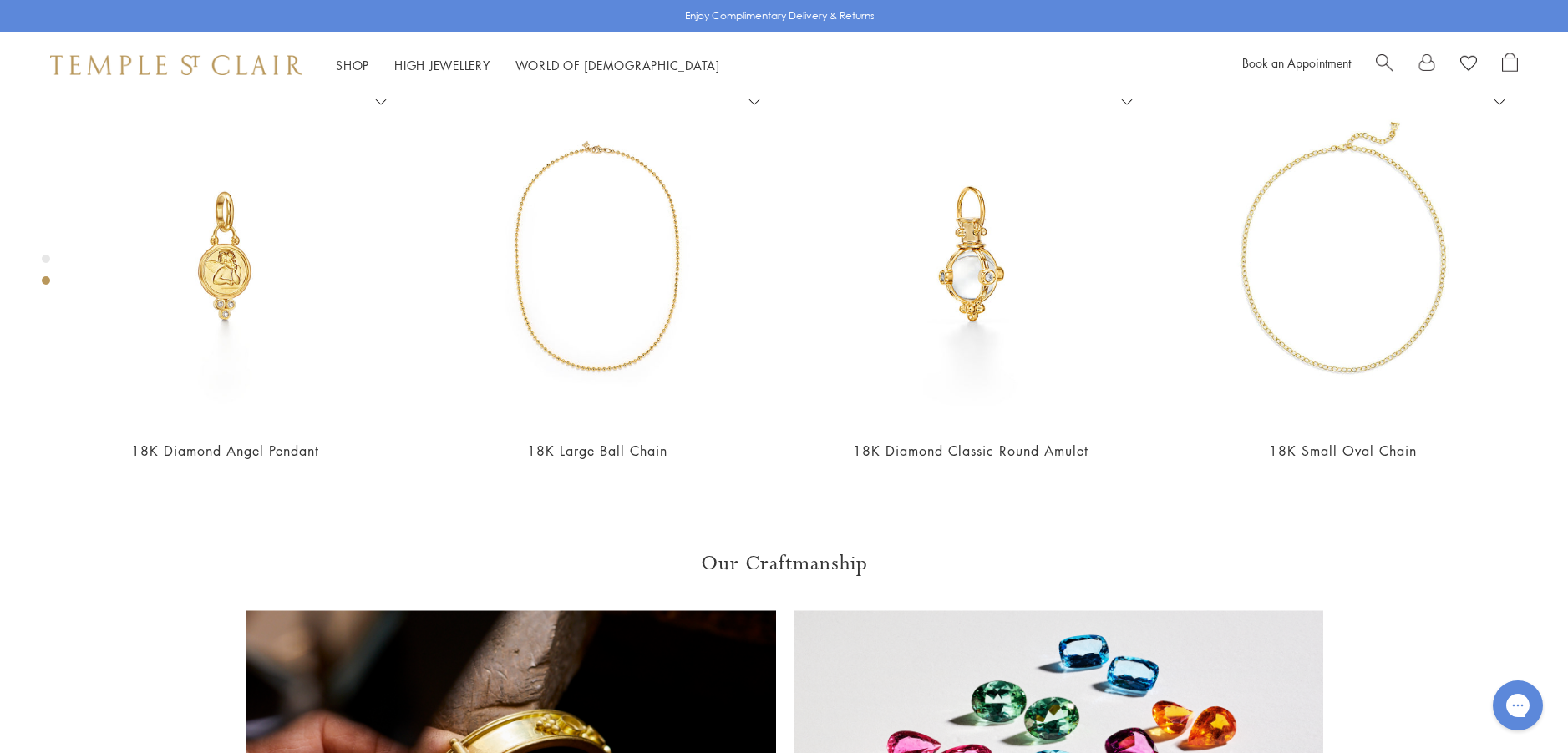
scroll to position [1101, 0]
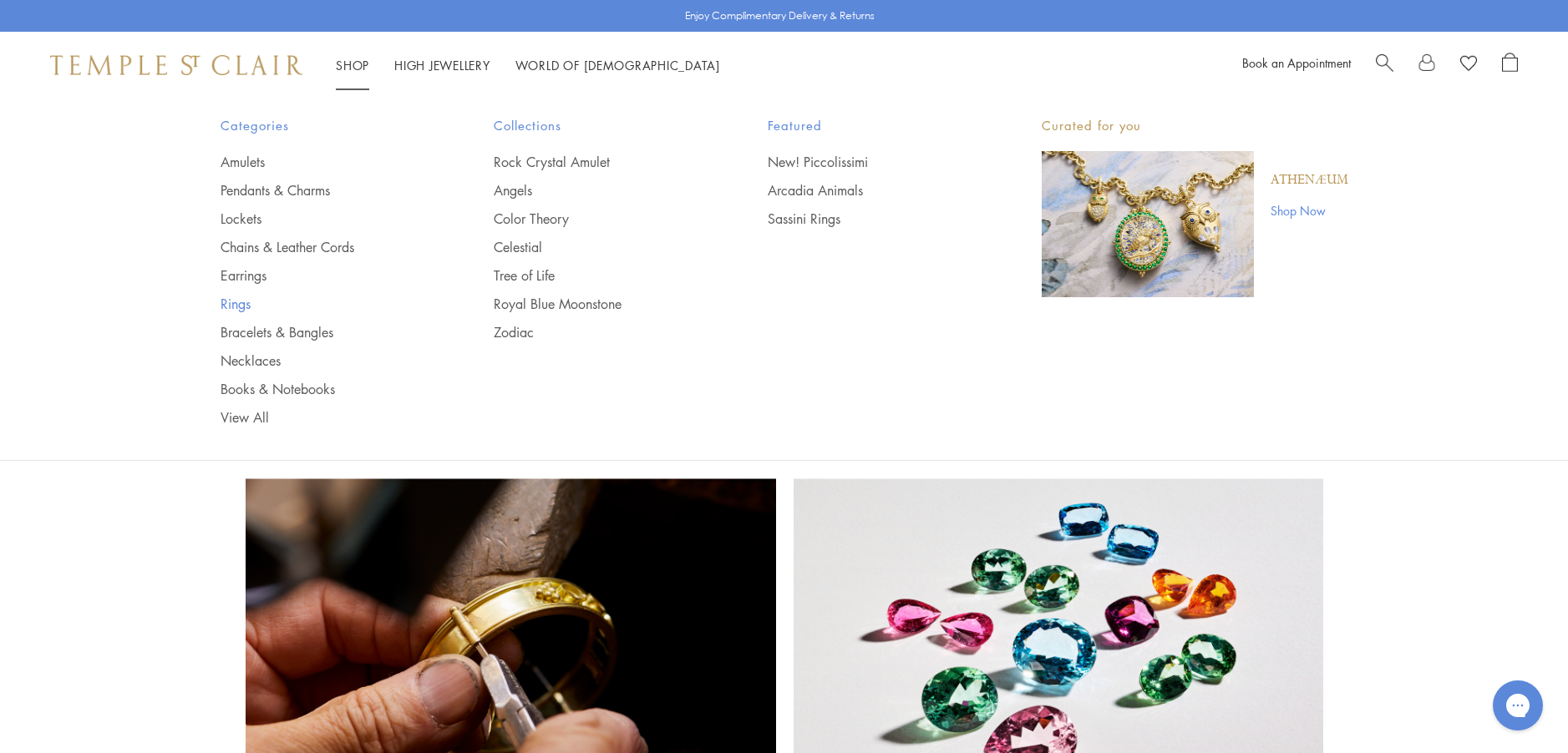
click at [243, 309] on link "Rings" at bounding box center [324, 304] width 207 height 19
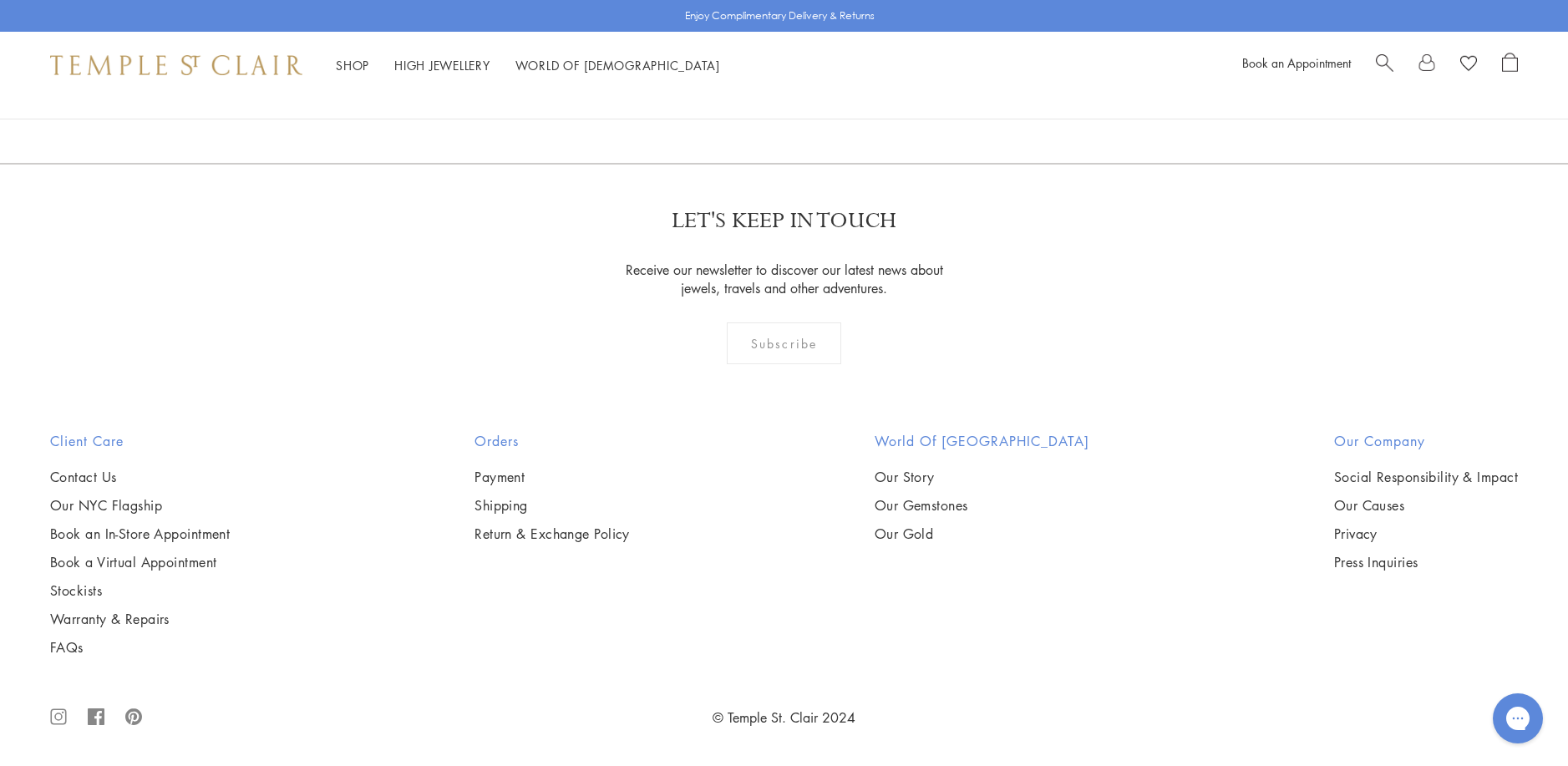
scroll to position [4929, 0]
click at [0, 0] on img at bounding box center [0, 0] width 0 height 0
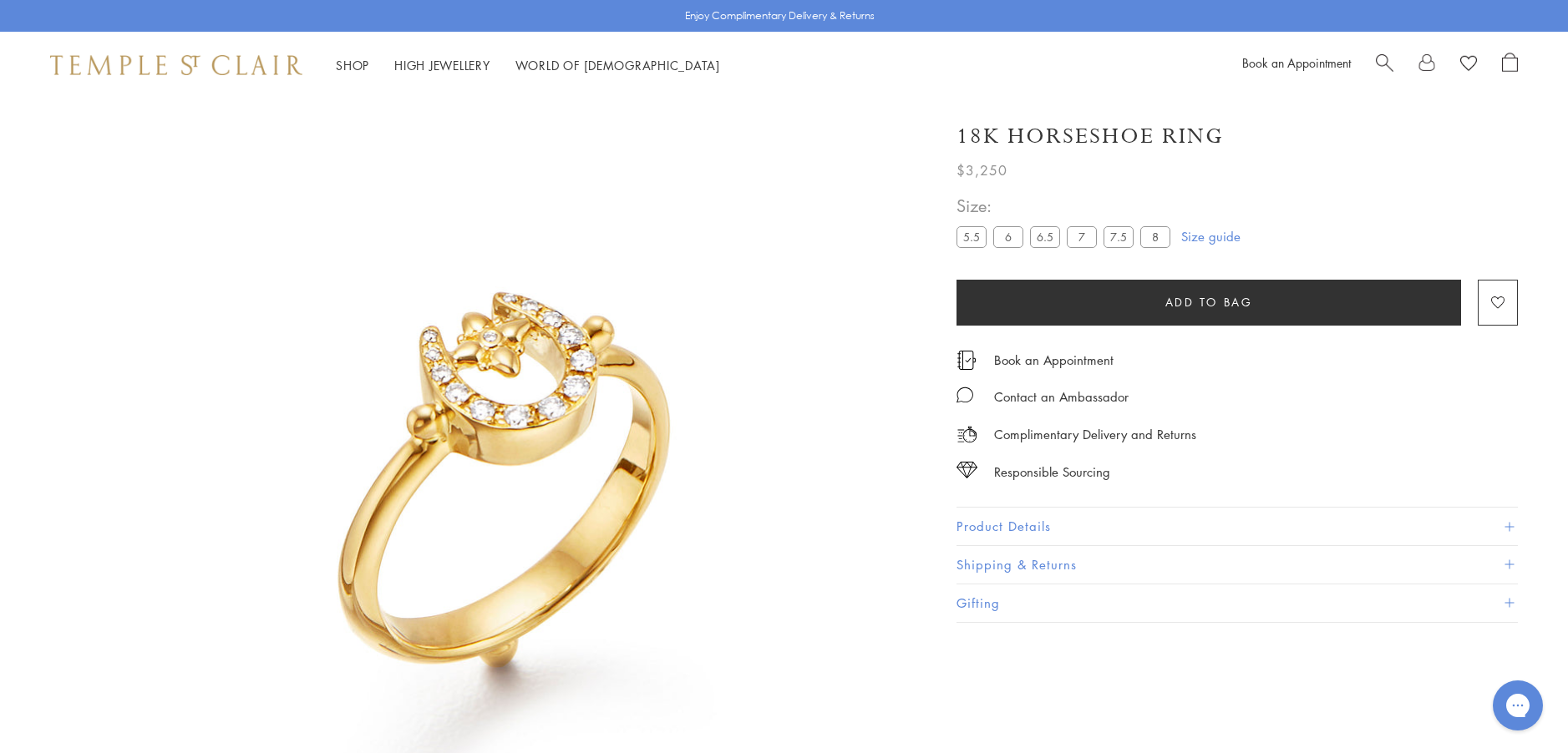
scroll to position [99, 0]
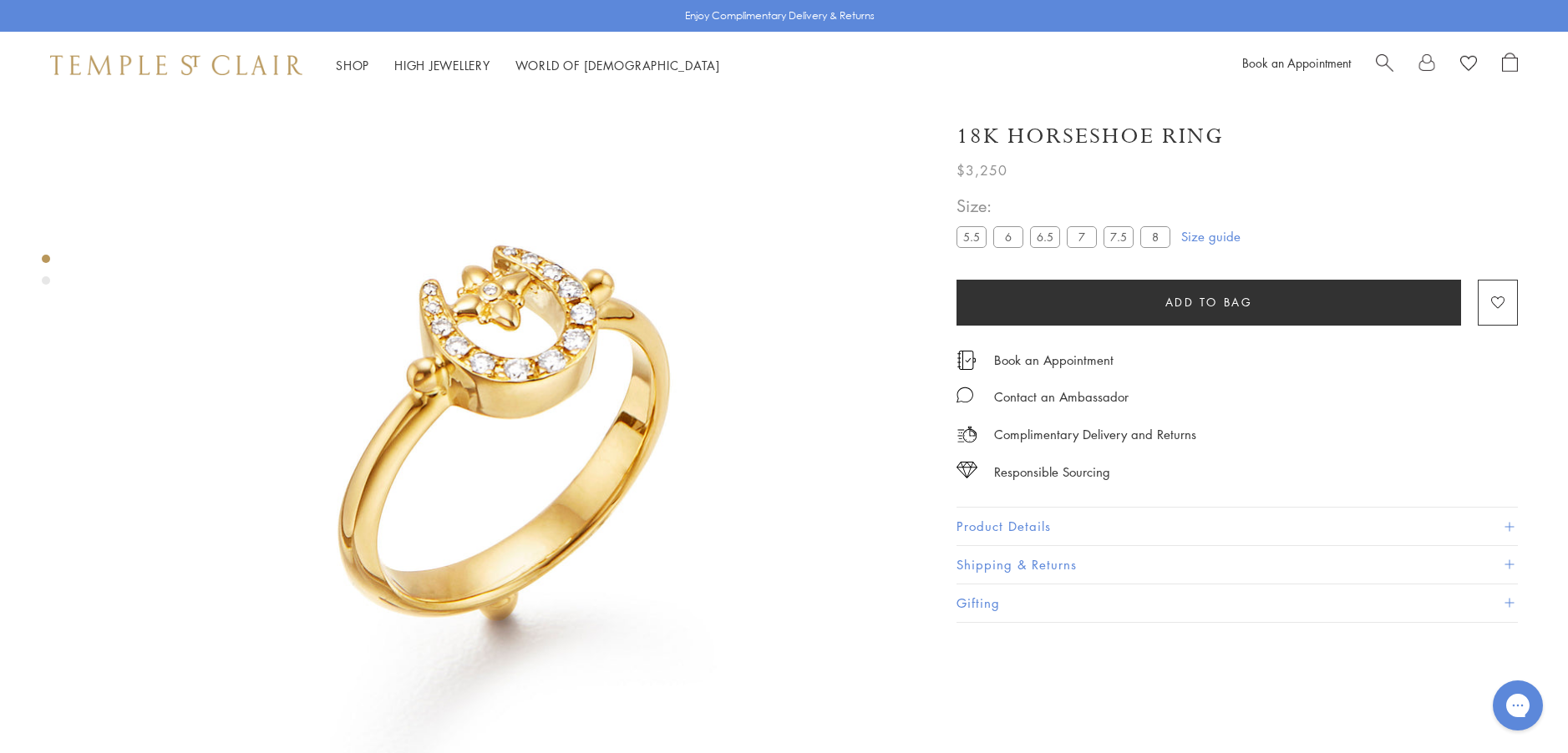
click at [1158, 240] on label "8" at bounding box center [1155, 237] width 31 height 21
click at [999, 522] on button "Product Details" at bounding box center [1237, 526] width 562 height 38
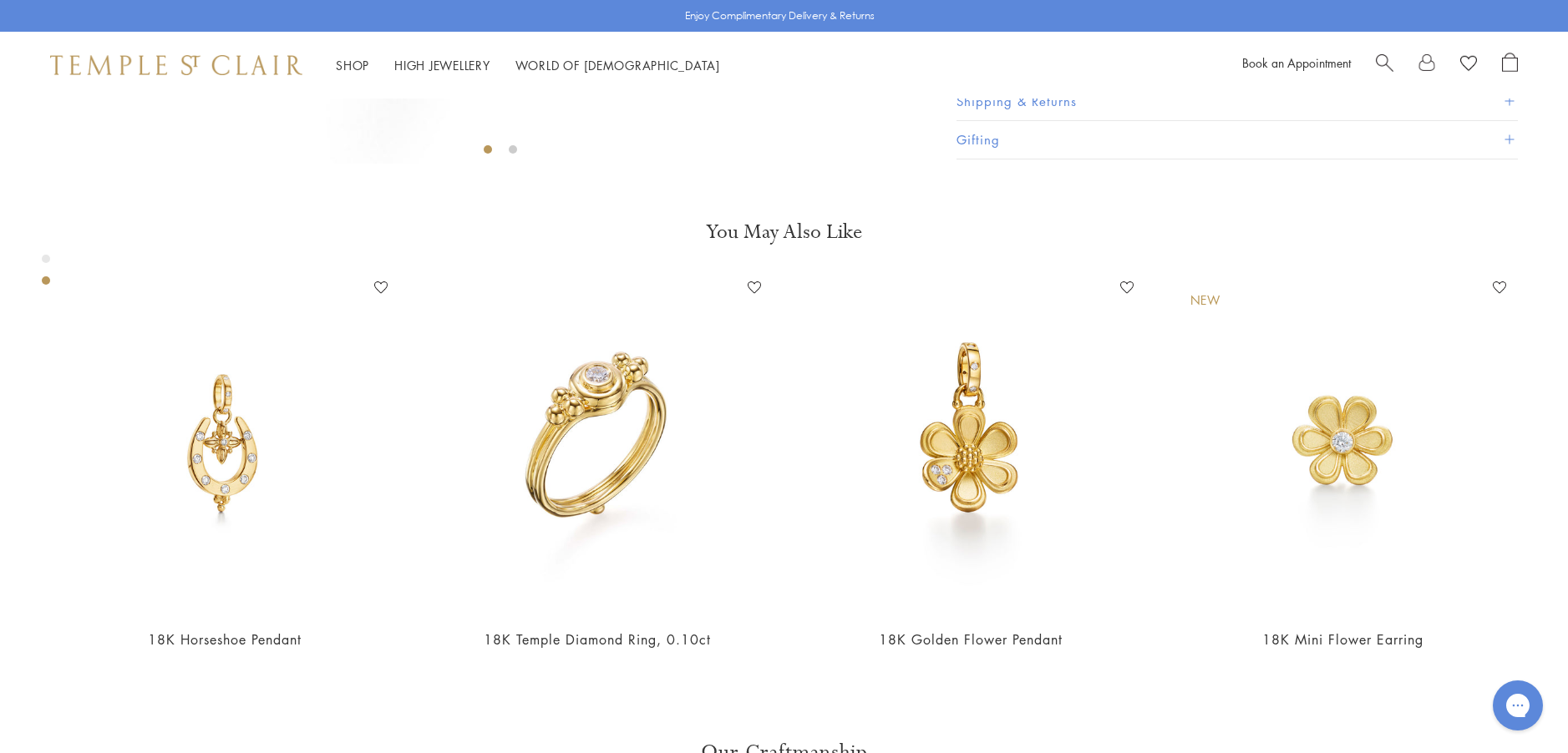
scroll to position [767, 0]
